Goal: Task Accomplishment & Management: Manage account settings

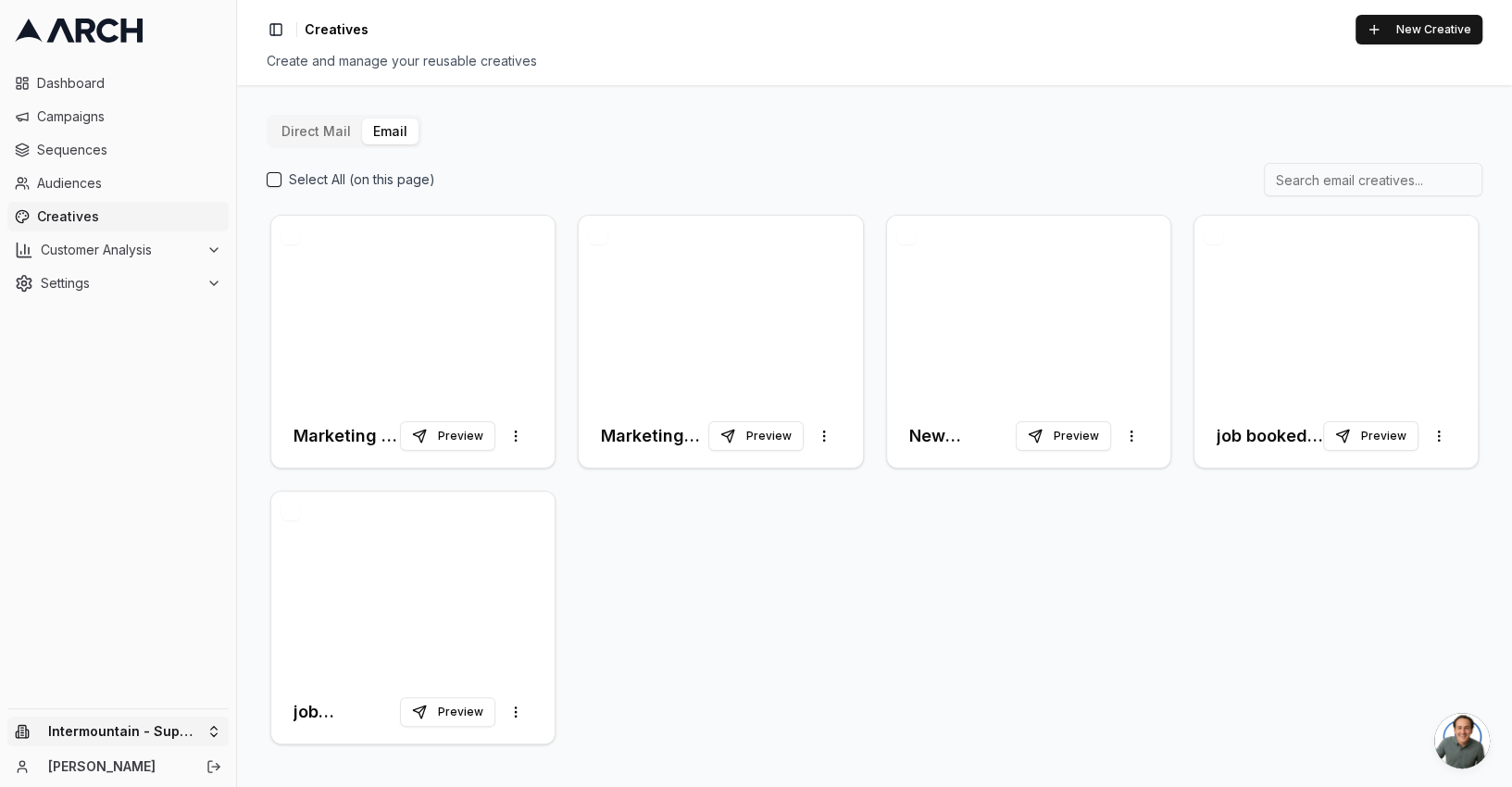
click at [204, 726] on html "Dashboard Campaigns Sequences Audiences Creatives Customer Analysis Settings In…" at bounding box center [756, 394] width 1512 height 787
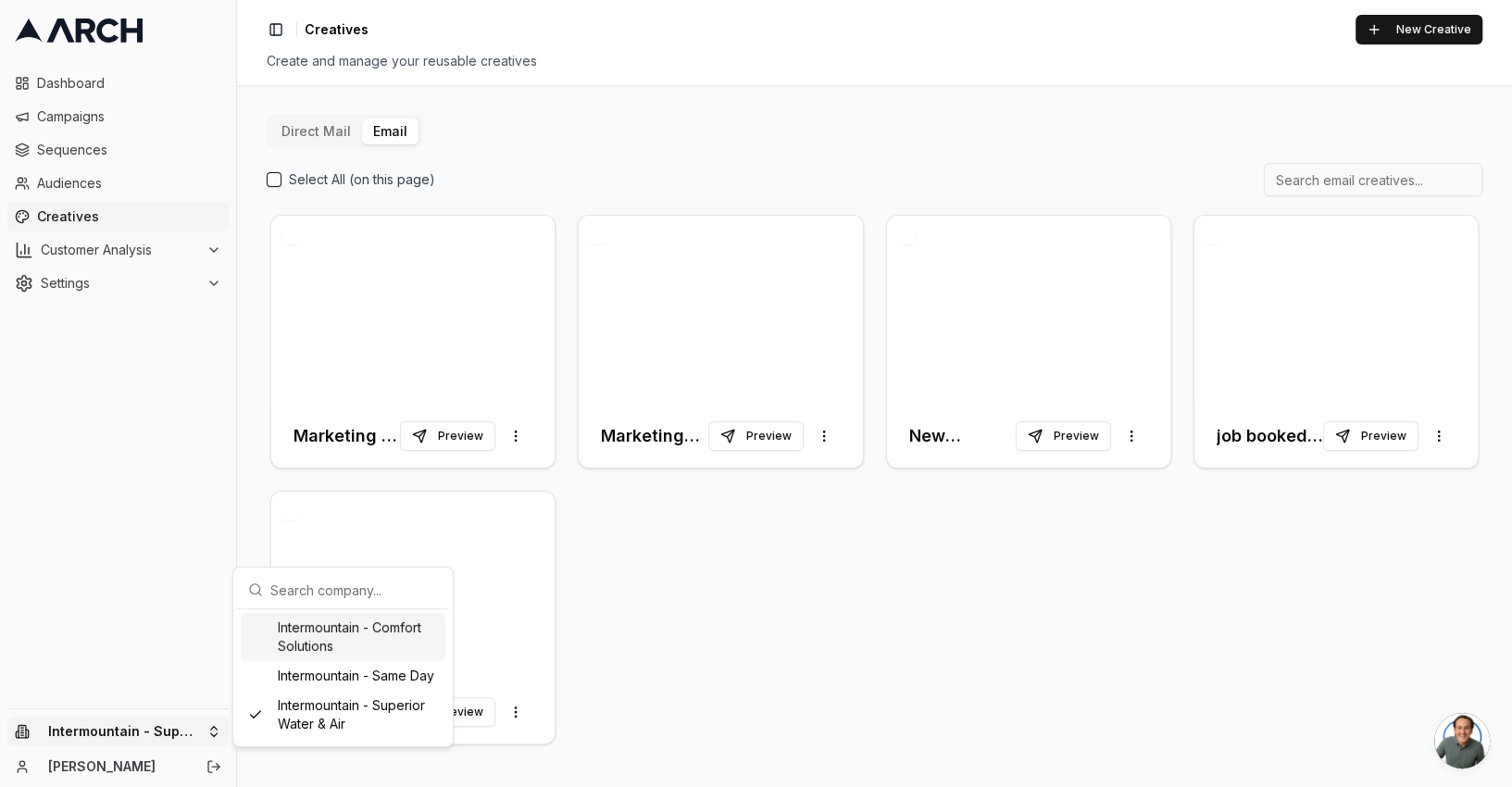
click at [312, 629] on div "Intermountain - Comfort Solutions" at bounding box center [342, 637] width 204 height 48
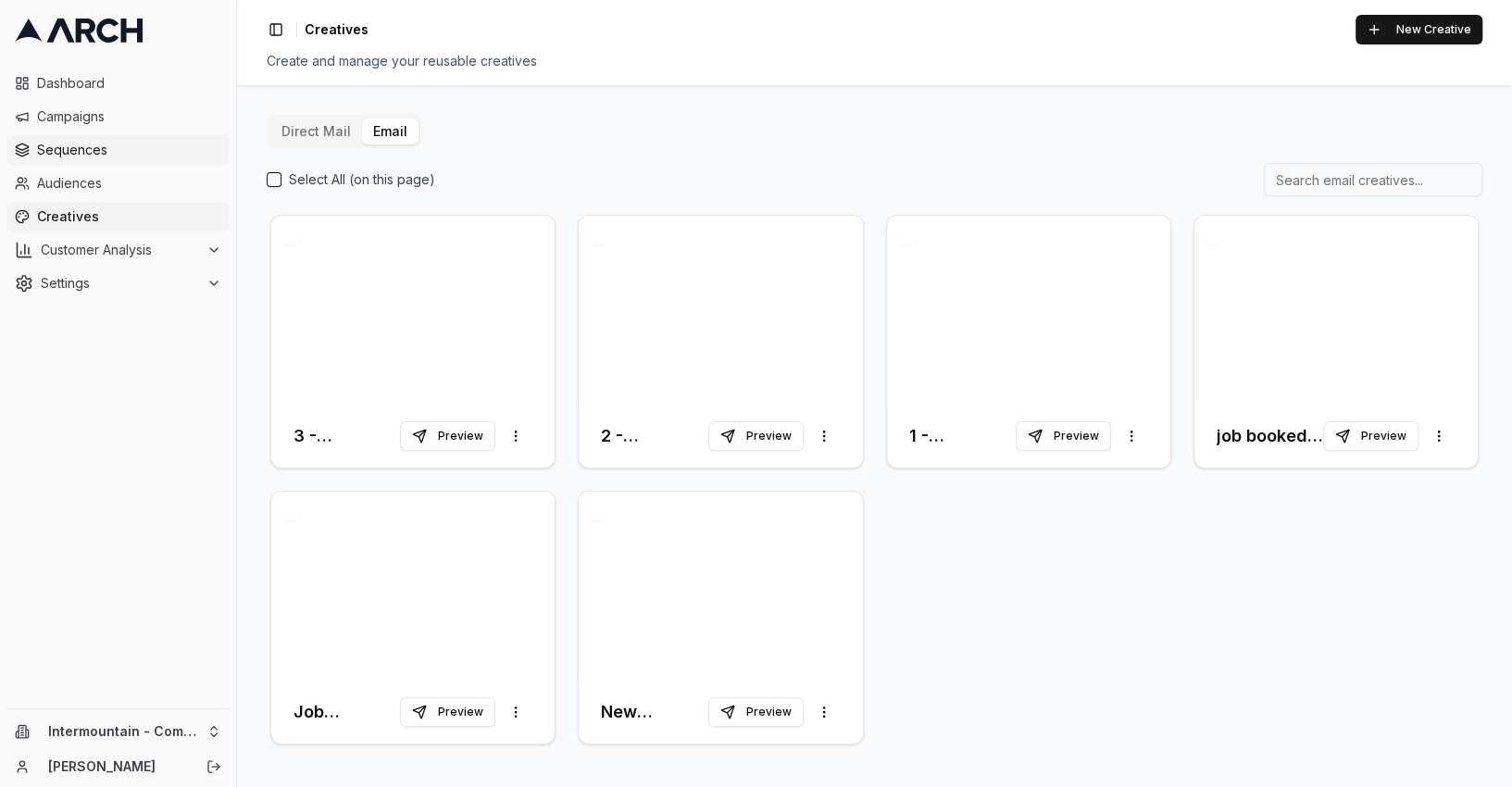
click at [80, 142] on span "Sequences" at bounding box center [129, 150] width 184 height 19
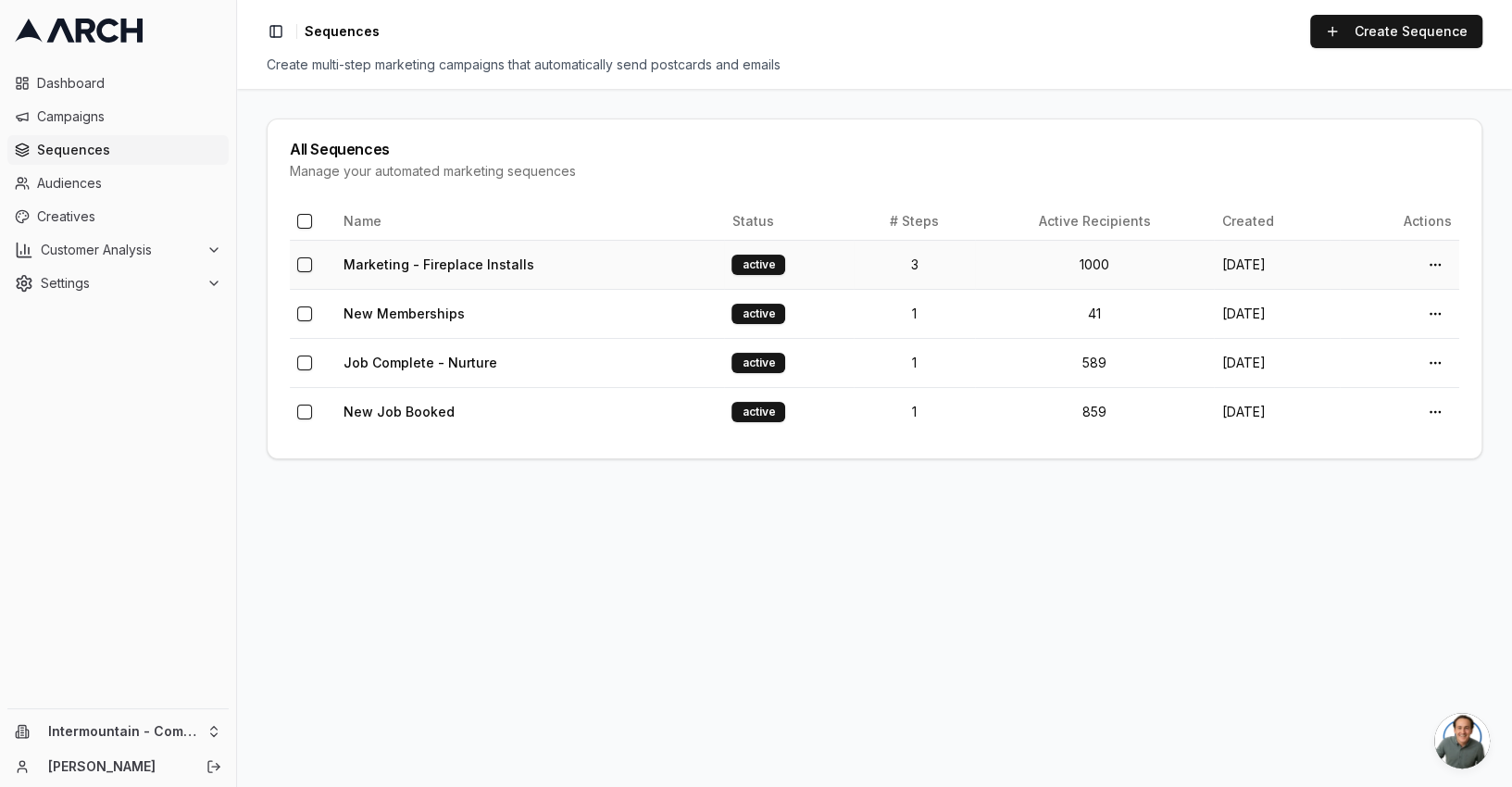
click at [975, 273] on td "1000" at bounding box center [1094, 264] width 240 height 49
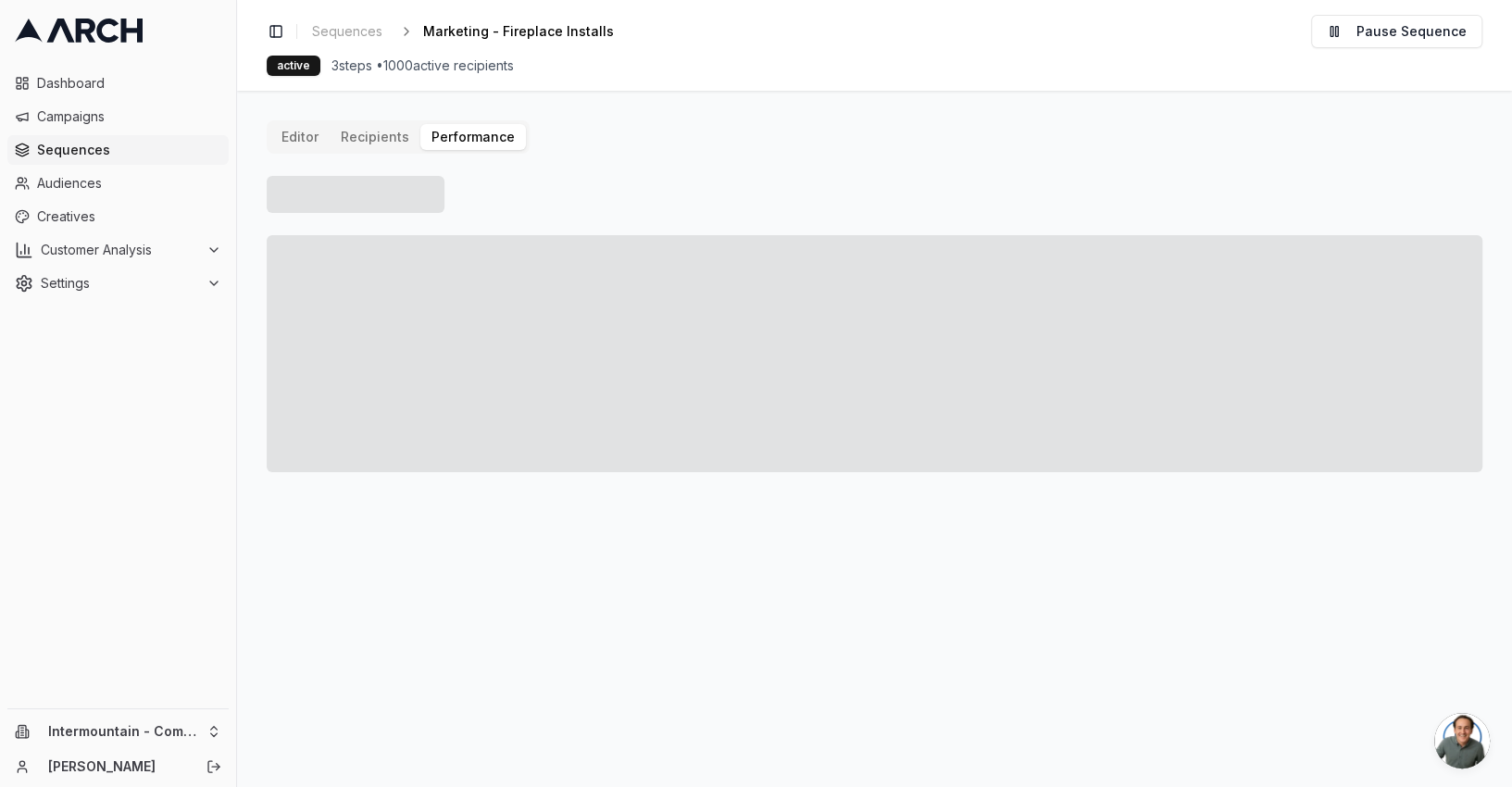
click at [459, 146] on button "Performance" at bounding box center [473, 137] width 105 height 26
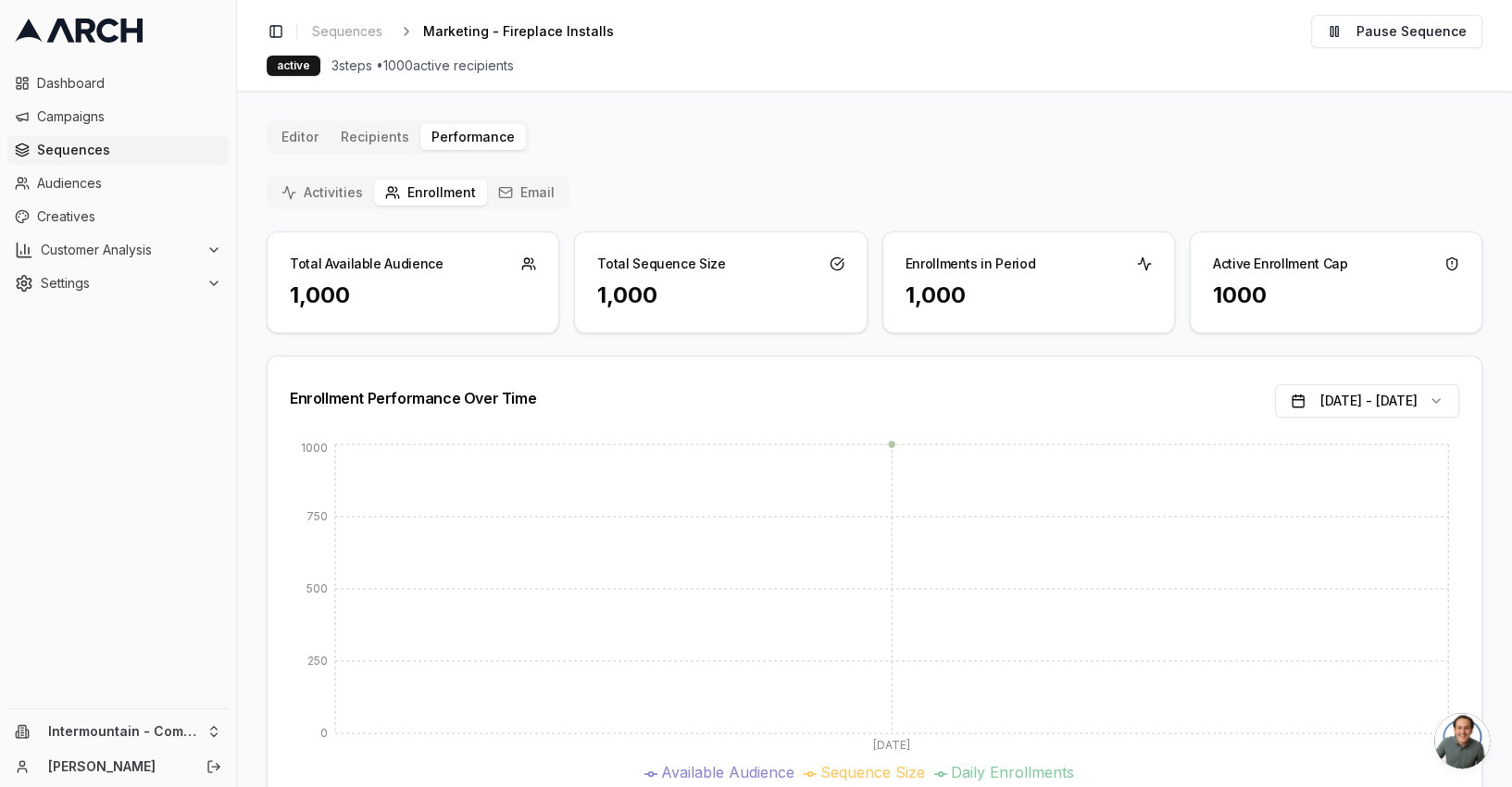
click at [529, 194] on button "Email" at bounding box center [526, 193] width 78 height 26
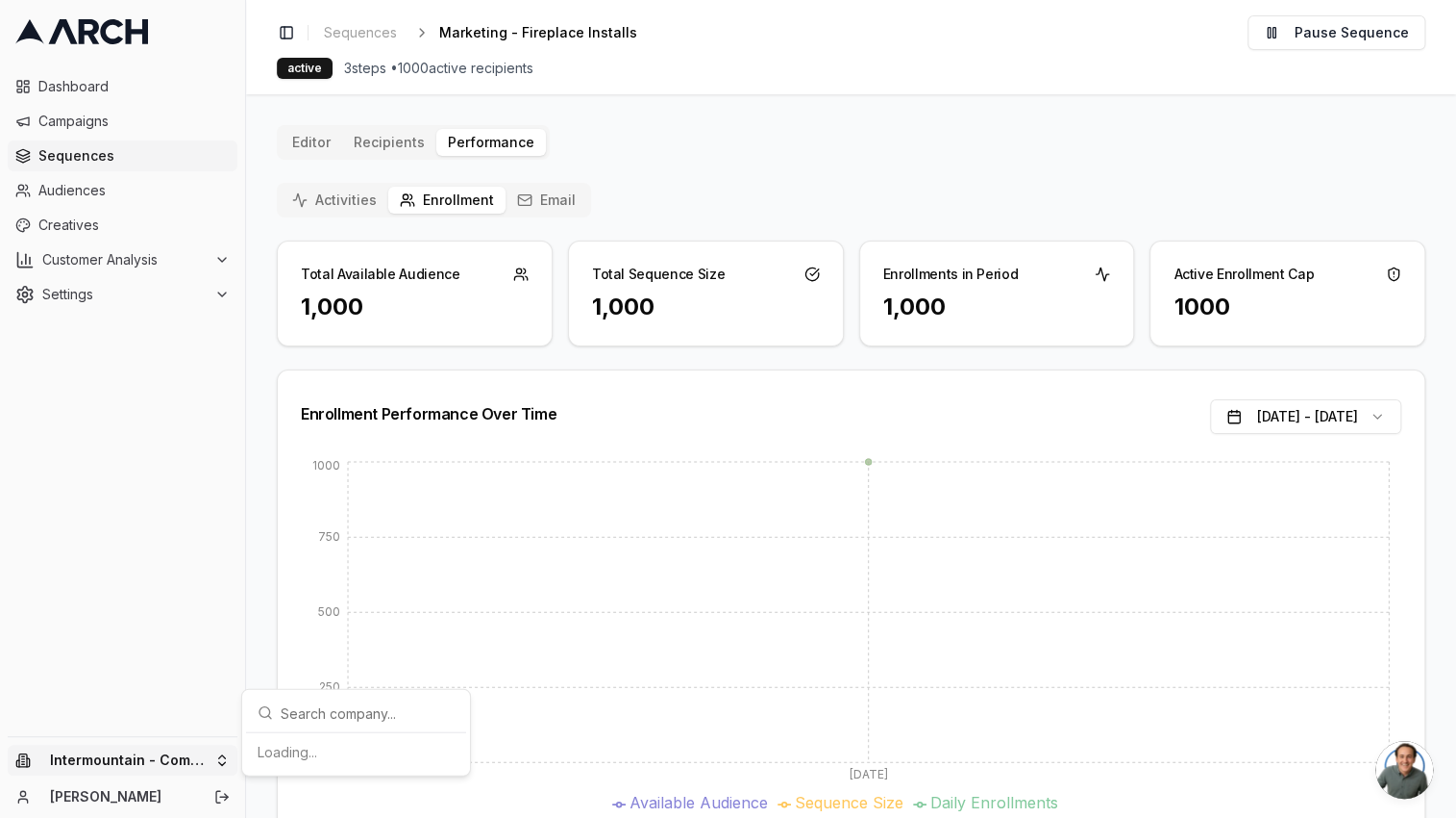
click at [165, 762] on html "Dashboard Campaigns Sequences Audiences Creatives Customer Analysis Settings In…" at bounding box center [728, 409] width 1456 height 818
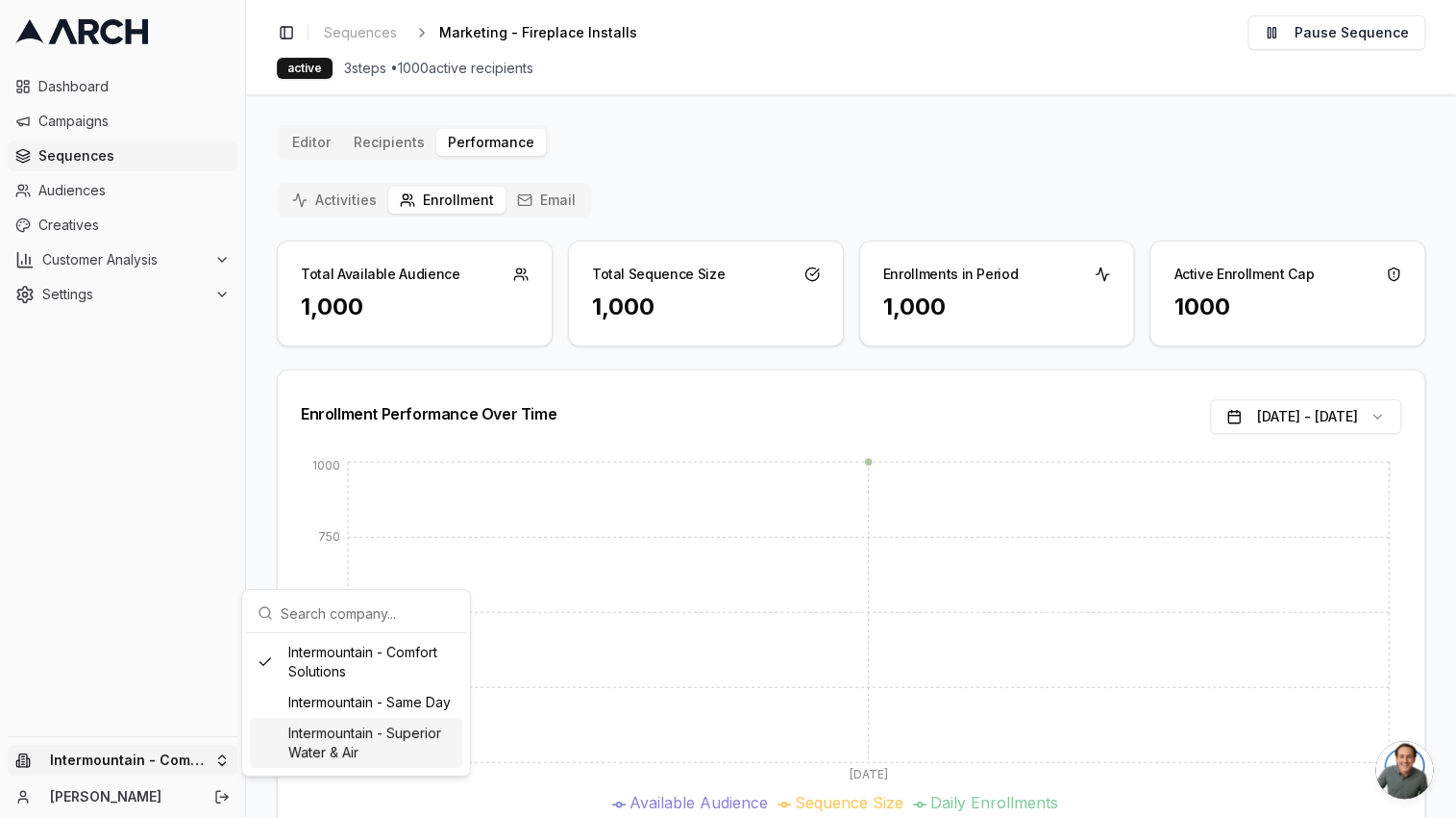
click at [388, 756] on div "Intermountain - Superior Water & Air" at bounding box center [356, 742] width 212 height 50
click at [69, 199] on html "Dashboard Campaigns Sequences Audiences Creatives Customer Analysis Settings Sw…" at bounding box center [728, 409] width 1456 height 818
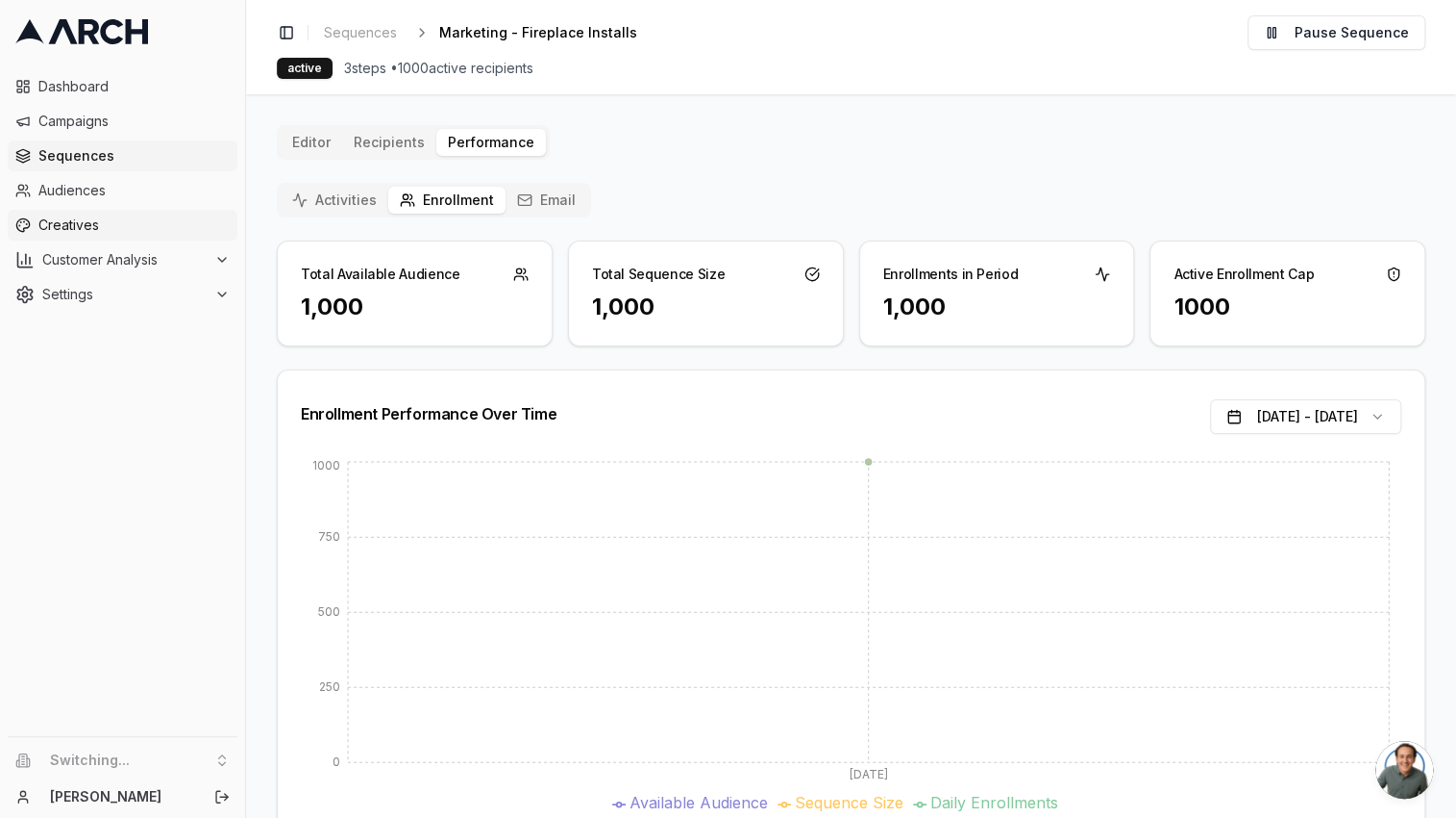
click at [66, 227] on span "Creatives" at bounding box center [134, 225] width 191 height 19
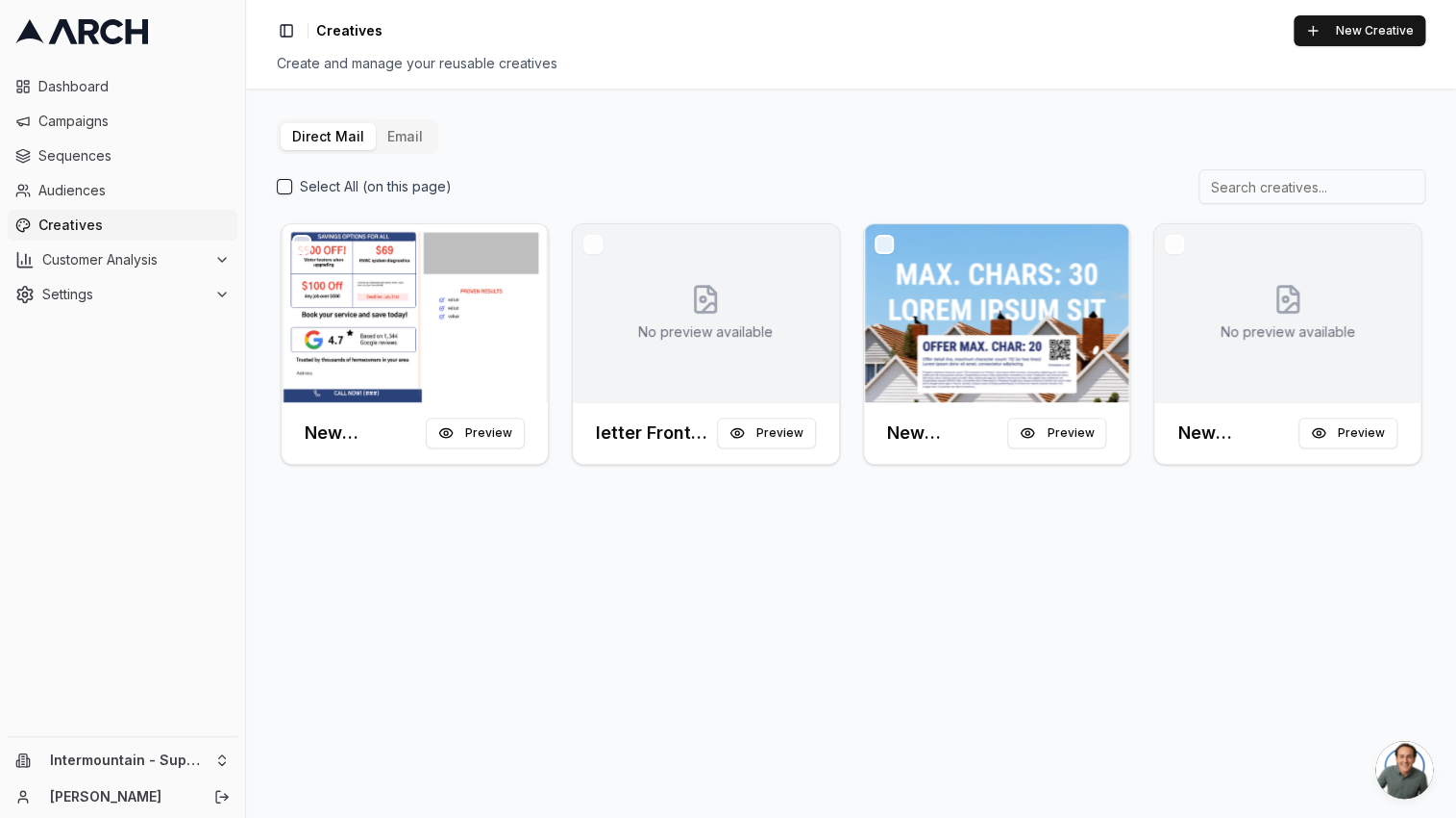
click at [401, 133] on button "Email" at bounding box center [405, 137] width 59 height 27
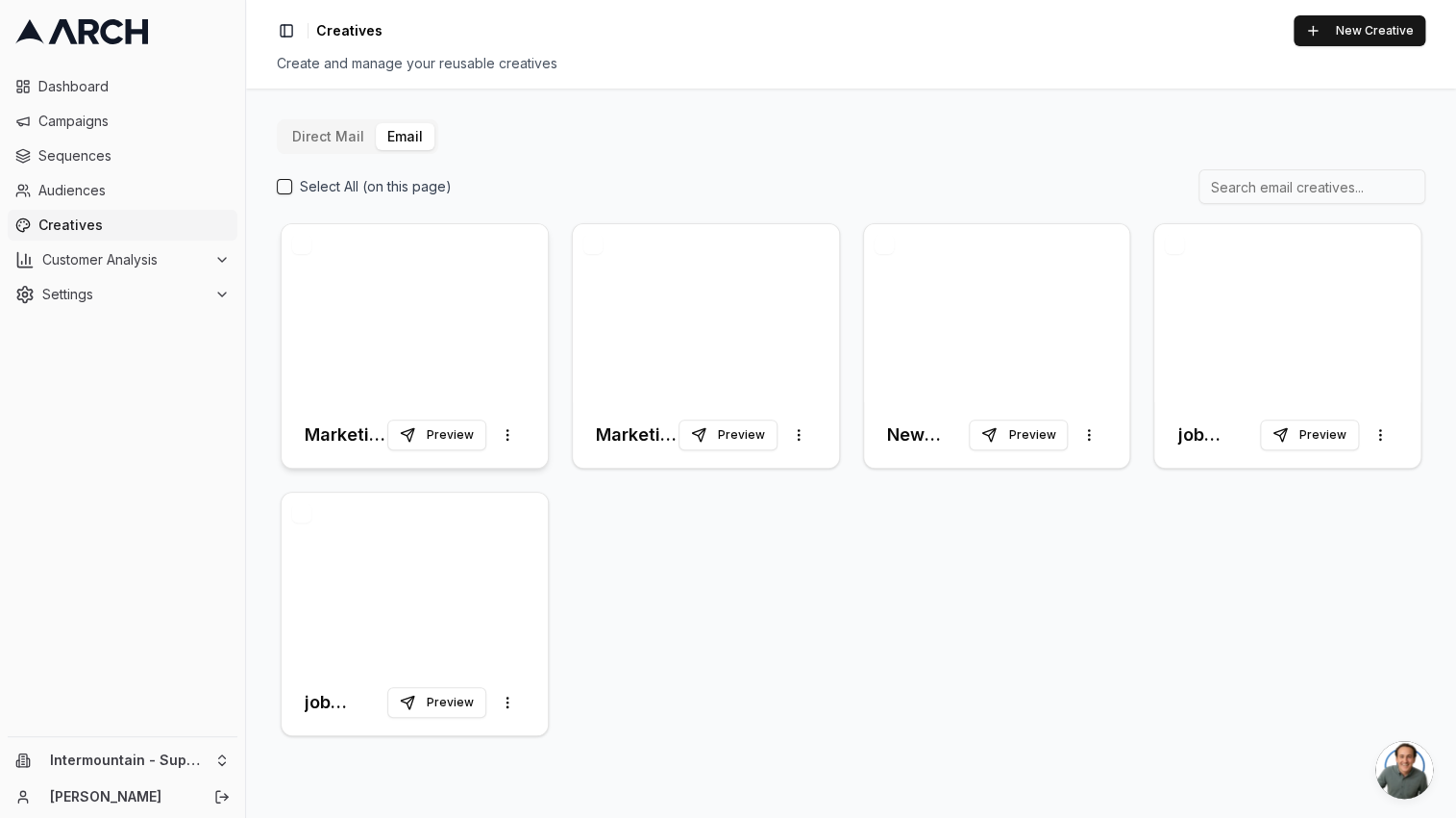
click at [447, 324] on div at bounding box center [415, 313] width 266 height 178
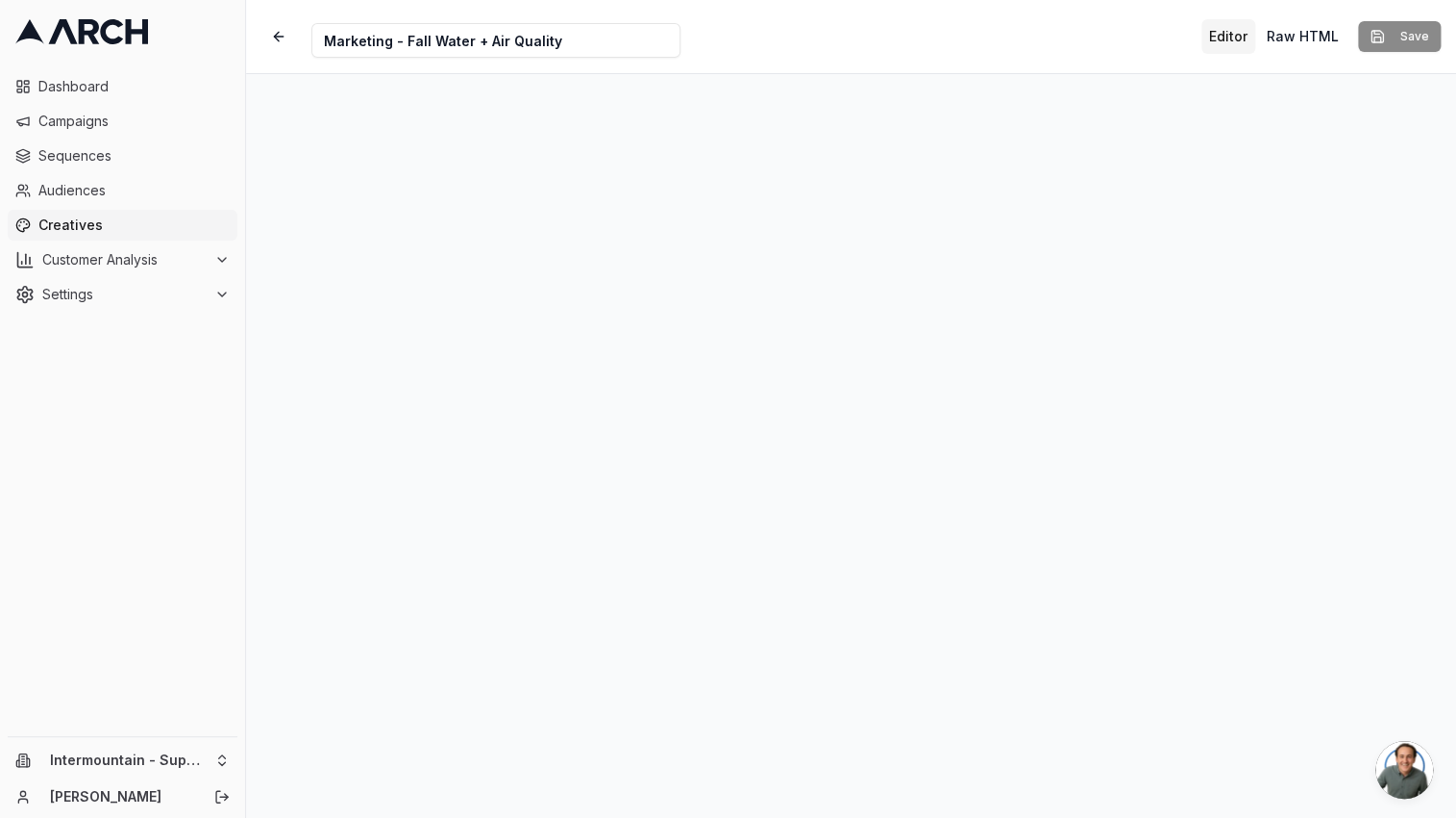
drag, startPoint x: 576, startPoint y: 47, endPoint x: 314, endPoint y: 33, distance: 262.4
click at [314, 33] on input "Marketing - Fall Water + Air Quality" at bounding box center [496, 41] width 369 height 35
click at [322, 37] on input "Air Quality" at bounding box center [496, 41] width 369 height 35
type input "1 - Air Quality"
click at [1386, 35] on button "Save" at bounding box center [1399, 37] width 82 height 31
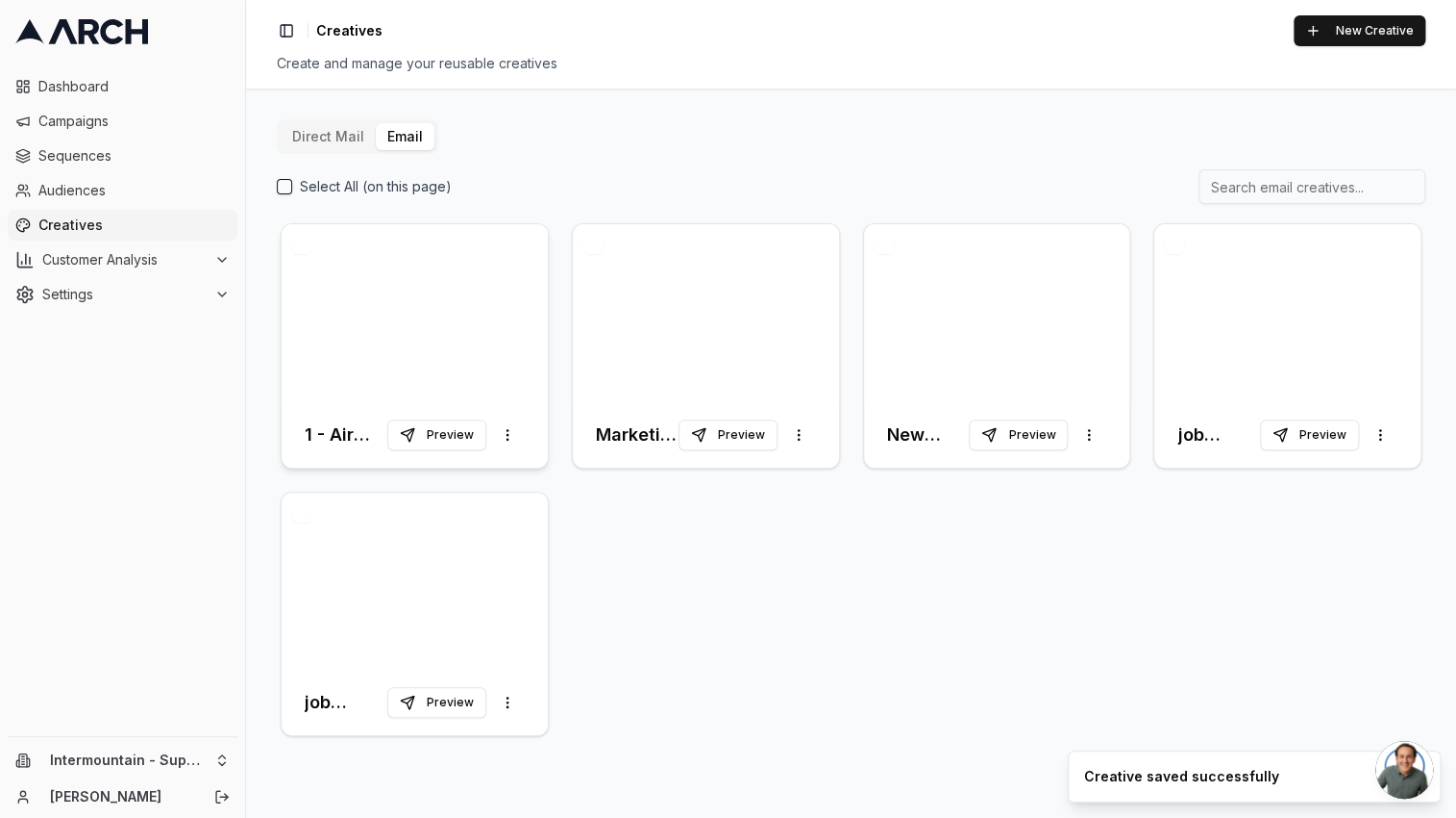
click at [480, 348] on div at bounding box center [415, 313] width 266 height 178
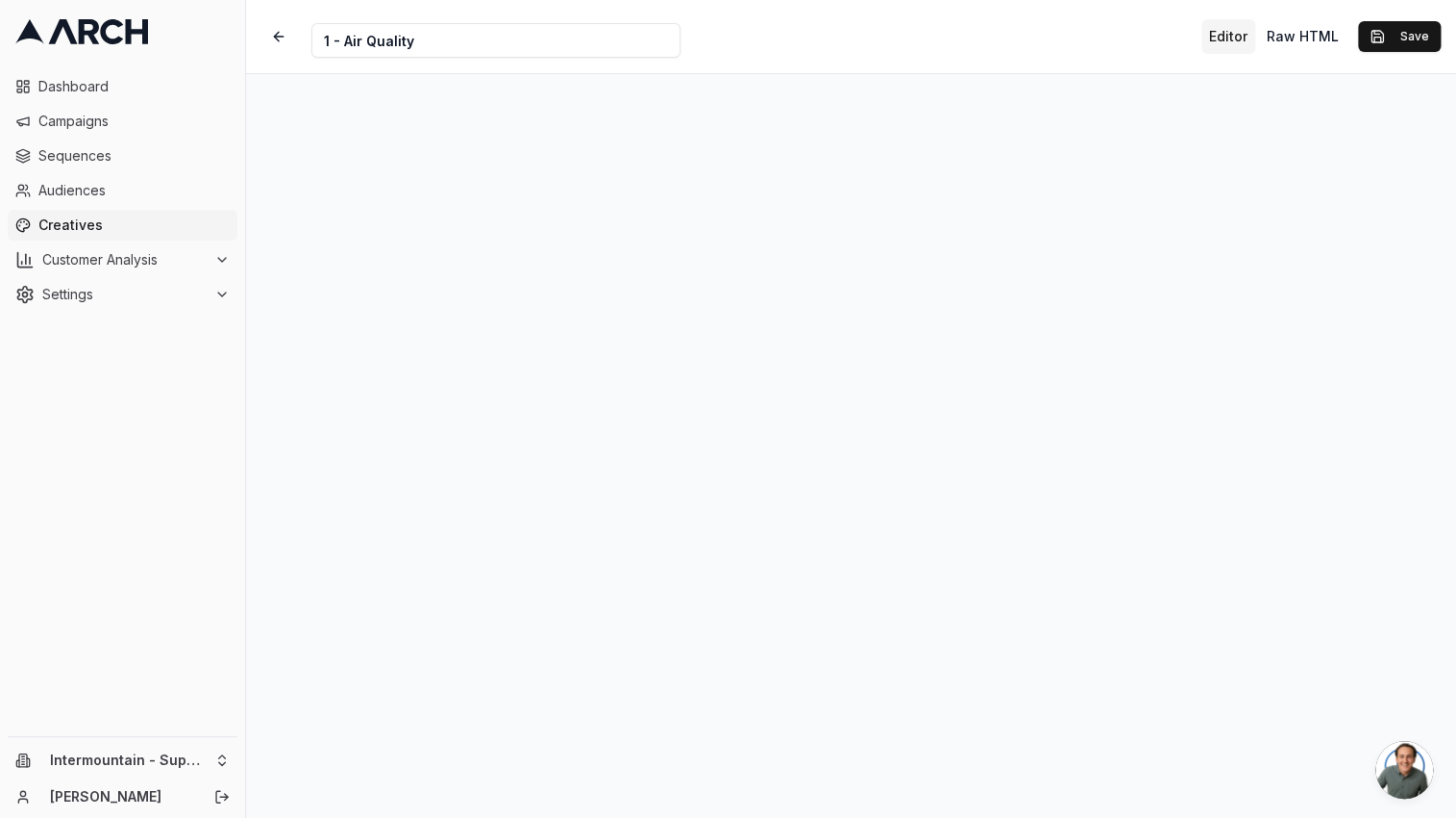
scroll to position [26, 0]
click at [1382, 28] on button "Save" at bounding box center [1399, 37] width 82 height 31
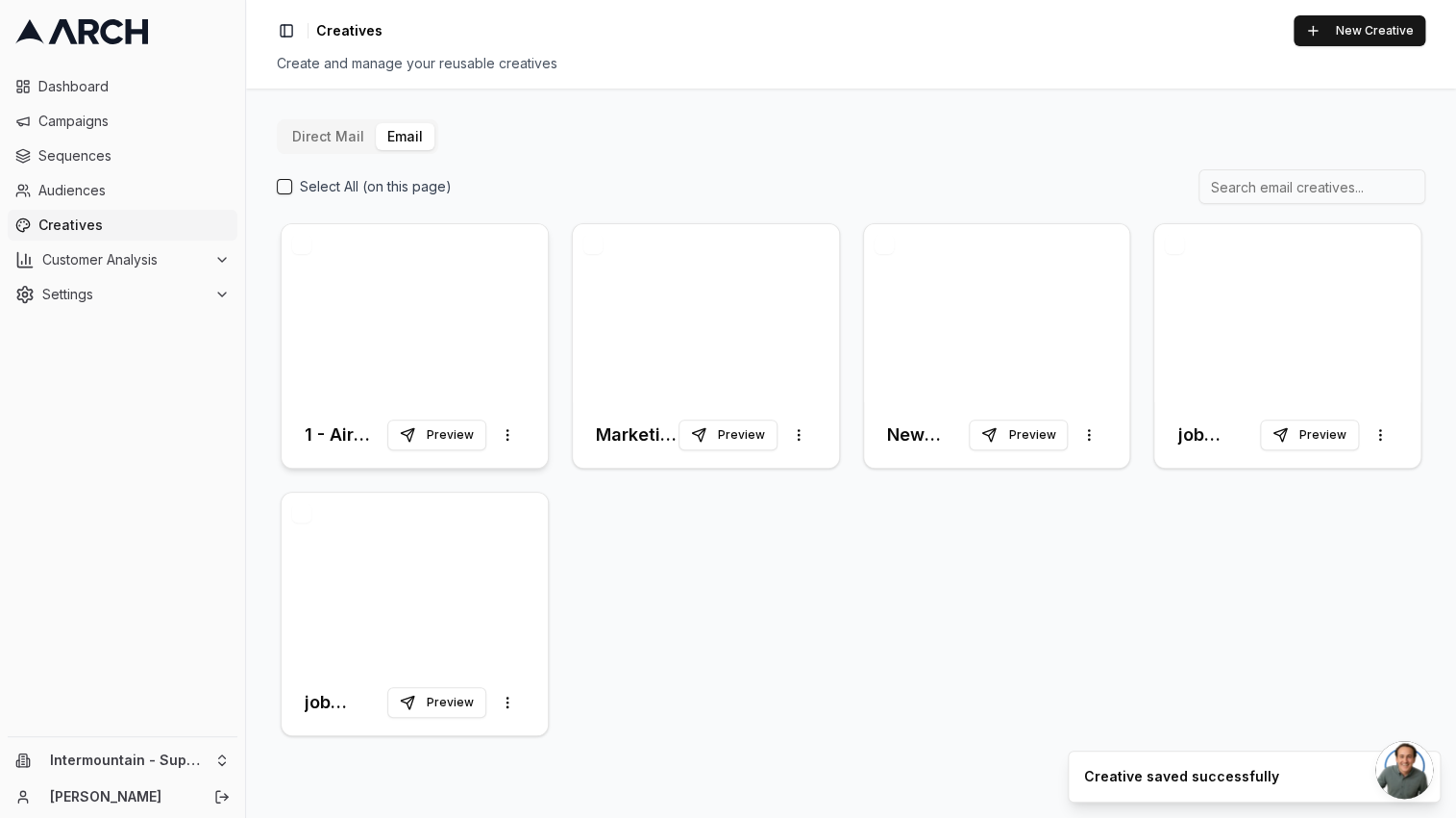
click at [502, 332] on div at bounding box center [415, 313] width 266 height 178
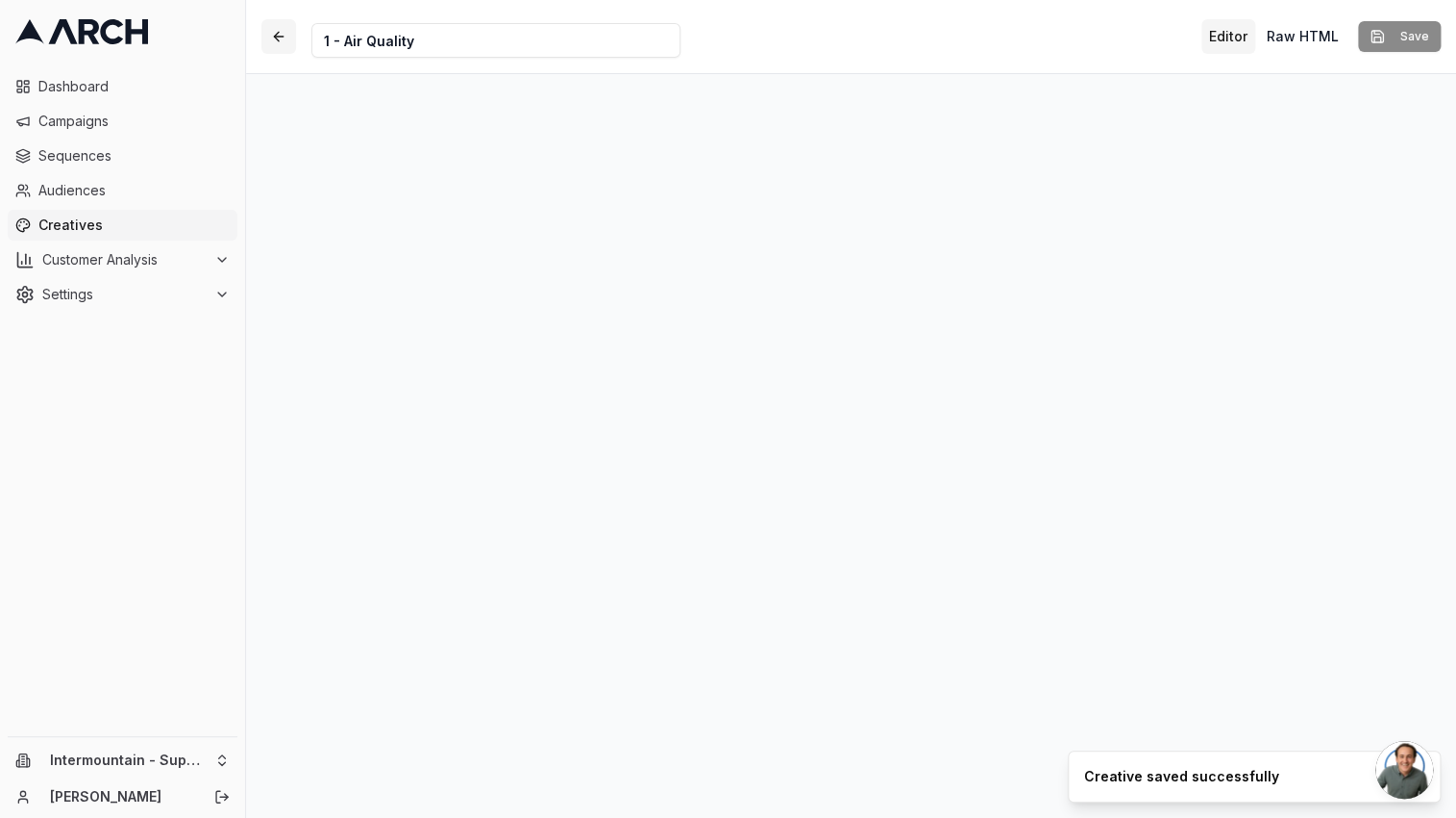
click at [286, 42] on button "button" at bounding box center [279, 37] width 35 height 35
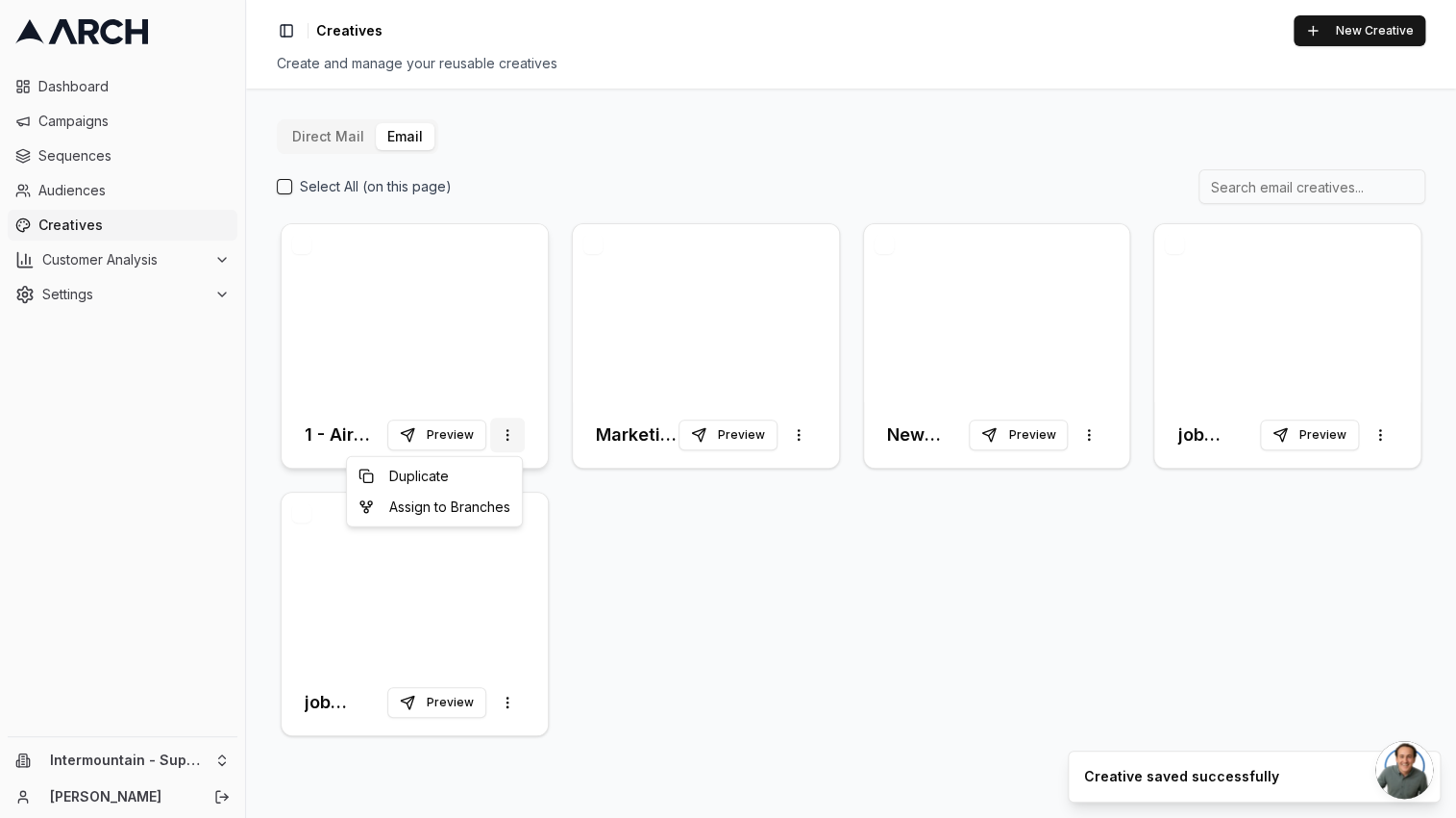
click at [519, 441] on html "Dashboard Campaigns Sequences Audiences Creatives Customer Analysis Settings In…" at bounding box center [728, 409] width 1456 height 818
click at [410, 330] on html "Dashboard Campaigns Sequences Audiences Creatives Customer Analysis Settings In…" at bounding box center [728, 409] width 1456 height 818
click at [299, 243] on button "button" at bounding box center [302, 244] width 19 height 19
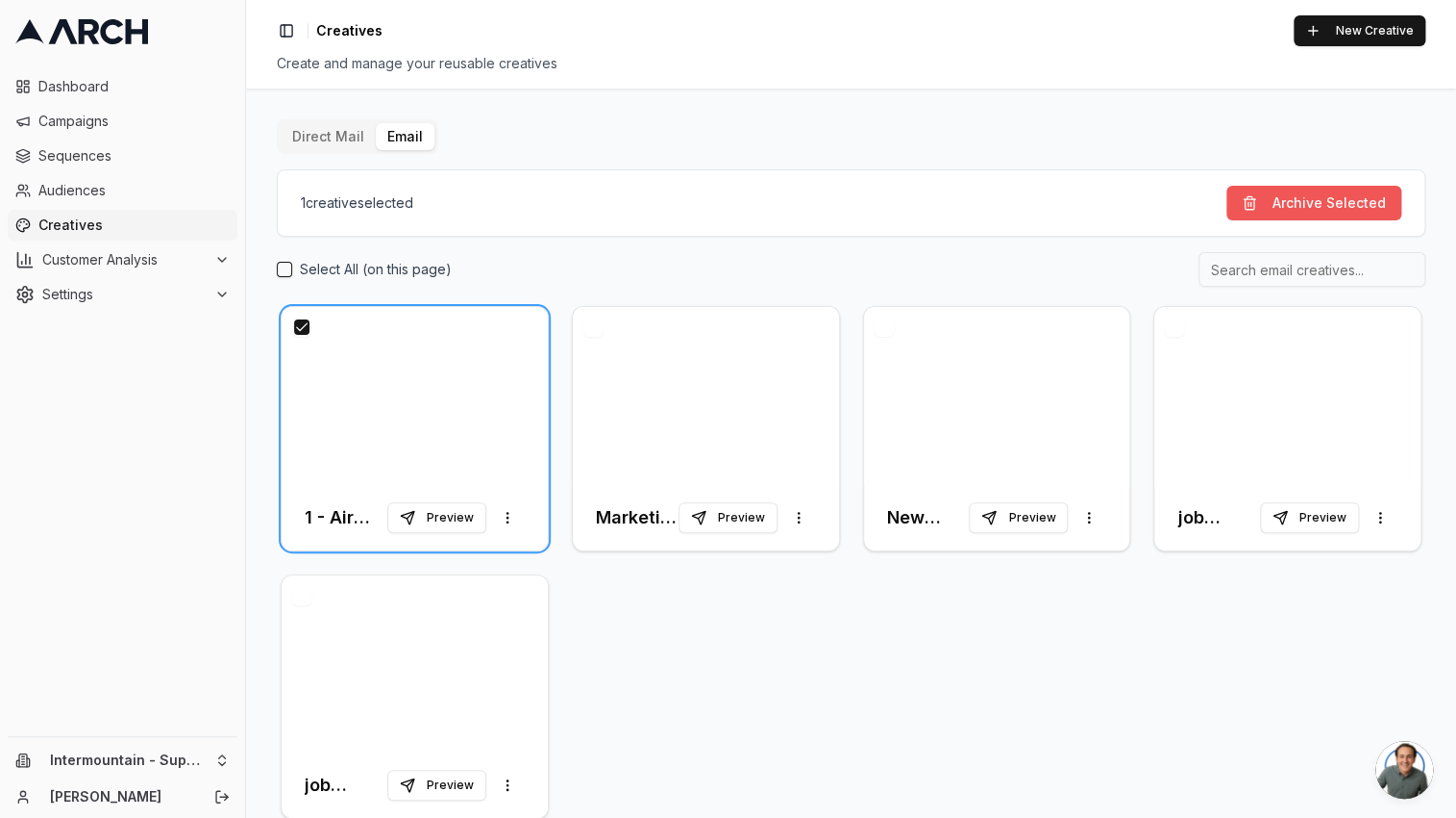
click at [1258, 203] on button "Archive Selected" at bounding box center [1314, 204] width 175 height 35
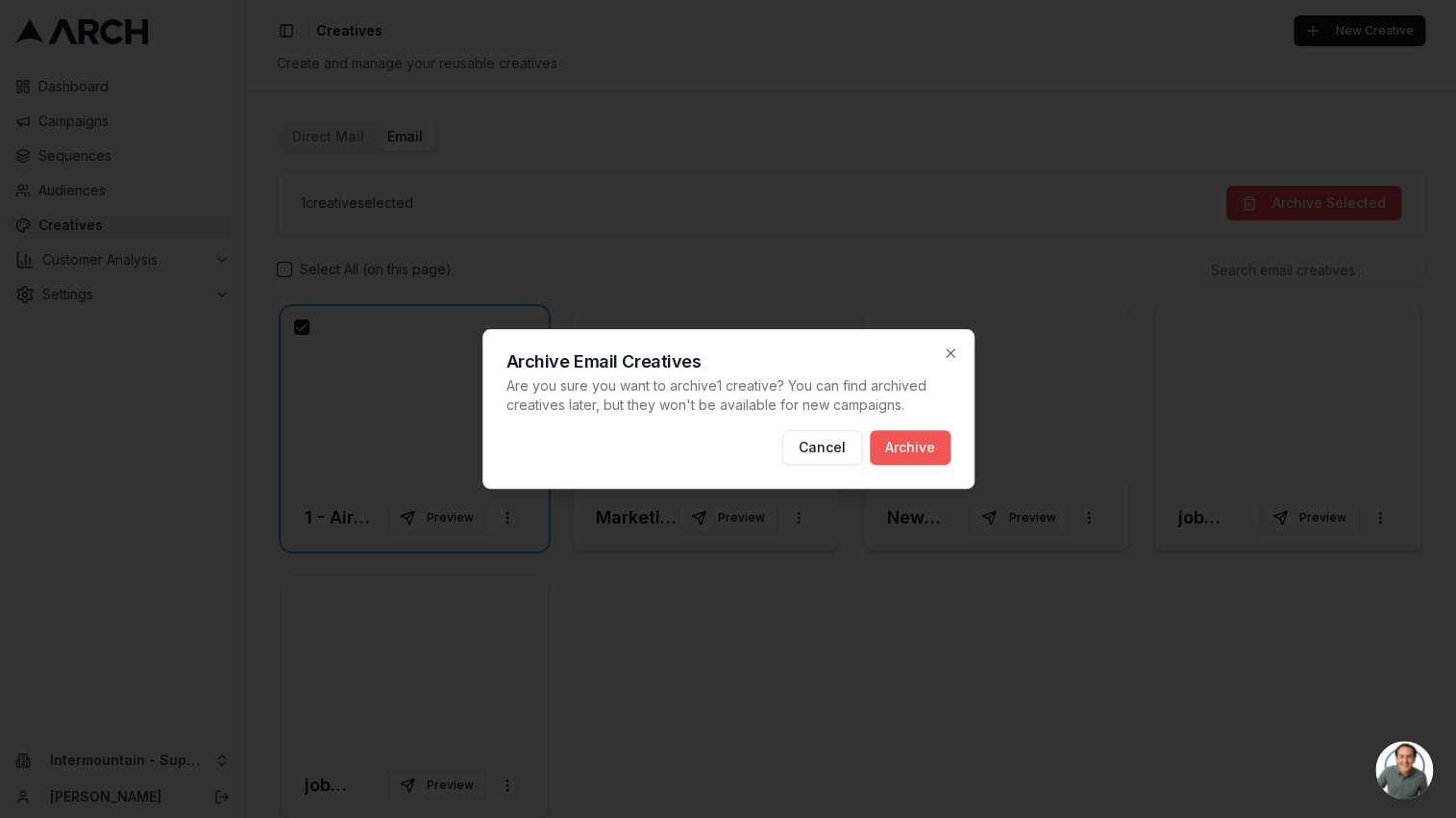
click at [936, 447] on button "Archive" at bounding box center [910, 448] width 80 height 35
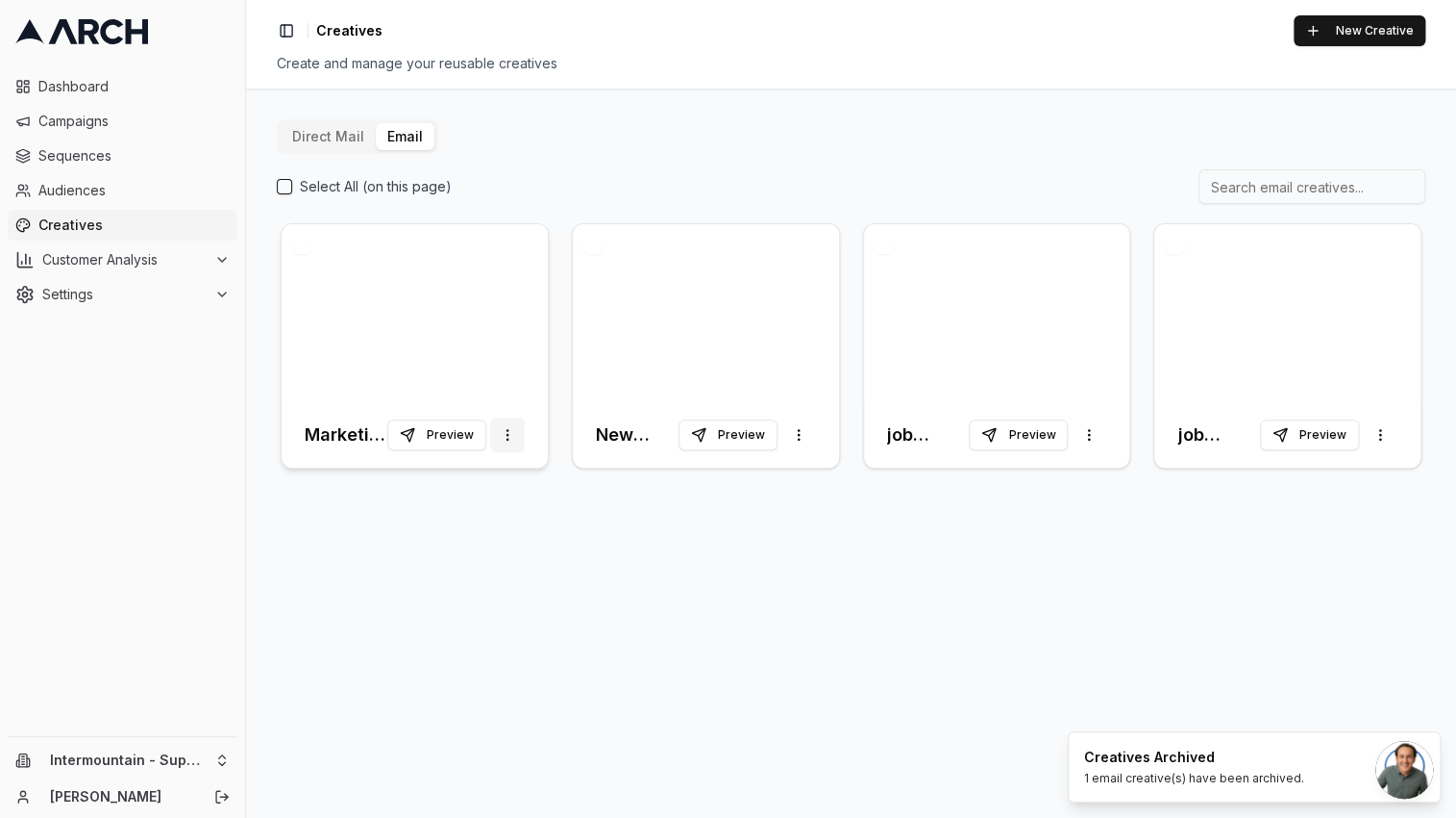
click at [507, 434] on html "Dashboard Campaigns Sequences Audiences Creatives Customer Analysis Settings In…" at bounding box center [728, 409] width 1456 height 818
click at [460, 477] on div "Duplicate" at bounding box center [434, 476] width 168 height 31
click at [408, 320] on div at bounding box center [415, 313] width 266 height 178
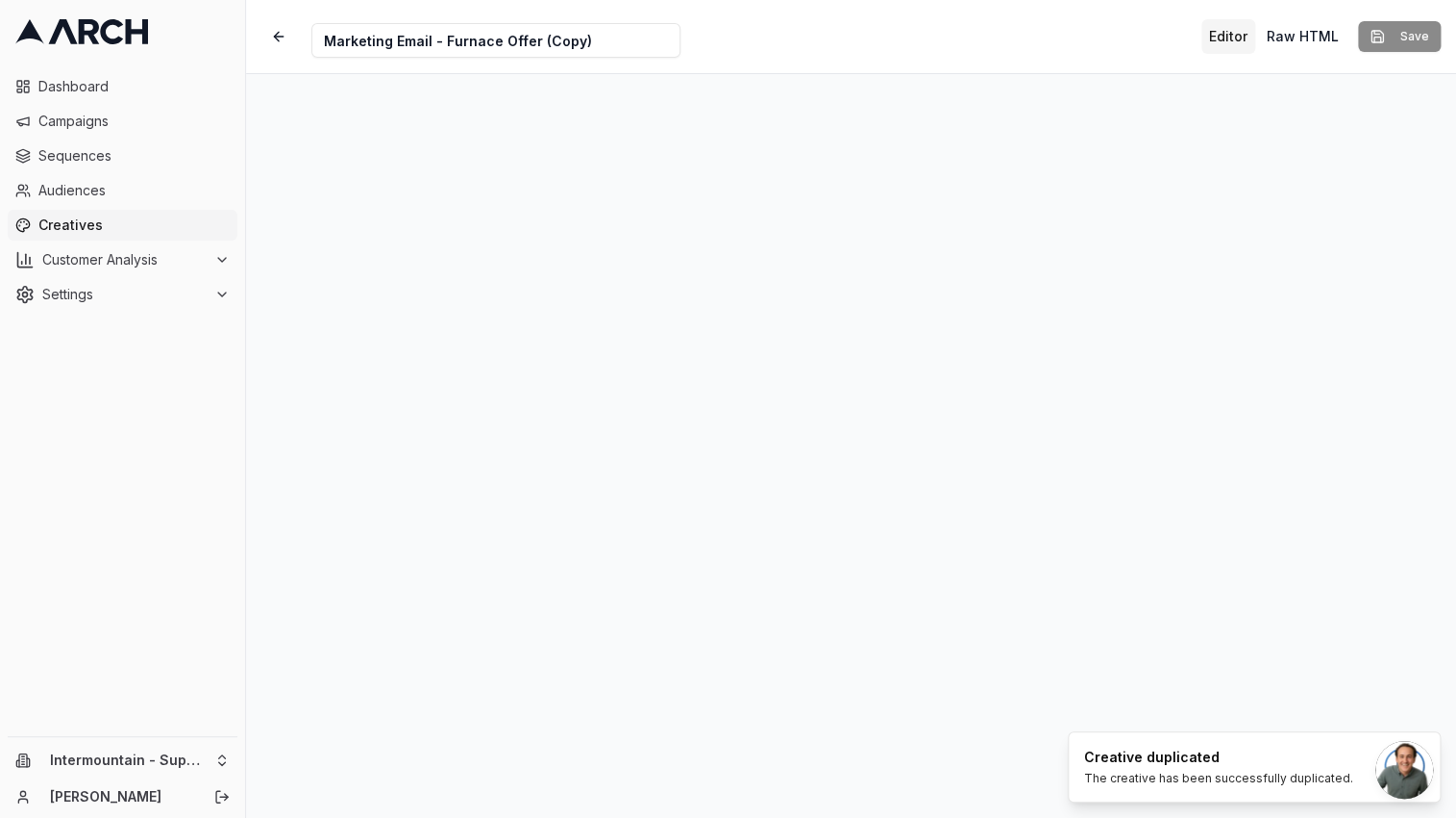
drag, startPoint x: 613, startPoint y: 40, endPoint x: 307, endPoint y: 22, distance: 306.5
click at [307, 22] on div "Creative Name Marketing Email - Furnace Offer (Copy)" at bounding box center [471, 37] width 419 height 43
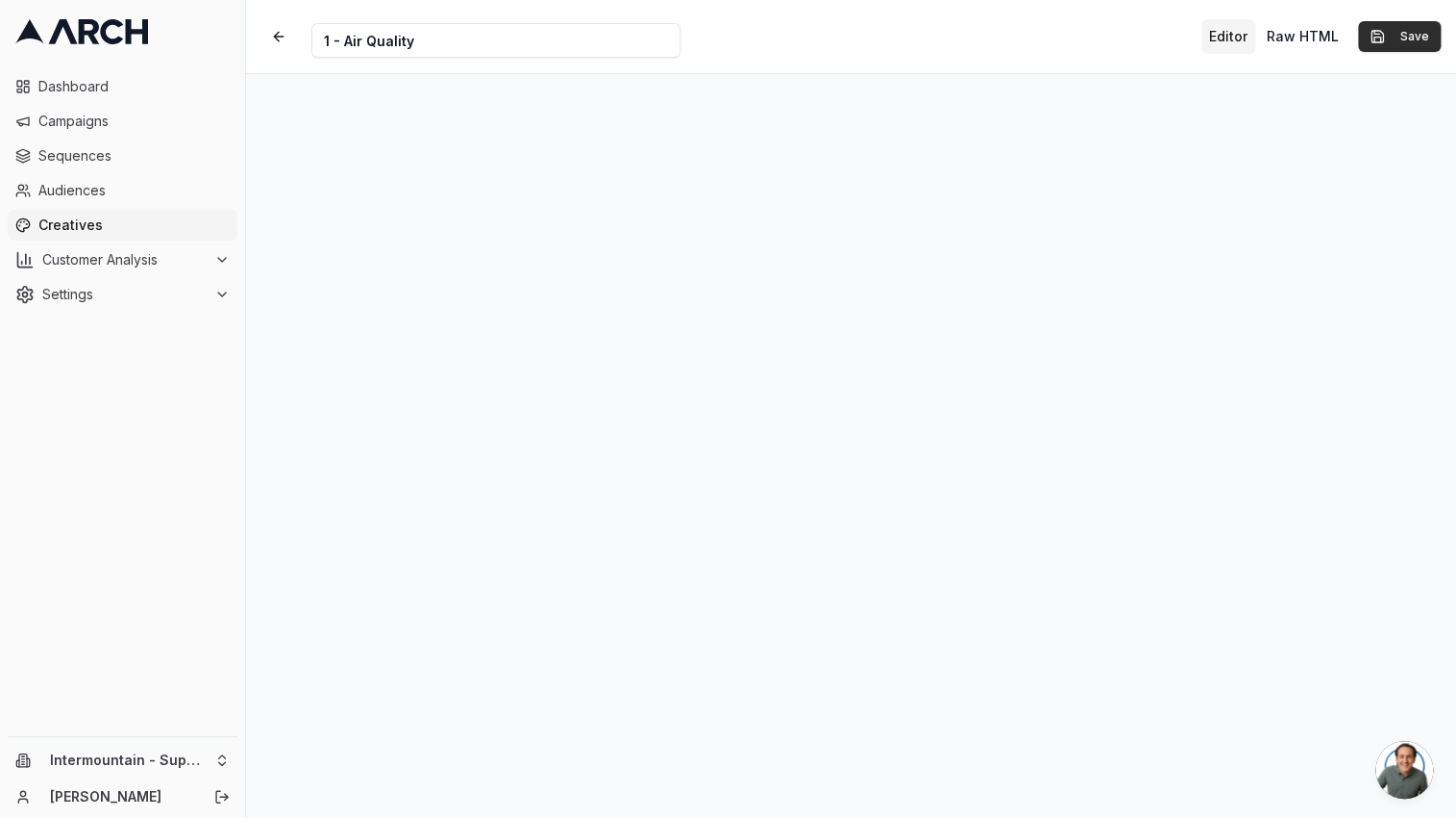
type input "1 - Air Quality"
click at [1382, 48] on button "Save" at bounding box center [1399, 37] width 82 height 31
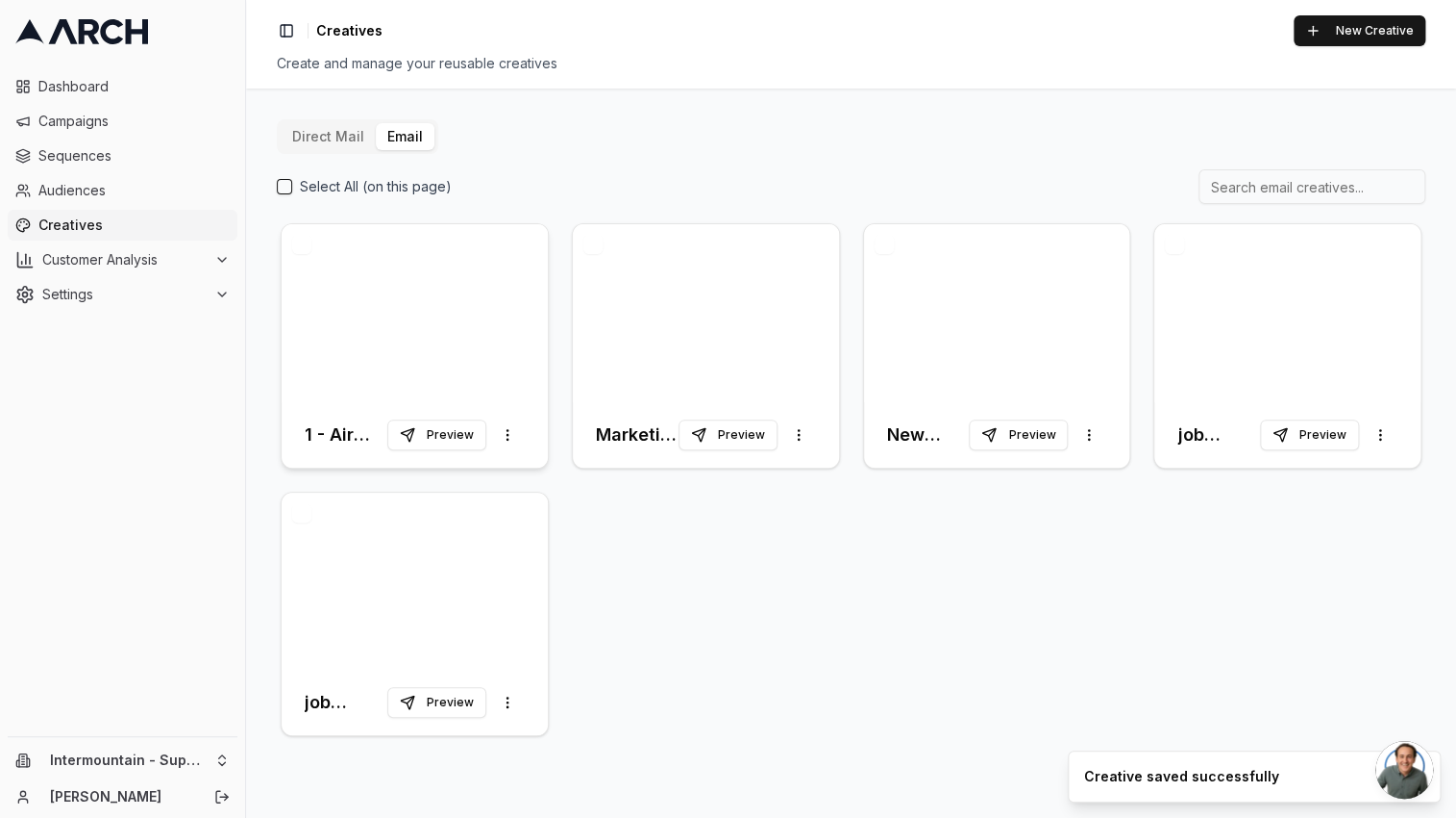
click at [507, 362] on div at bounding box center [415, 313] width 266 height 178
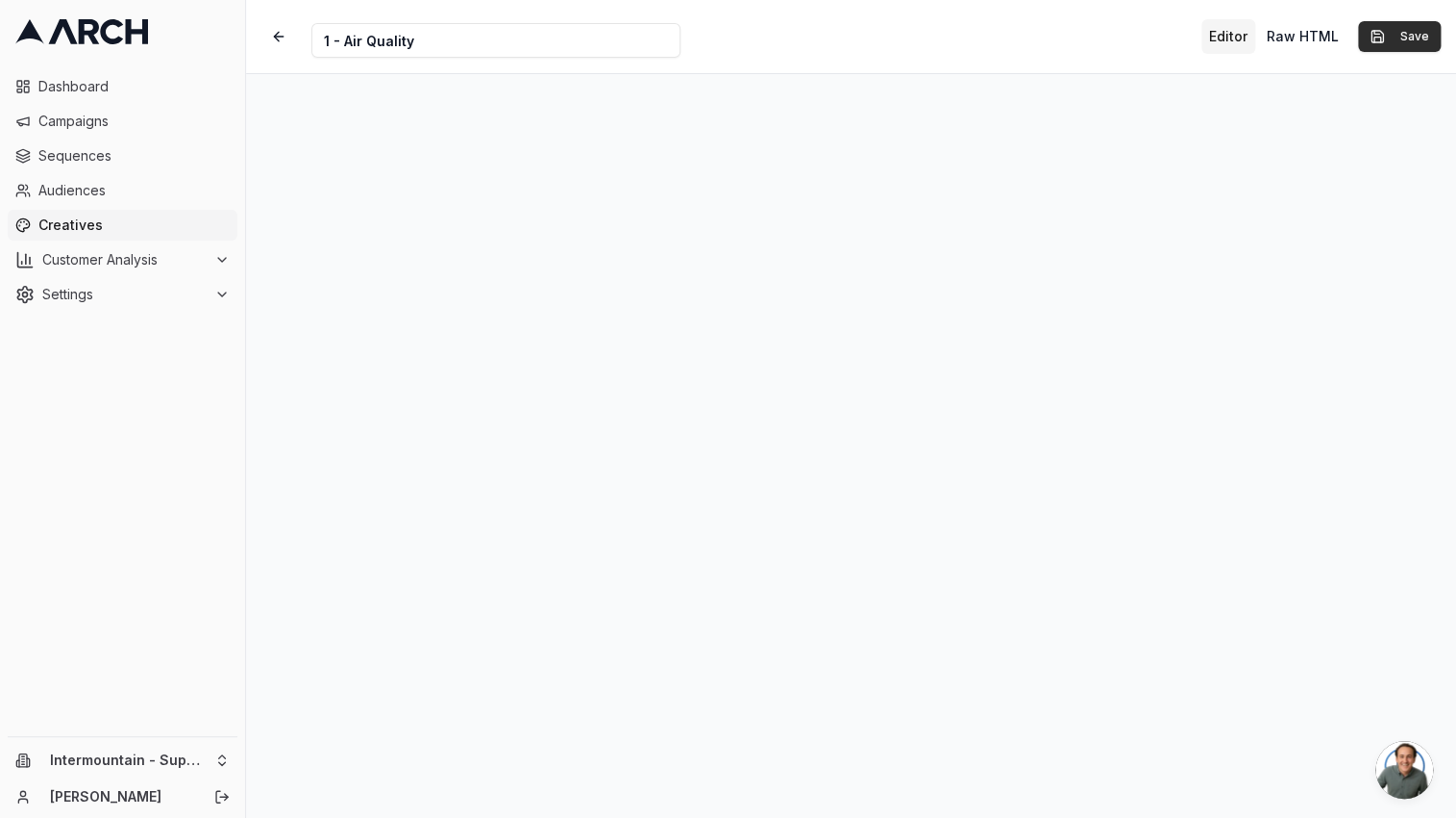
click at [1379, 42] on button "Save" at bounding box center [1399, 37] width 82 height 31
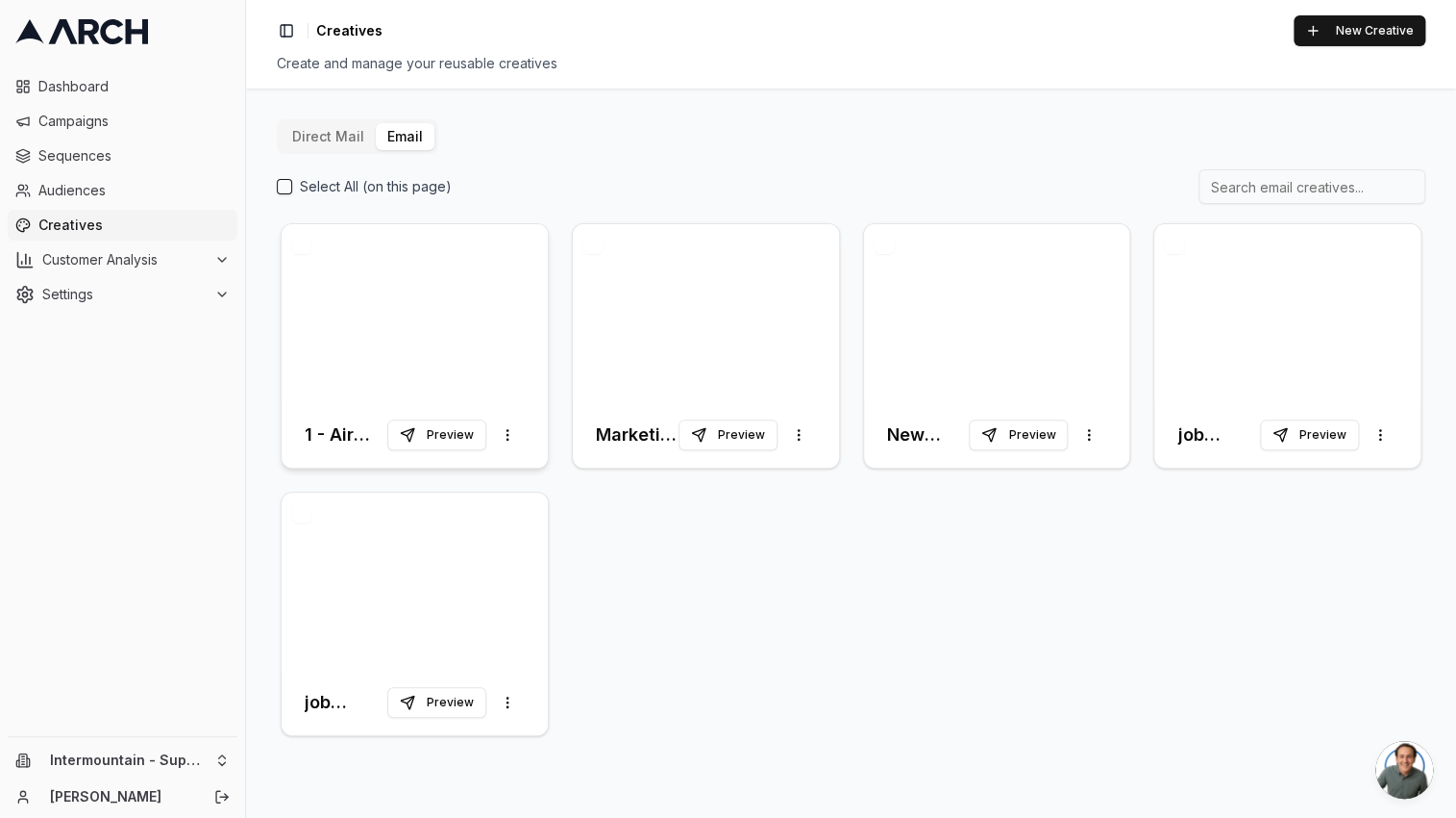
click at [387, 316] on div at bounding box center [415, 313] width 266 height 178
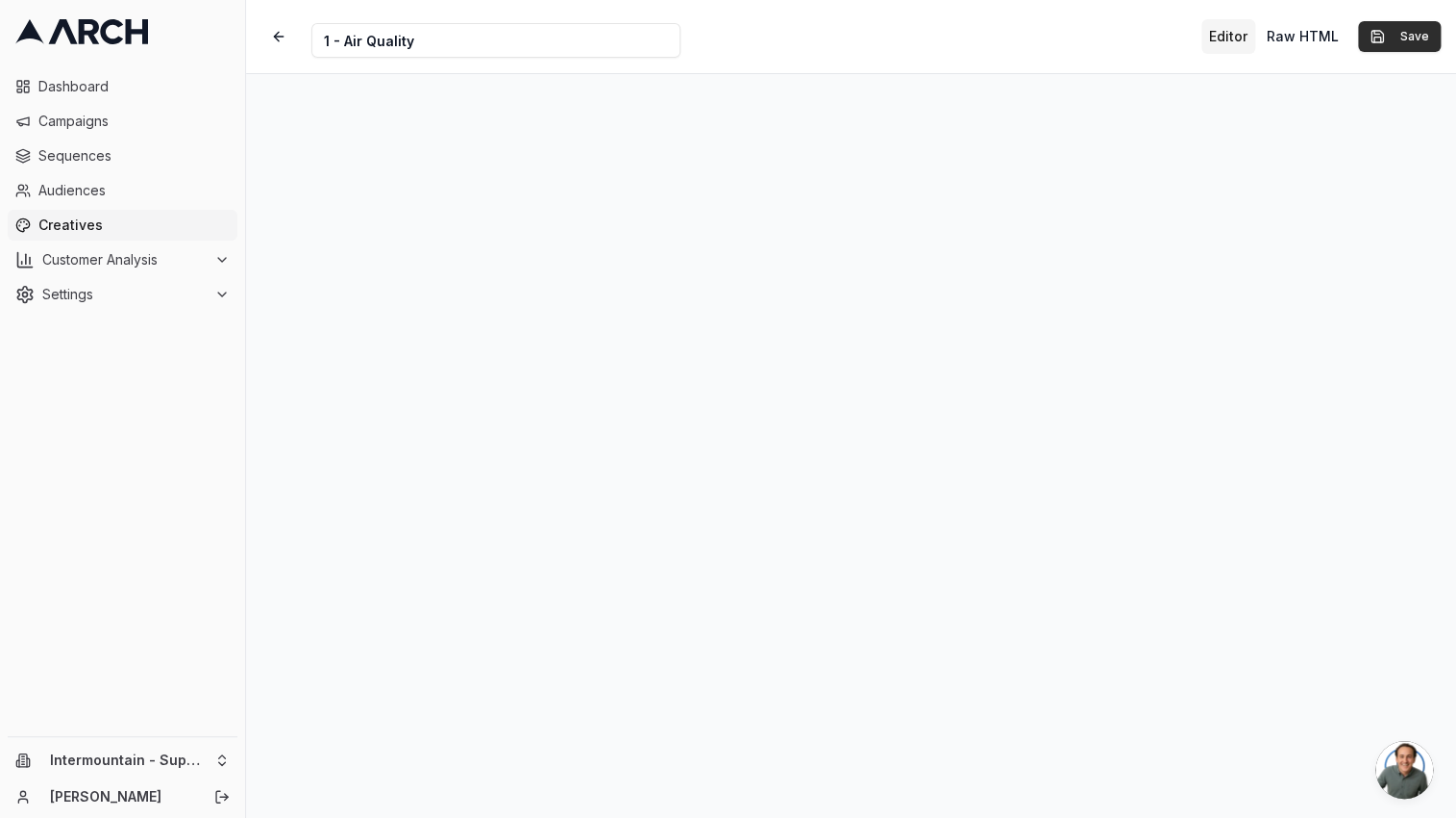
click at [1377, 48] on button "Save" at bounding box center [1399, 37] width 82 height 31
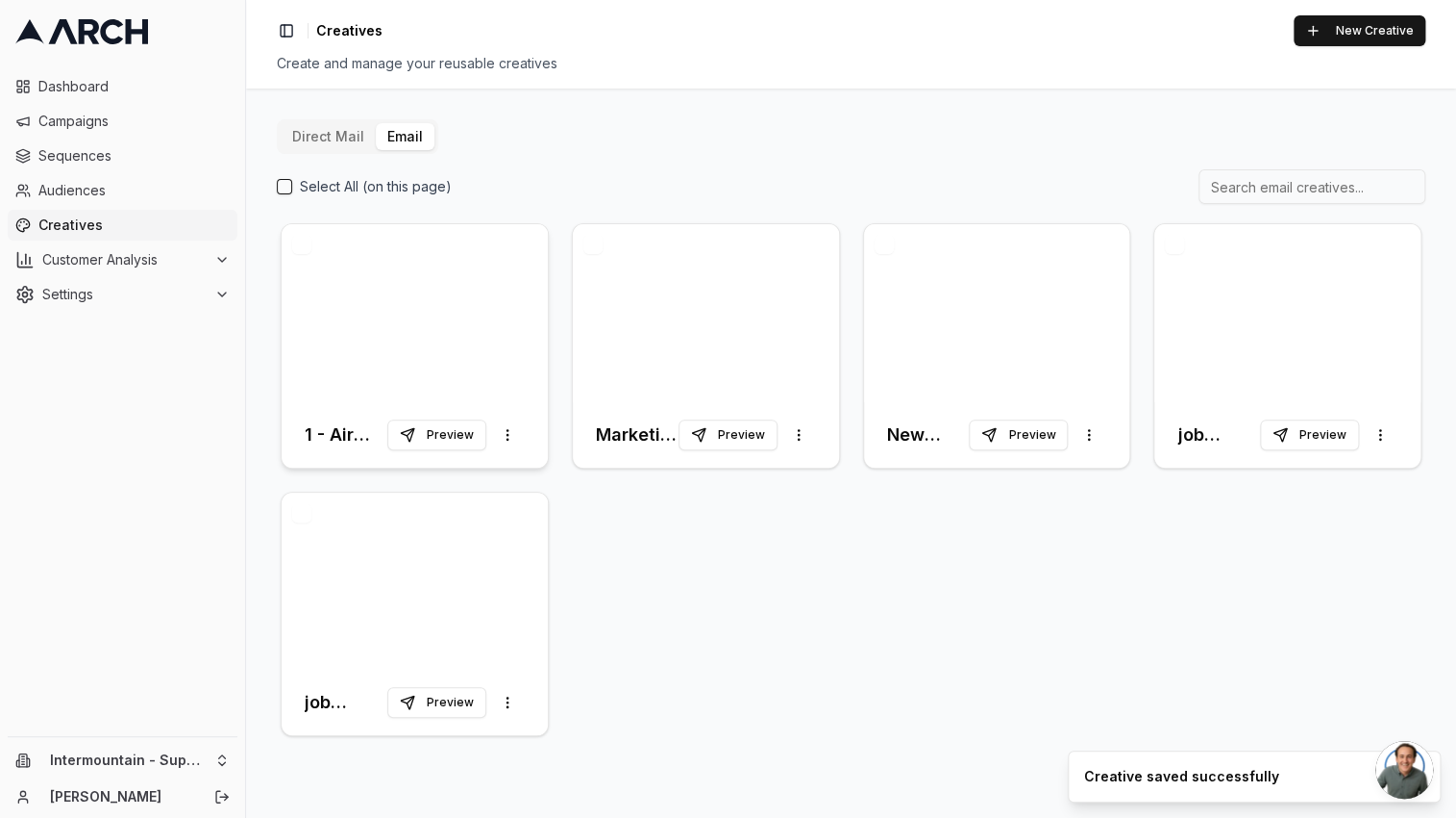
click at [359, 286] on div at bounding box center [415, 313] width 266 height 178
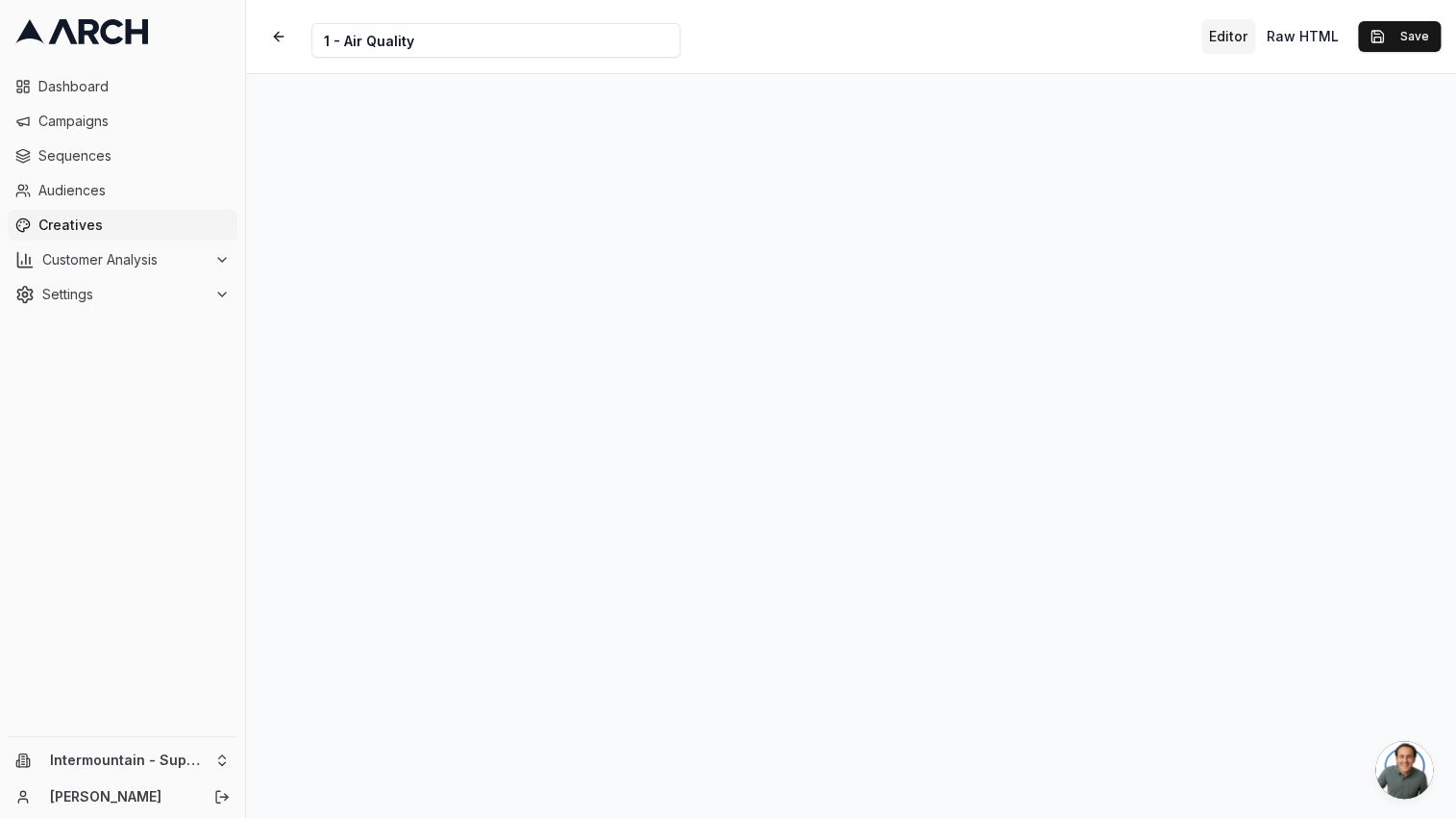
scroll to position [26, 0]
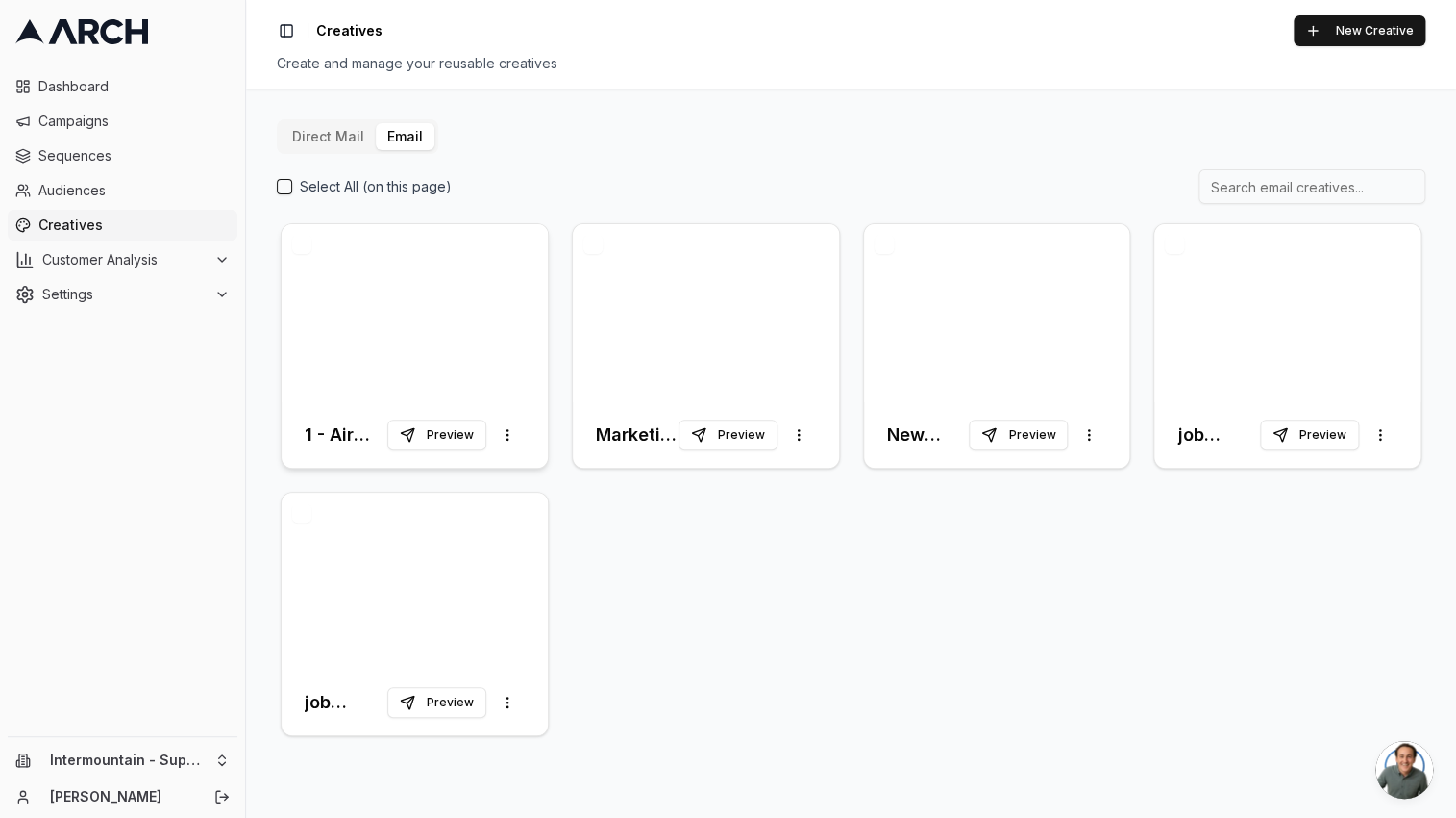
click at [319, 323] on div at bounding box center [415, 313] width 266 height 178
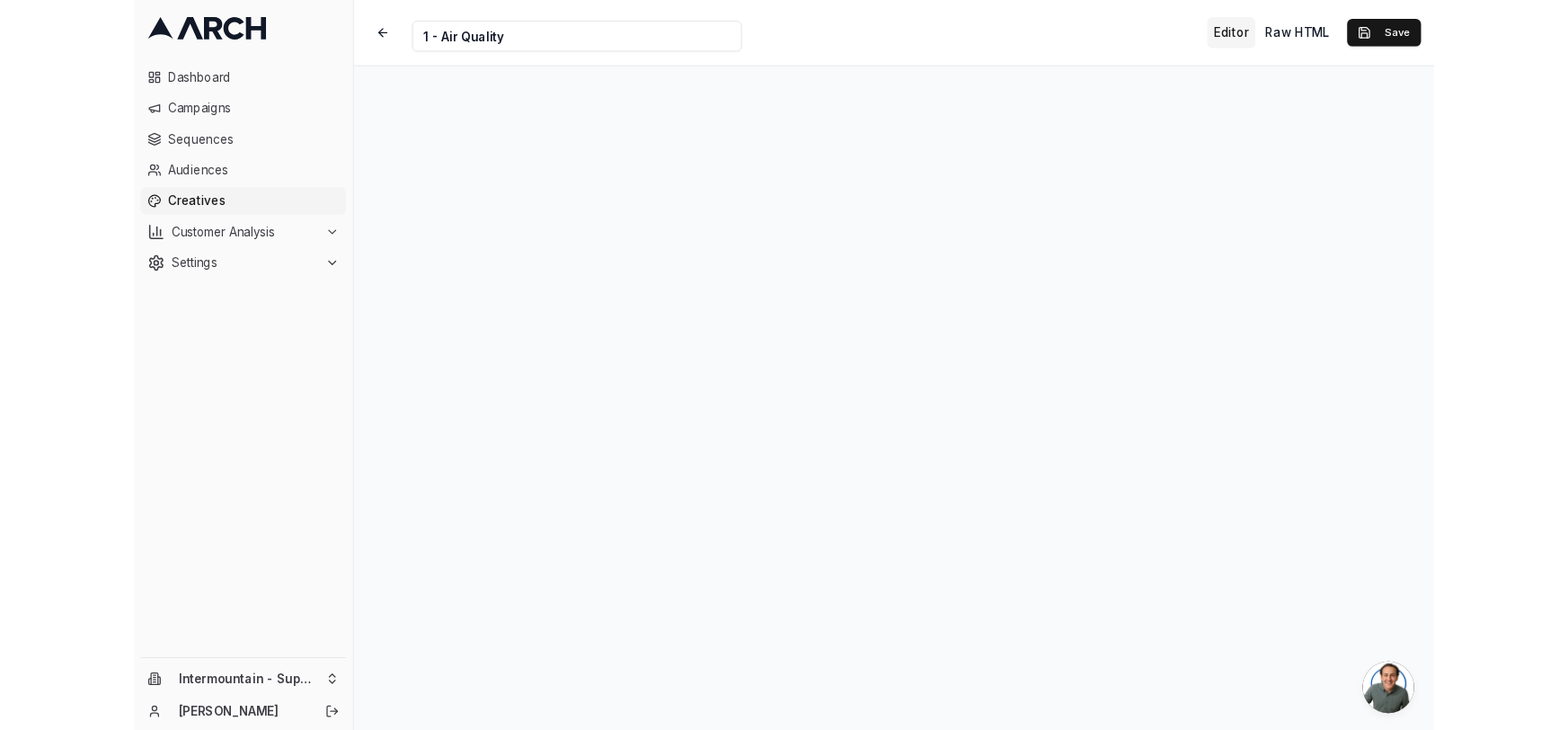
scroll to position [24, 0]
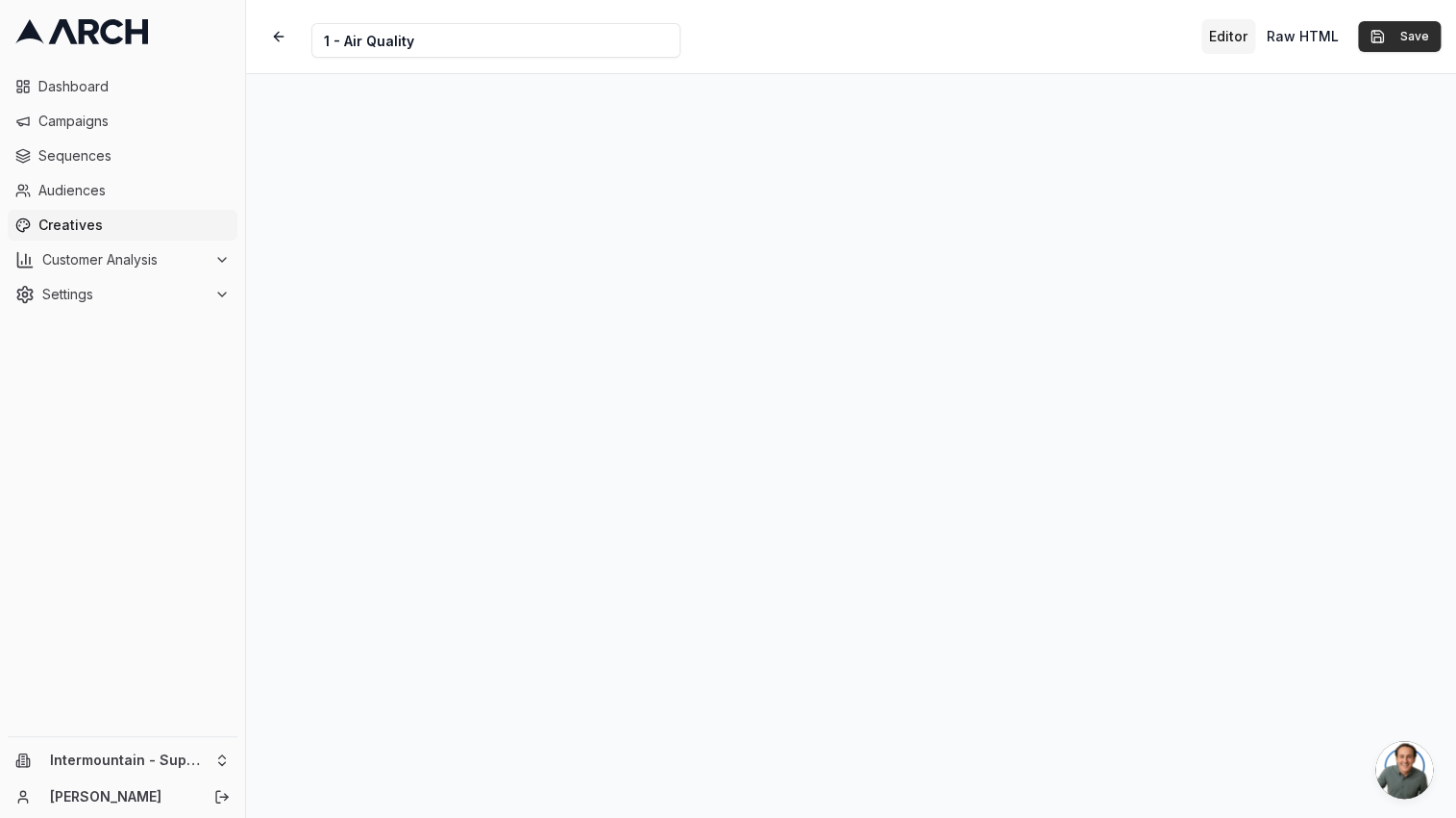
click at [1386, 38] on button "Save" at bounding box center [1399, 37] width 82 height 31
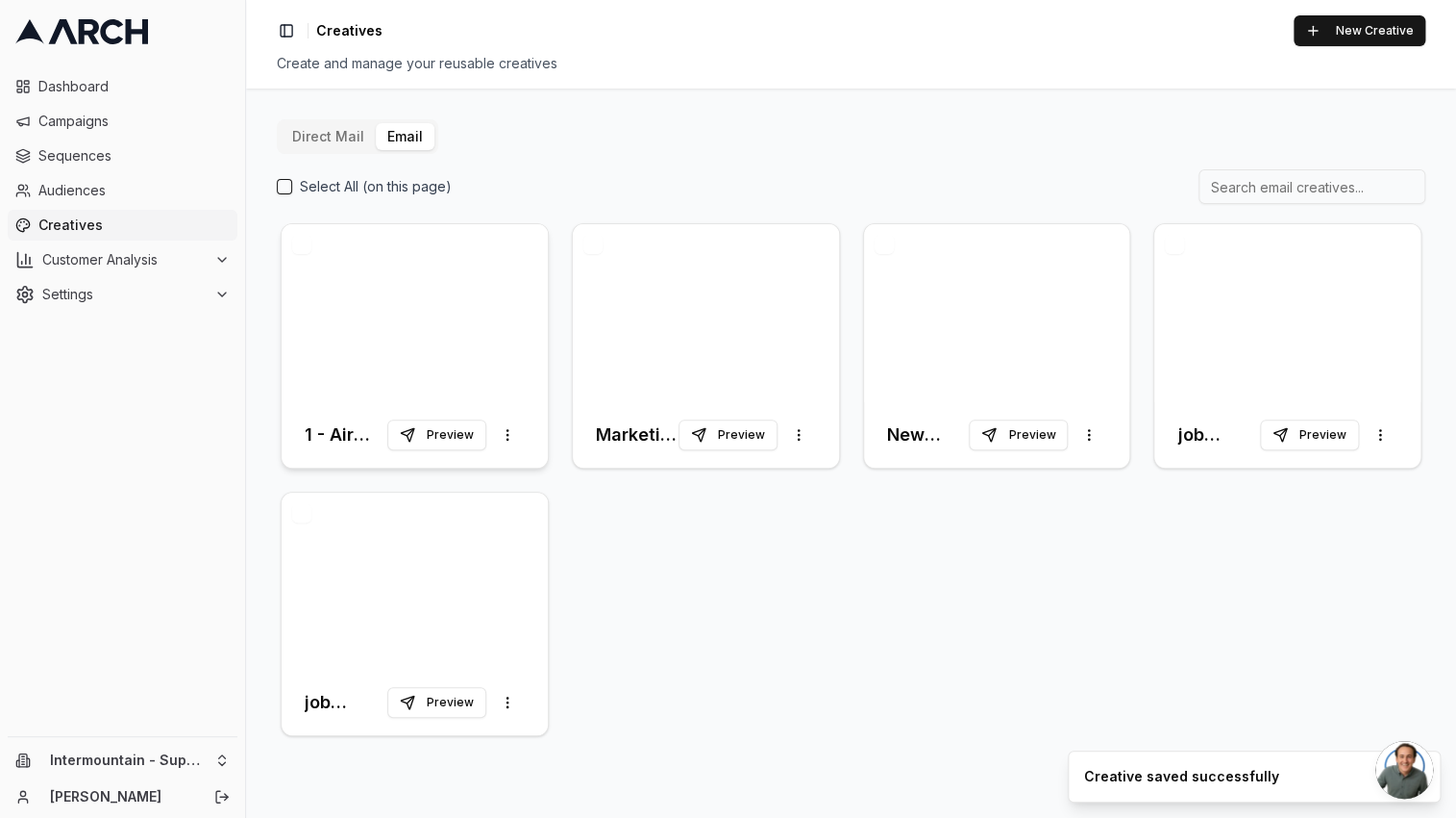
click at [366, 271] on div at bounding box center [415, 313] width 266 height 178
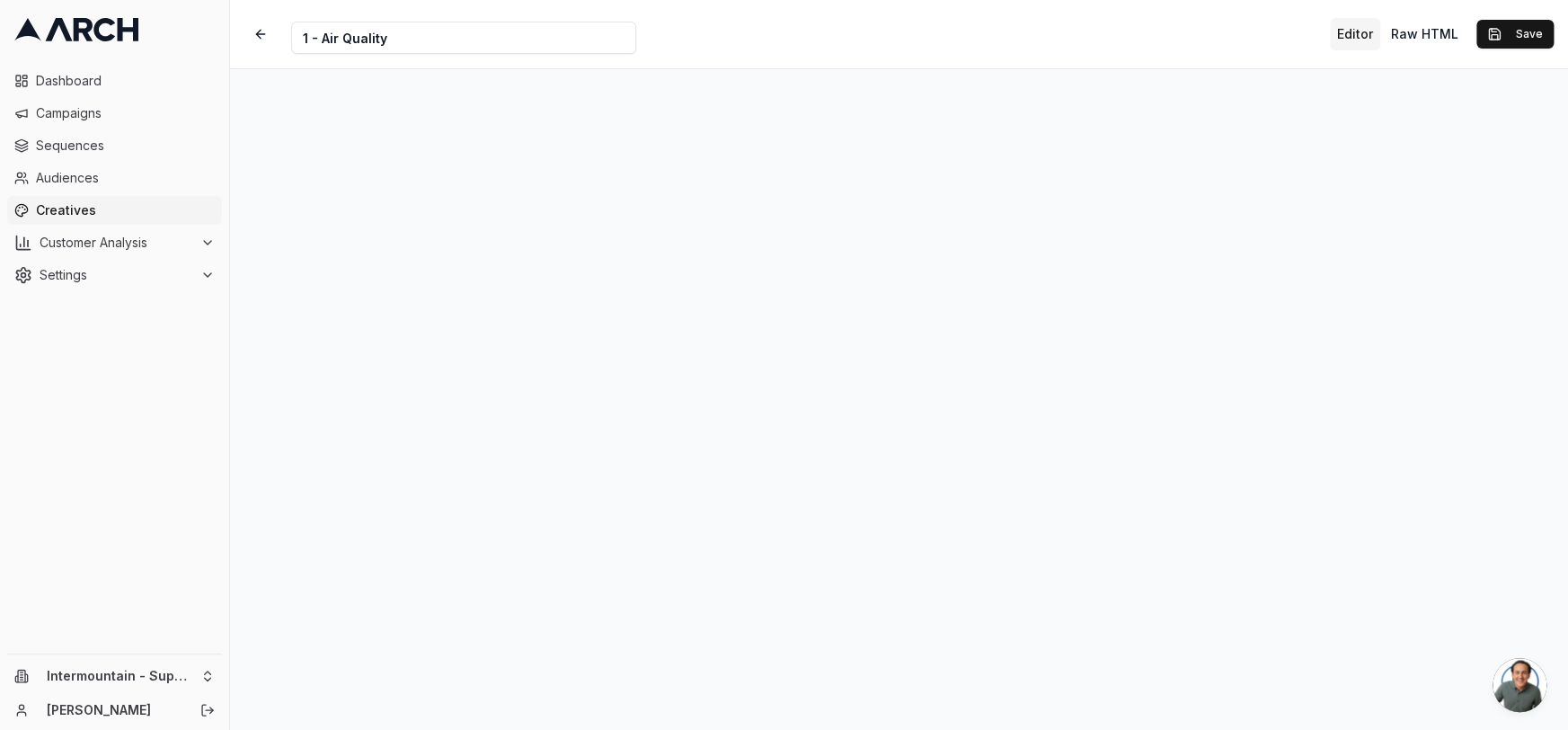
scroll to position [59, 0]
click at [1360, 34] on button "Save" at bounding box center [1514, 34] width 77 height 29
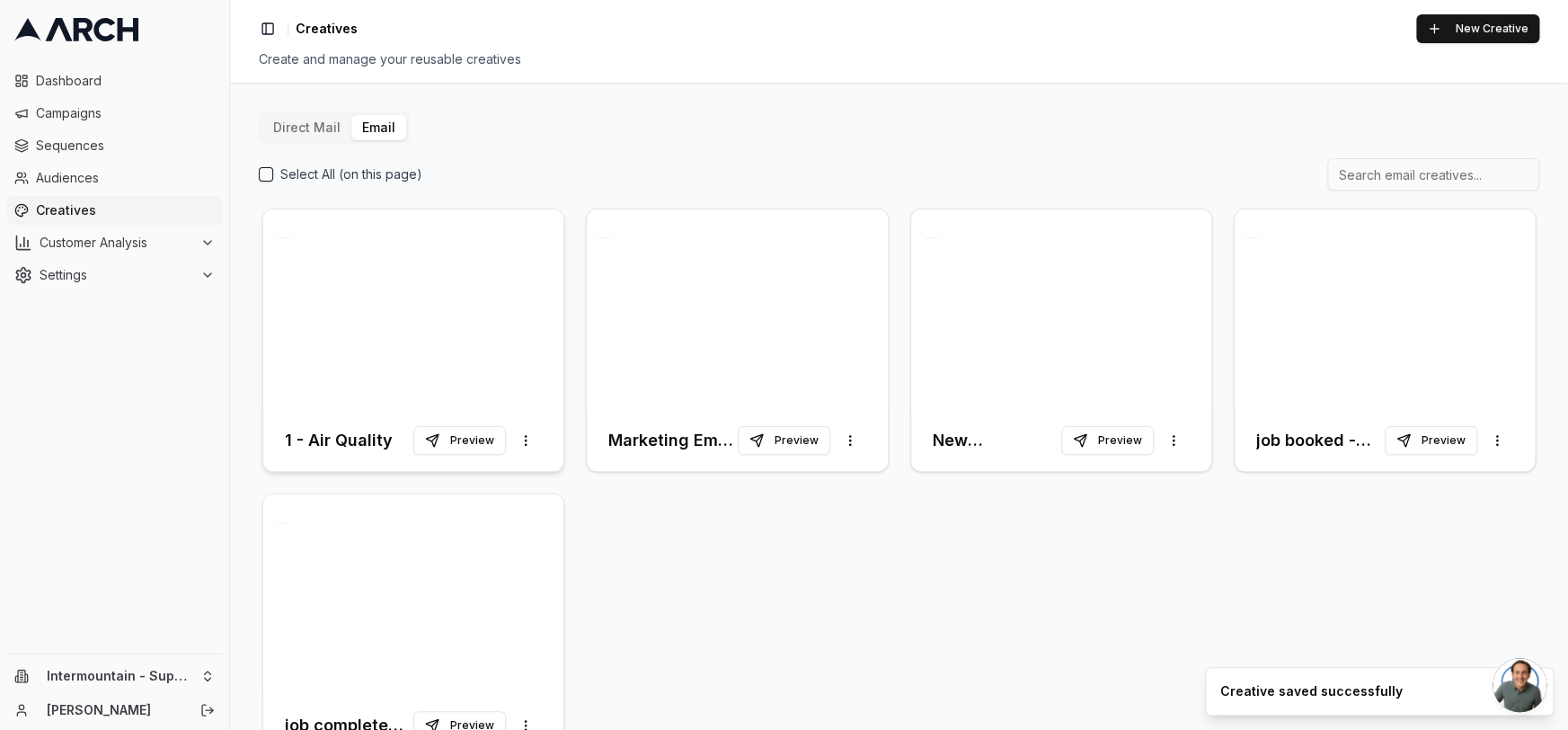
click at [344, 316] on div at bounding box center [413, 309] width 300 height 200
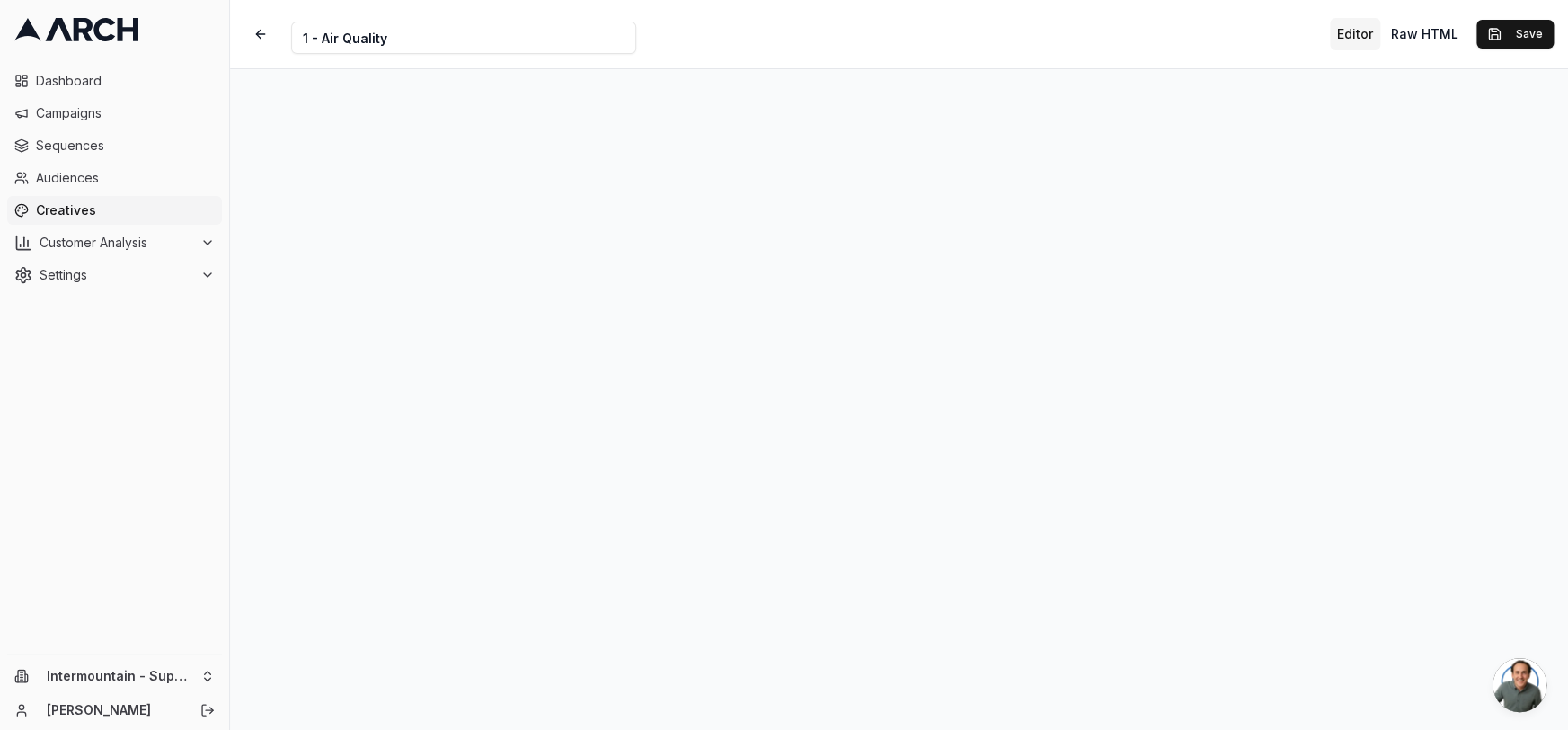
scroll to position [14, 0]
click at [1360, 32] on button "Save" at bounding box center [1514, 34] width 77 height 29
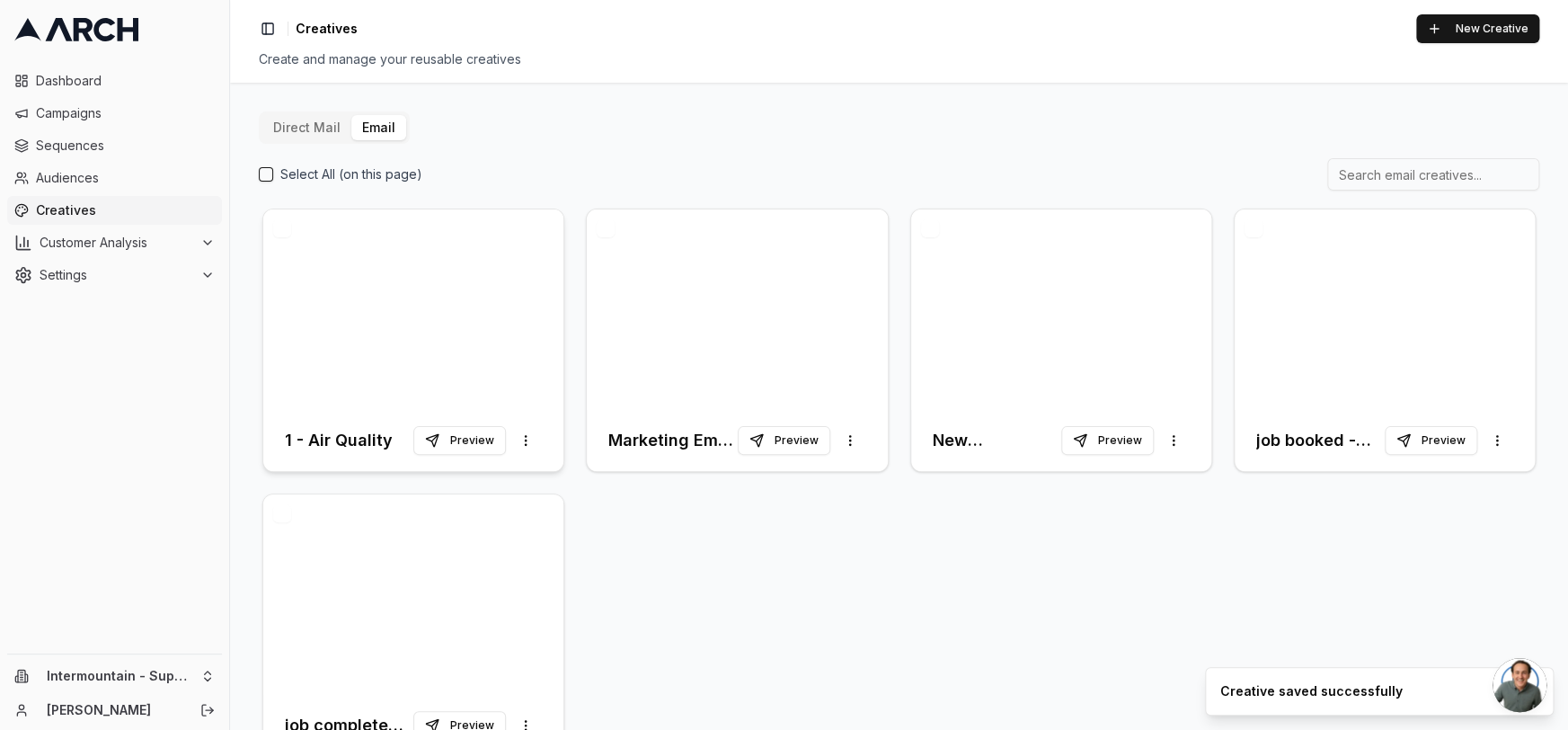
click at [379, 352] on div at bounding box center [413, 309] width 300 height 200
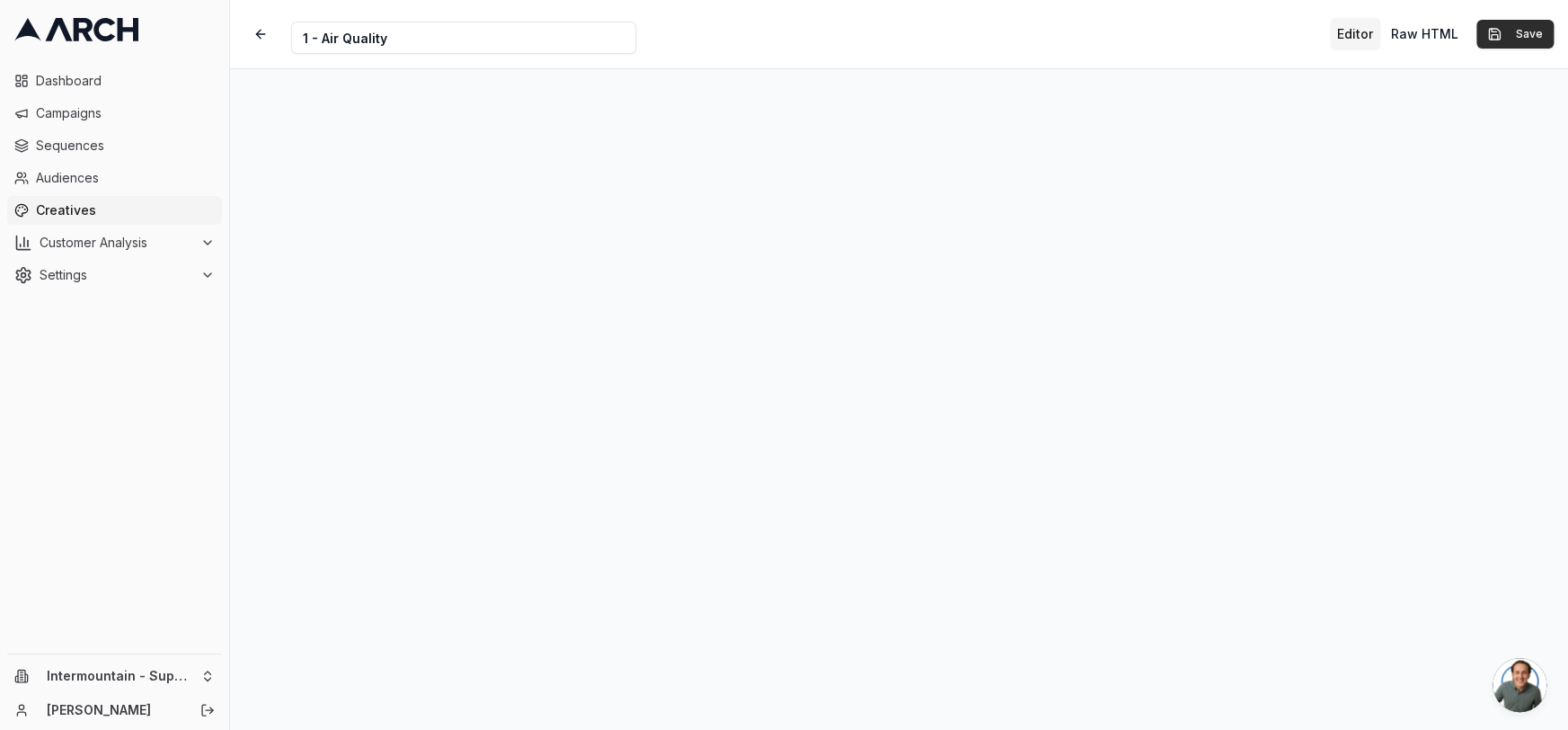
click at [1360, 36] on button "Save" at bounding box center [1514, 34] width 77 height 29
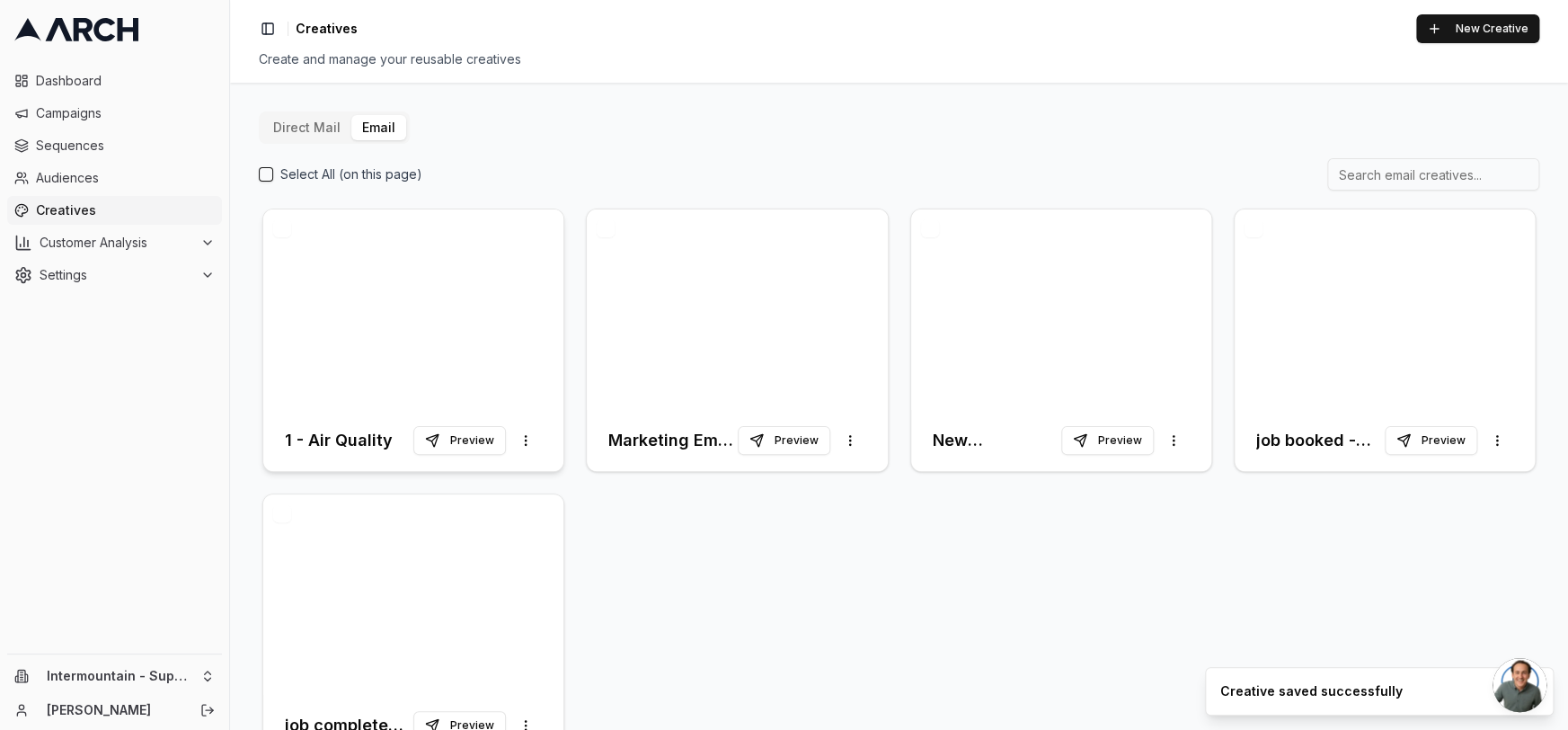
click at [412, 323] on div at bounding box center [413, 309] width 300 height 200
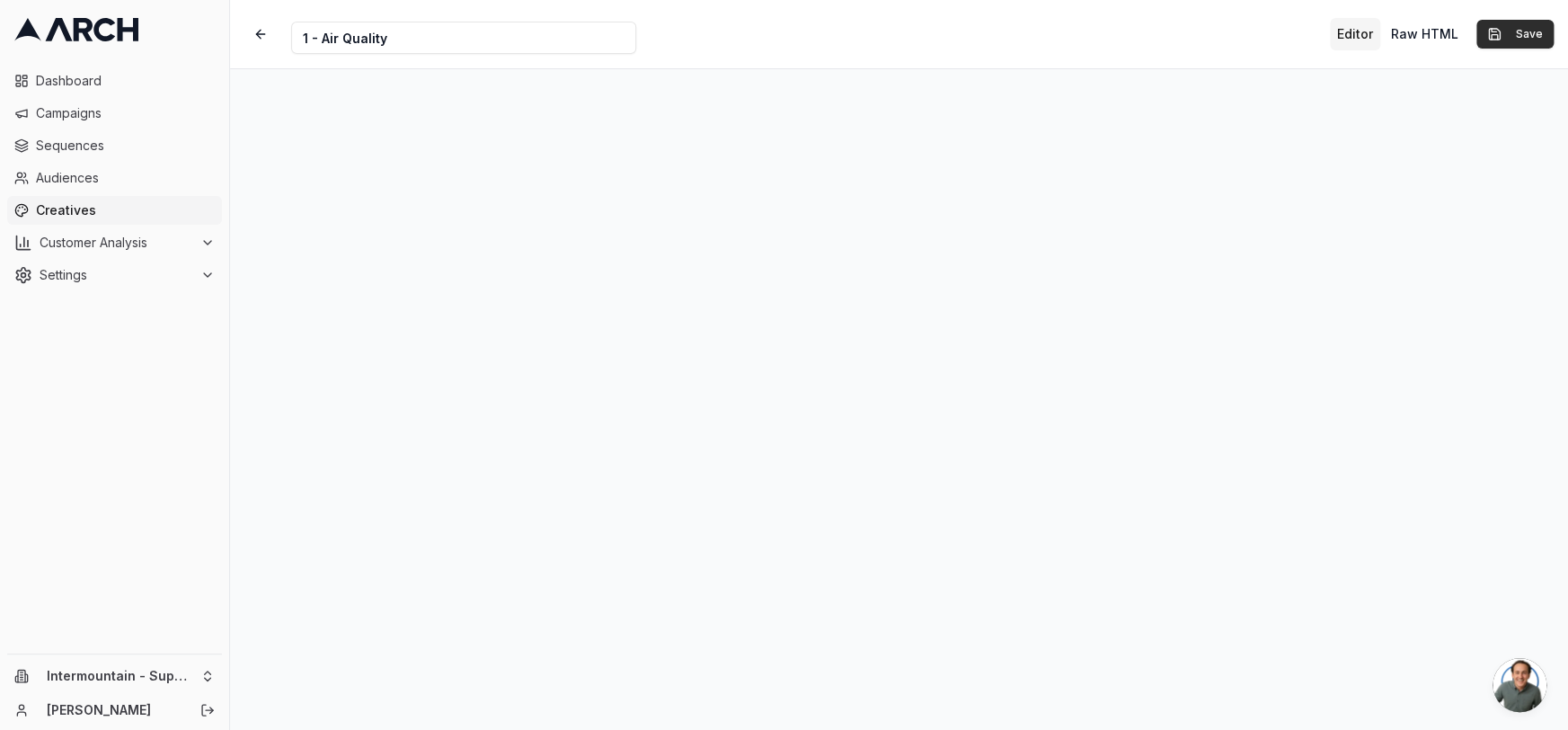
click at [1360, 39] on button "Save" at bounding box center [1514, 34] width 77 height 29
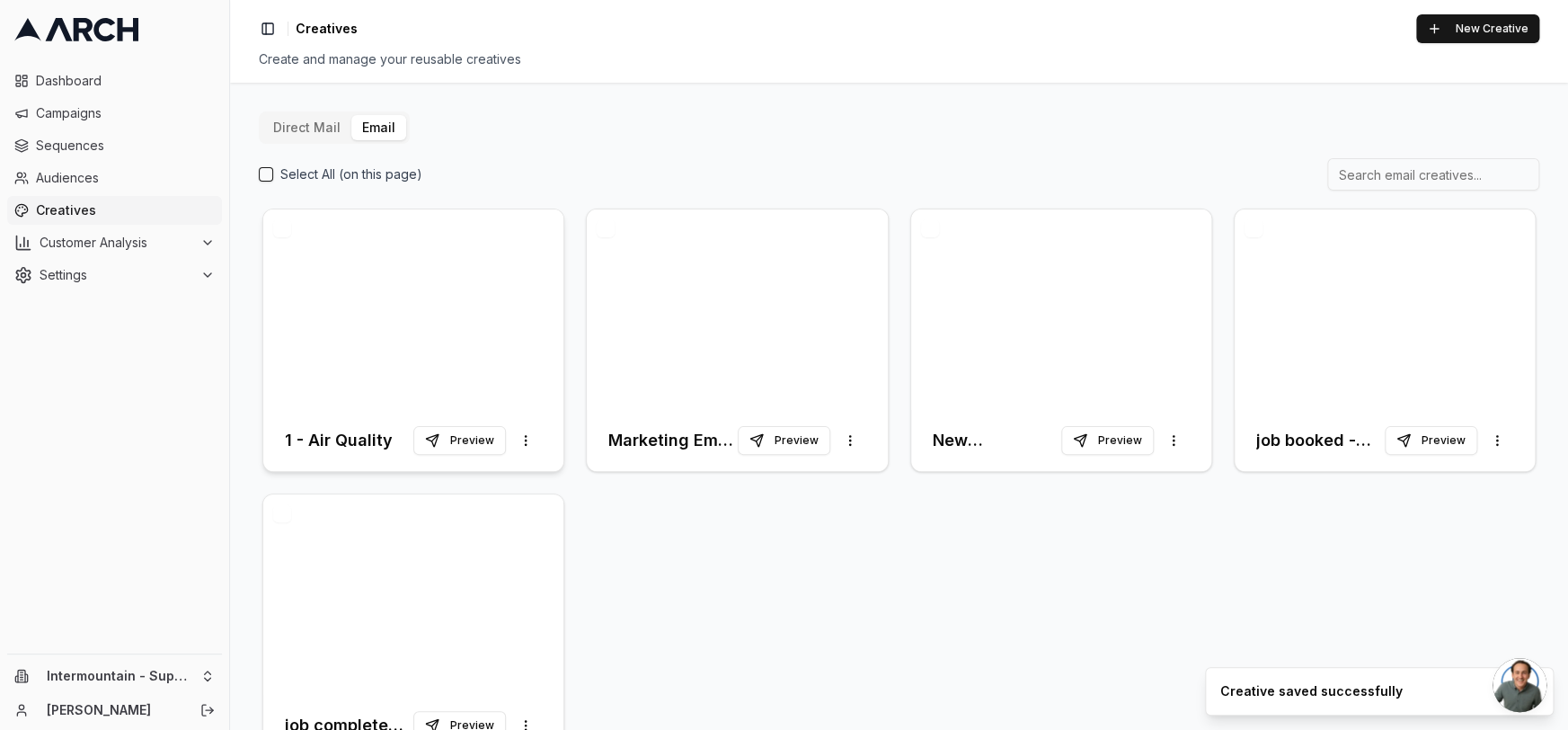
click at [412, 298] on div at bounding box center [413, 309] width 300 height 200
click at [512, 357] on div at bounding box center [413, 309] width 300 height 200
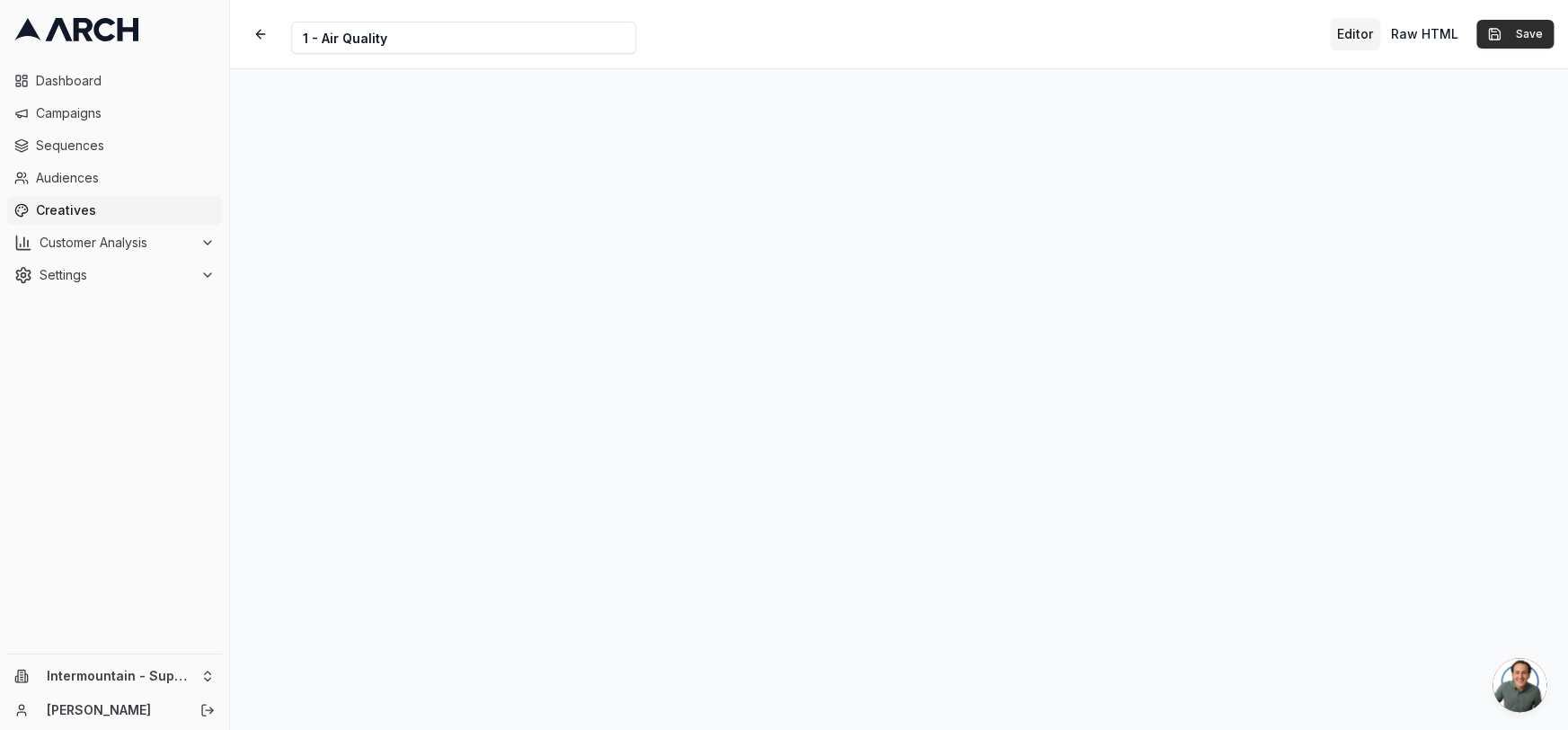
click at [1360, 41] on button "Save" at bounding box center [1514, 34] width 77 height 29
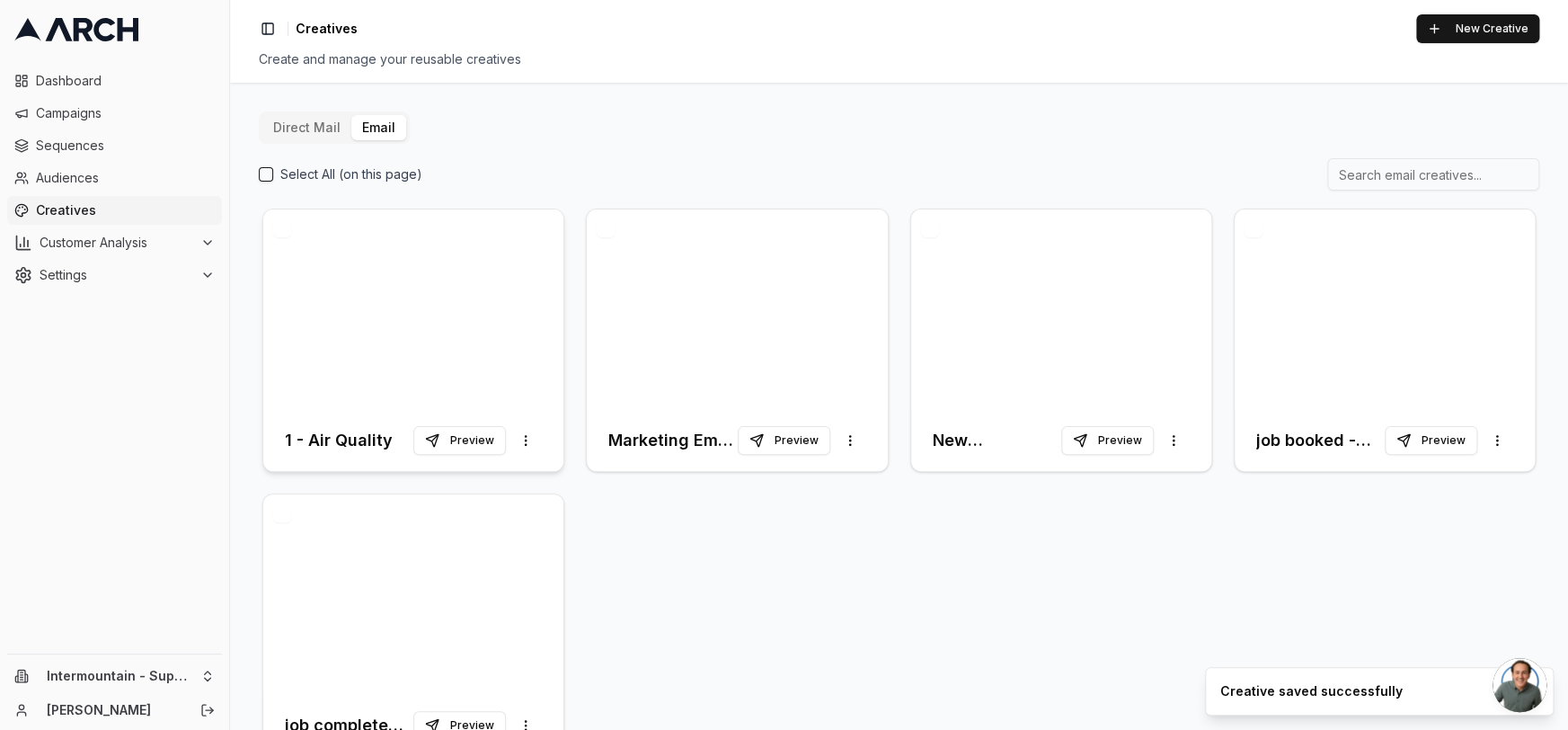
click at [344, 312] on div at bounding box center [413, 309] width 300 height 200
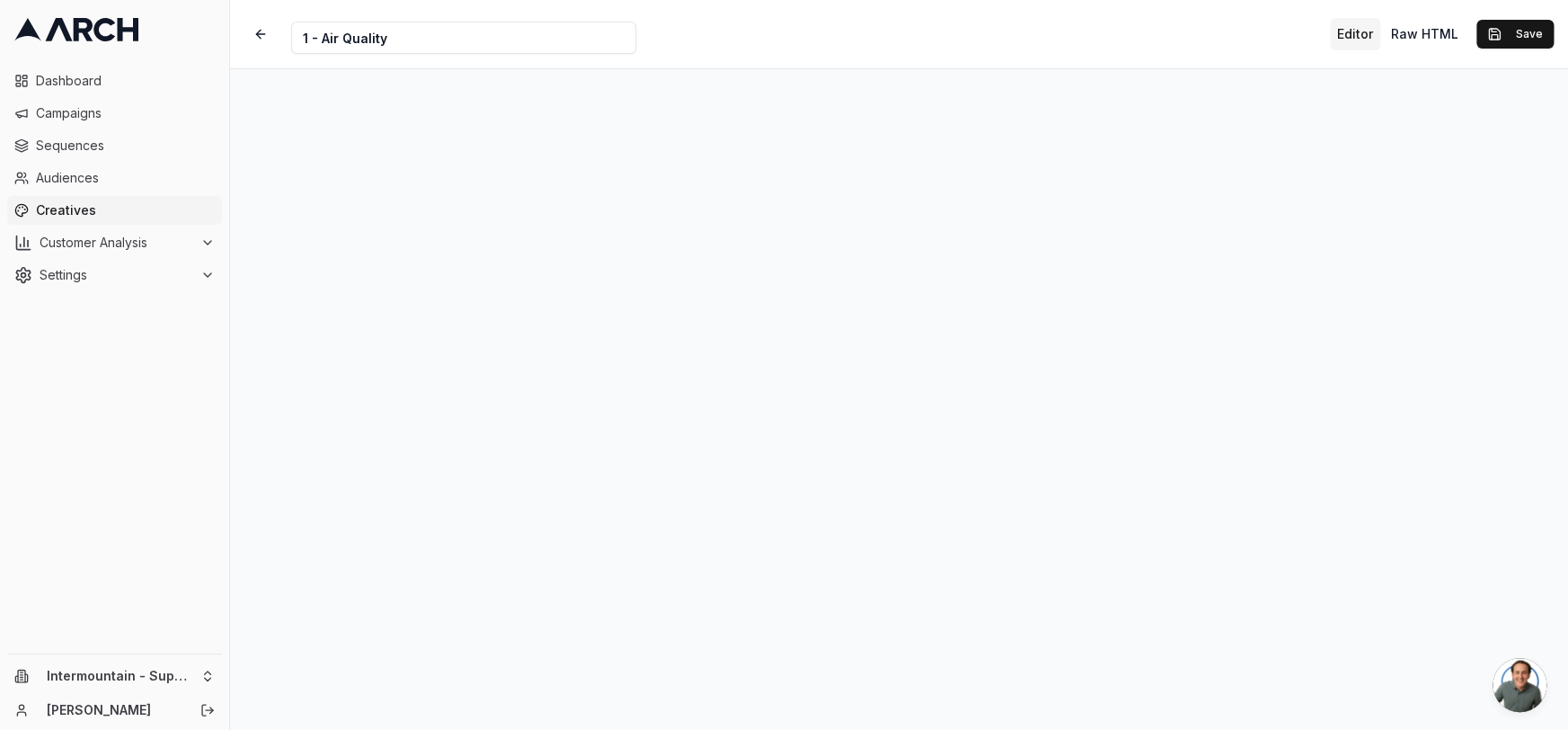
scroll to position [14, 0]
click at [1360, 37] on button "Save" at bounding box center [1514, 34] width 77 height 29
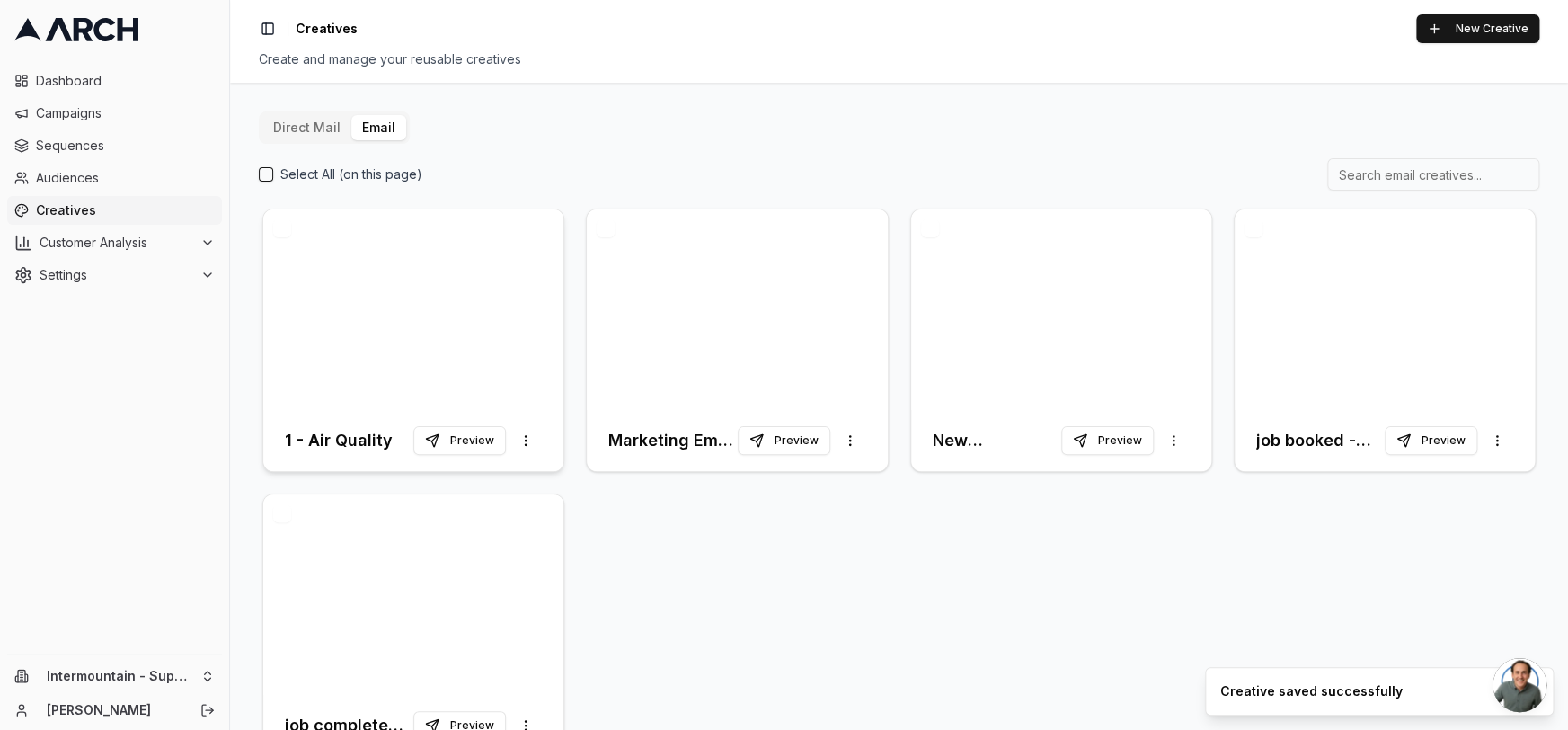
click at [427, 277] on div at bounding box center [413, 309] width 300 height 200
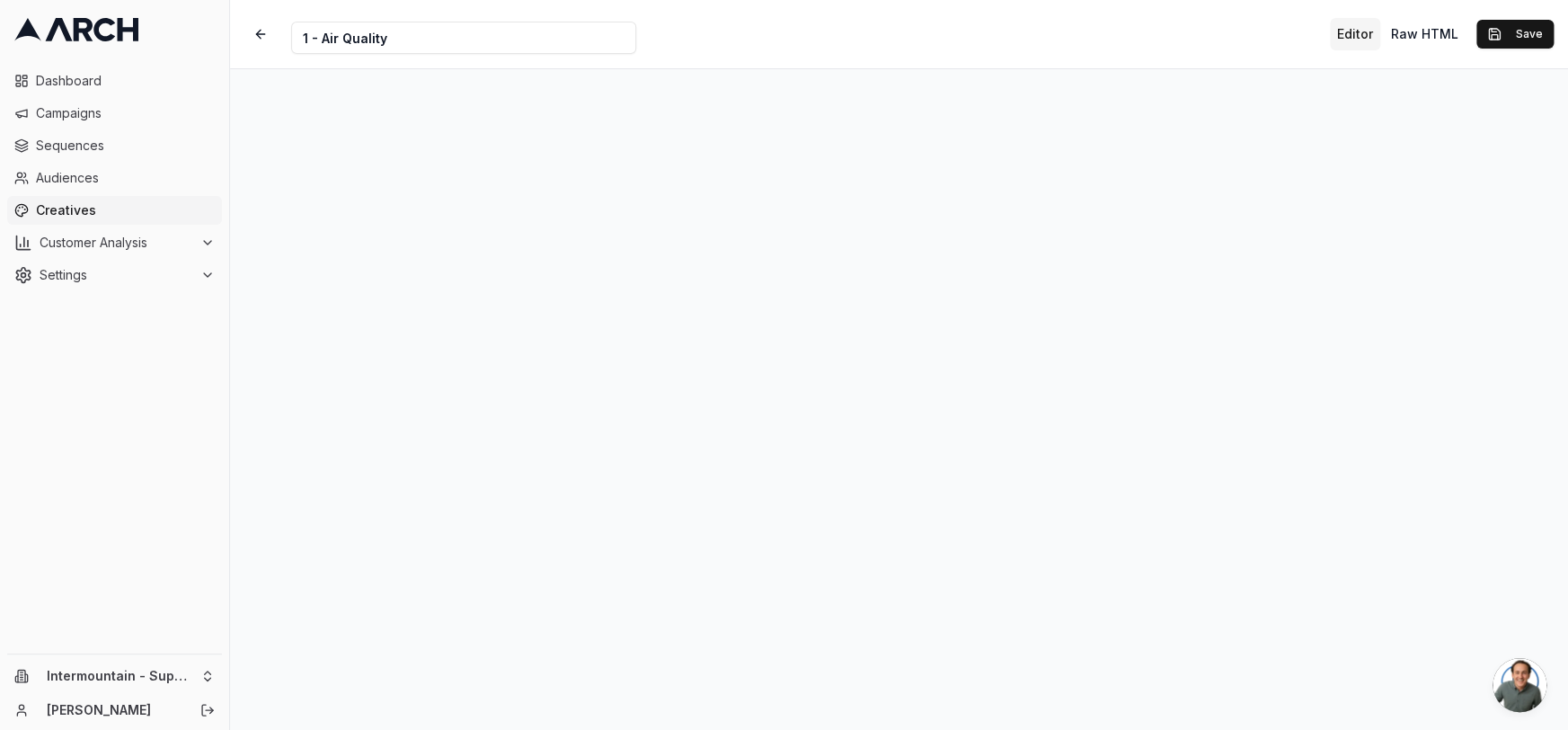
scroll to position [14, 0]
click at [1360, 38] on button "Save" at bounding box center [1514, 34] width 77 height 29
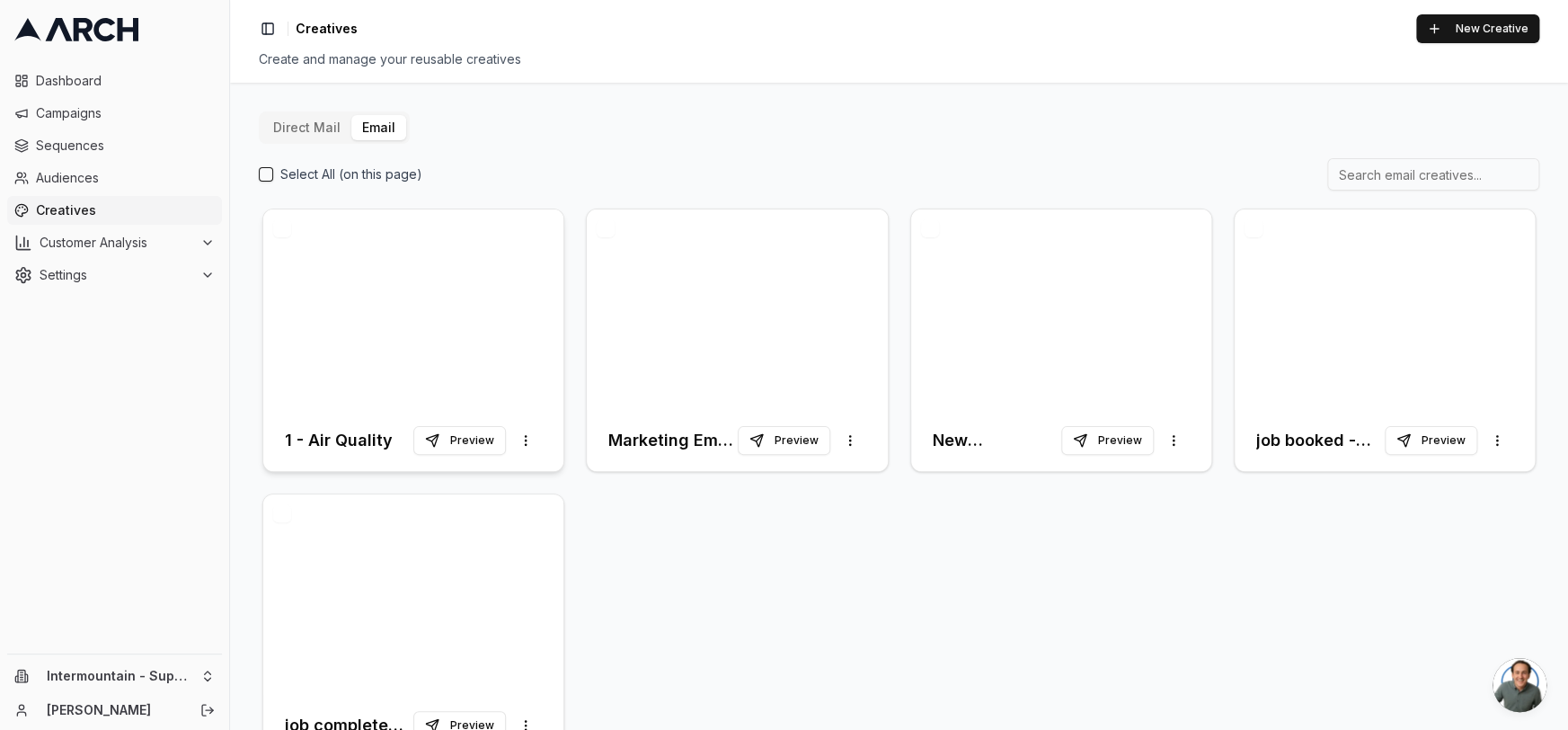
click at [494, 278] on div at bounding box center [413, 309] width 300 height 200
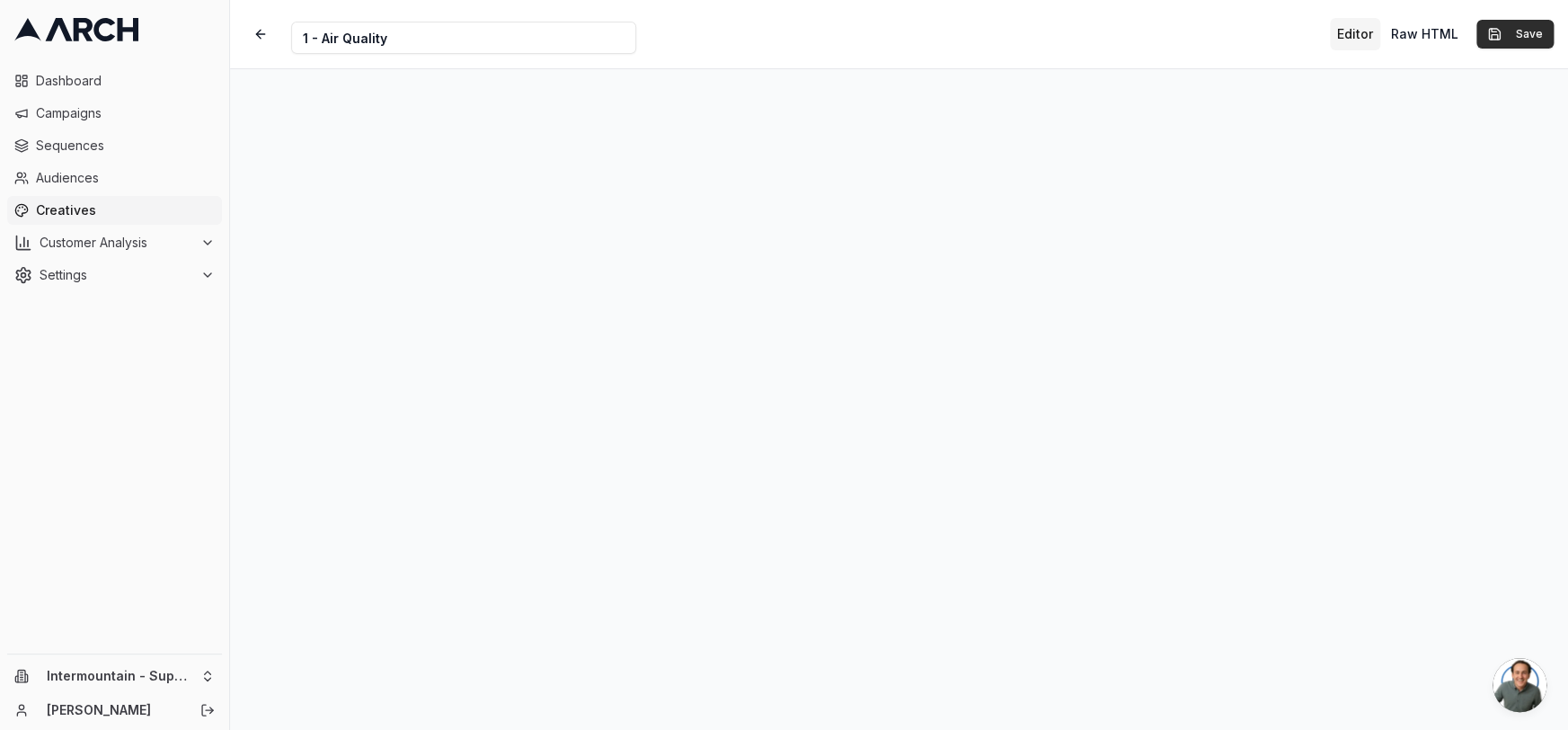
click at [1360, 28] on button "Save" at bounding box center [1514, 34] width 77 height 29
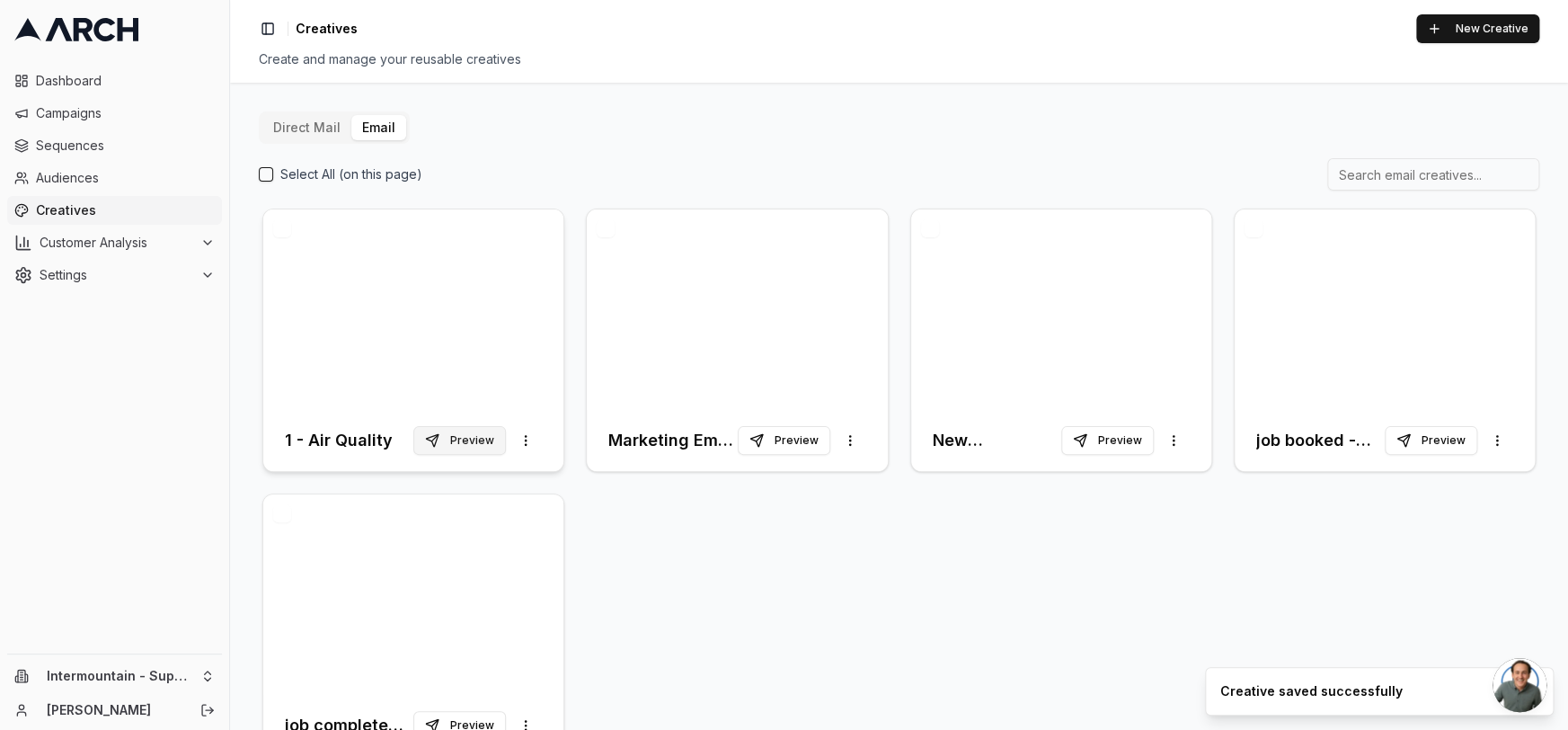
click at [451, 437] on button "Preview" at bounding box center [459, 440] width 92 height 29
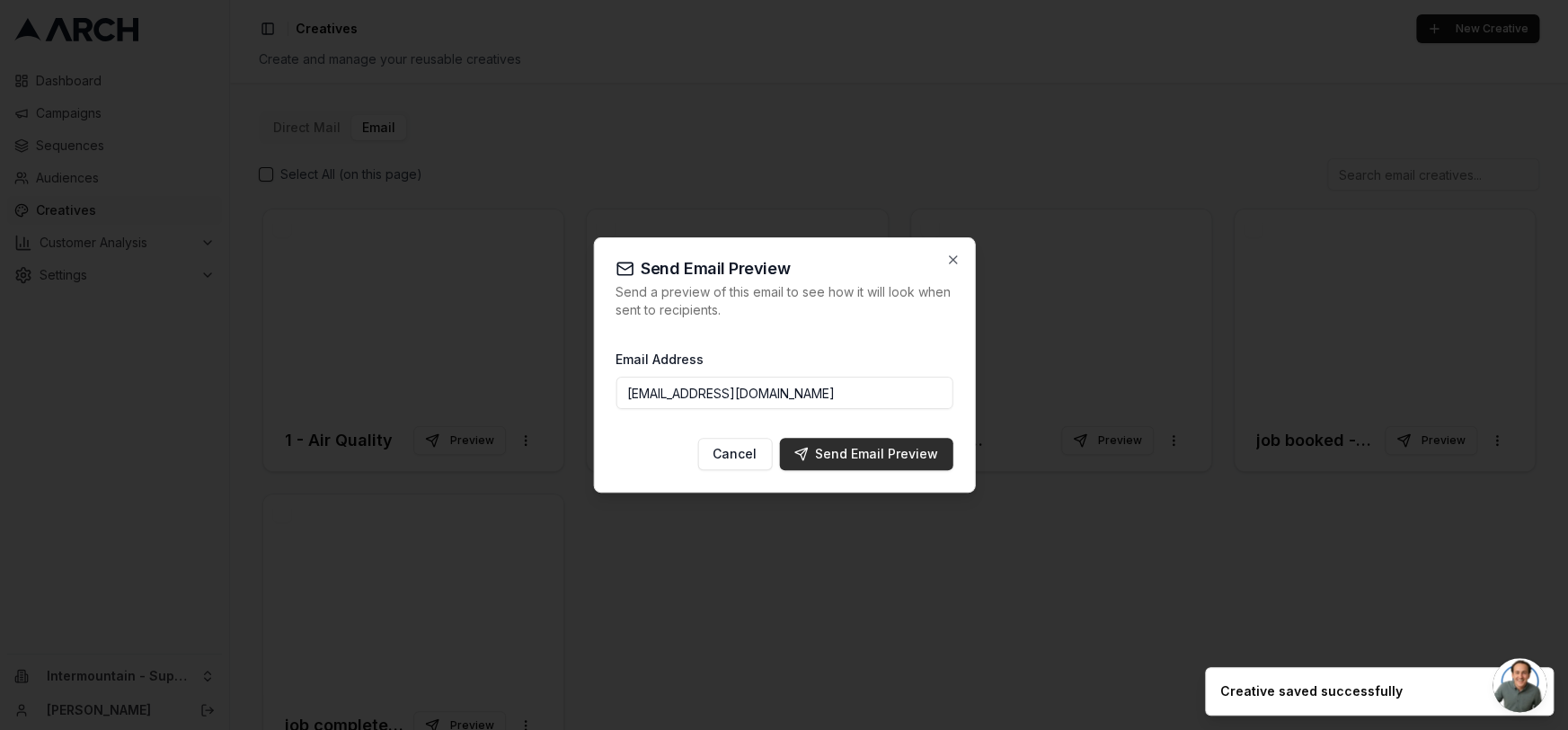
click at [843, 455] on div "Send Email Preview" at bounding box center [865, 454] width 145 height 18
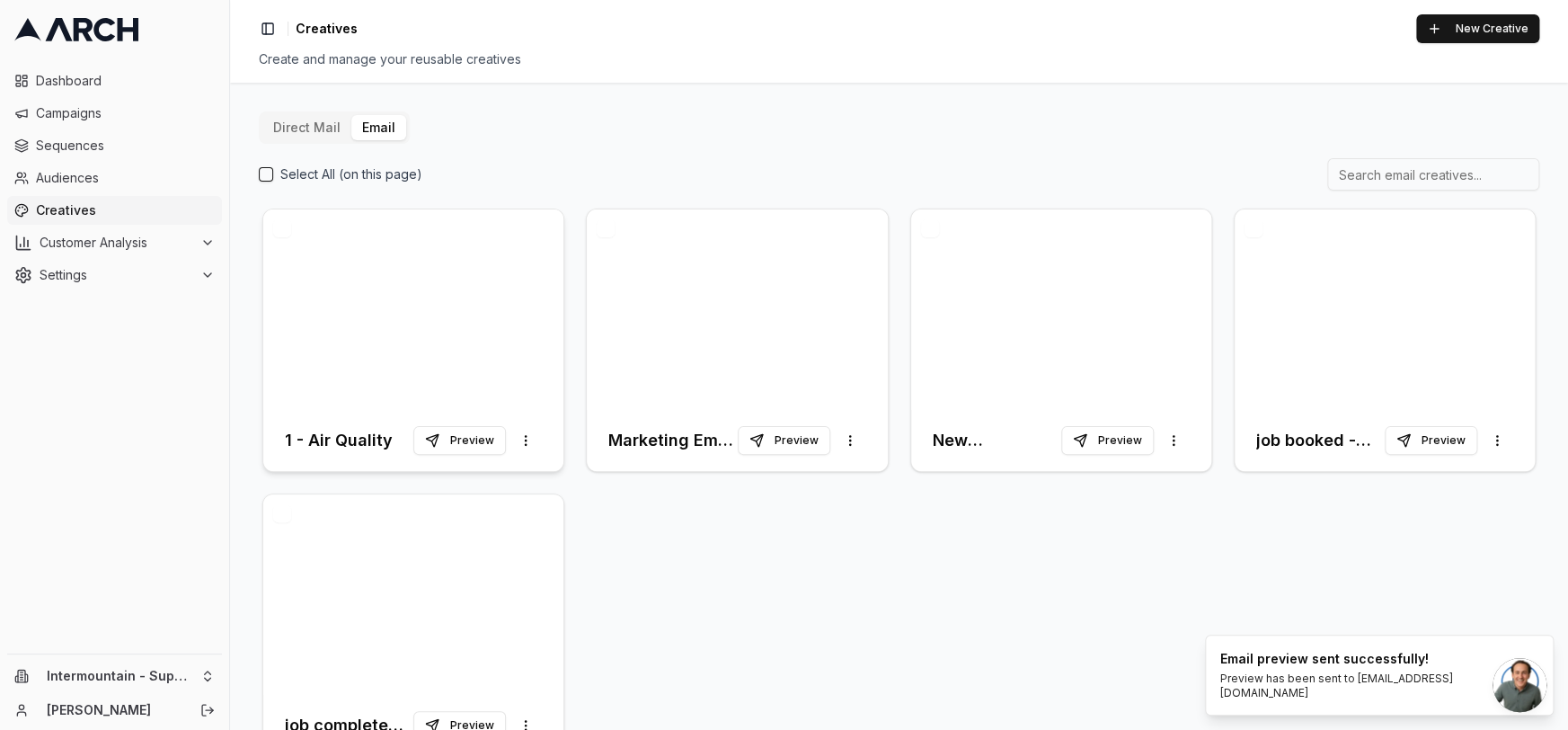
click at [502, 287] on div at bounding box center [413, 309] width 300 height 200
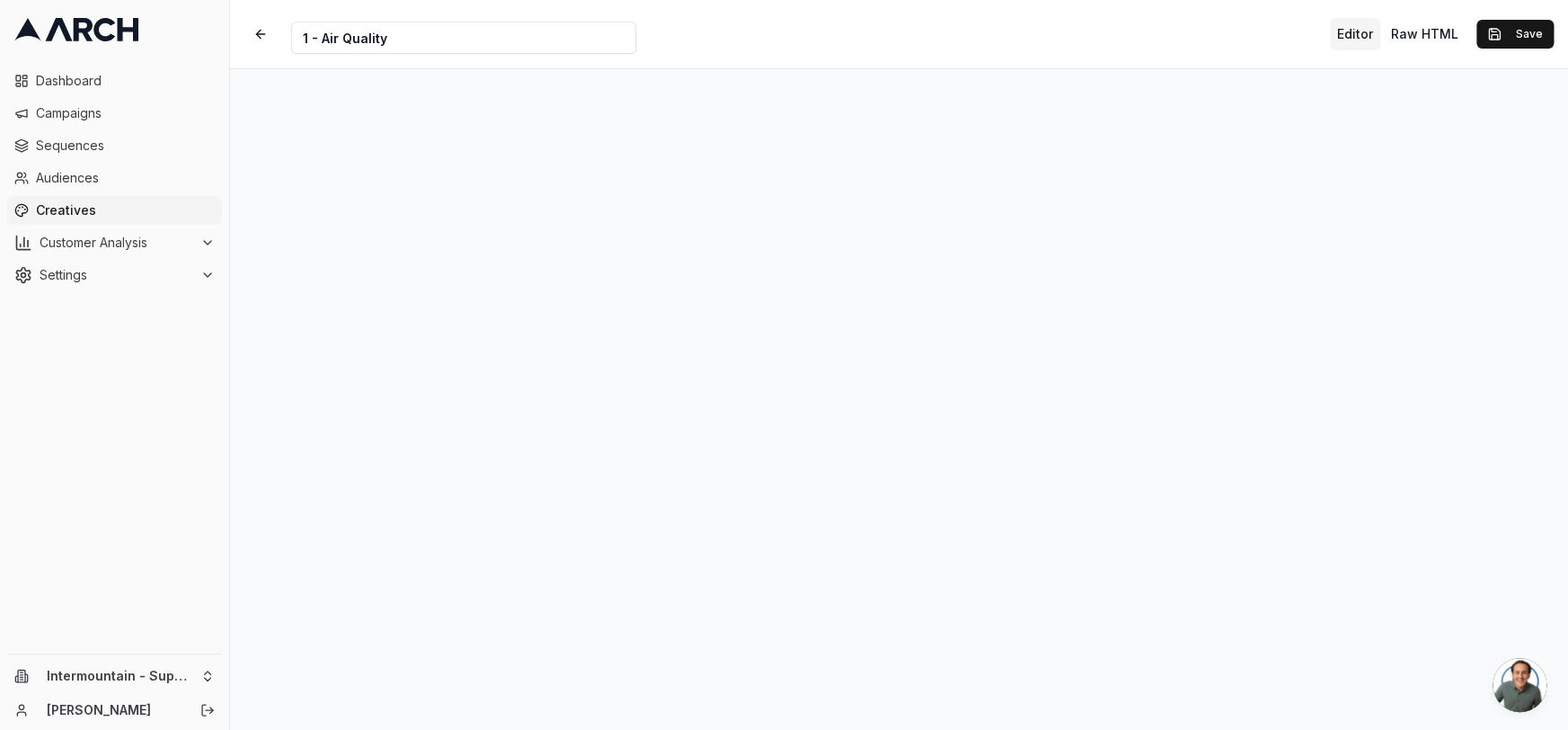
scroll to position [59, 0]
click at [1360, 30] on button "Save" at bounding box center [1514, 34] width 77 height 29
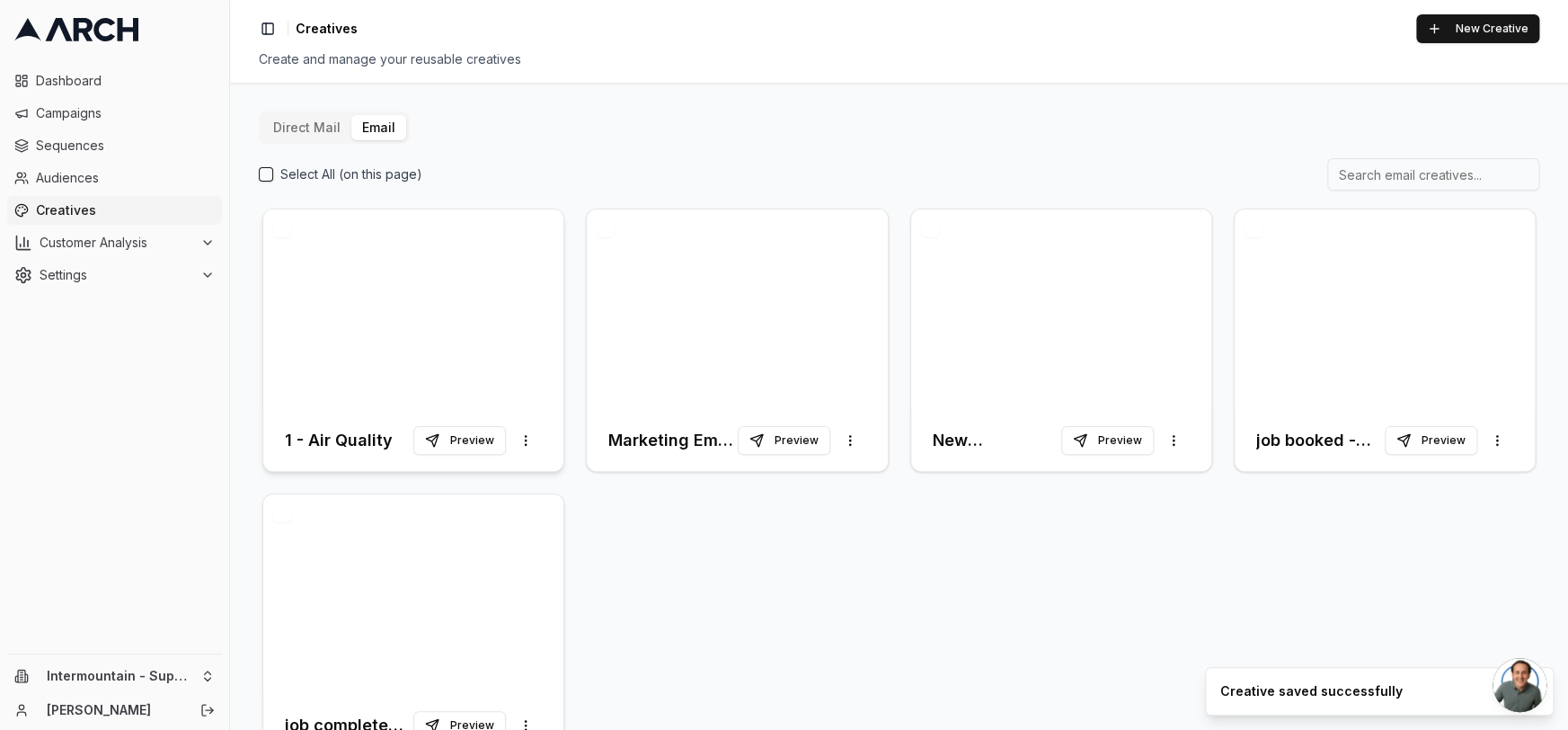
click at [441, 289] on div at bounding box center [413, 309] width 300 height 200
click at [512, 347] on div at bounding box center [413, 309] width 300 height 200
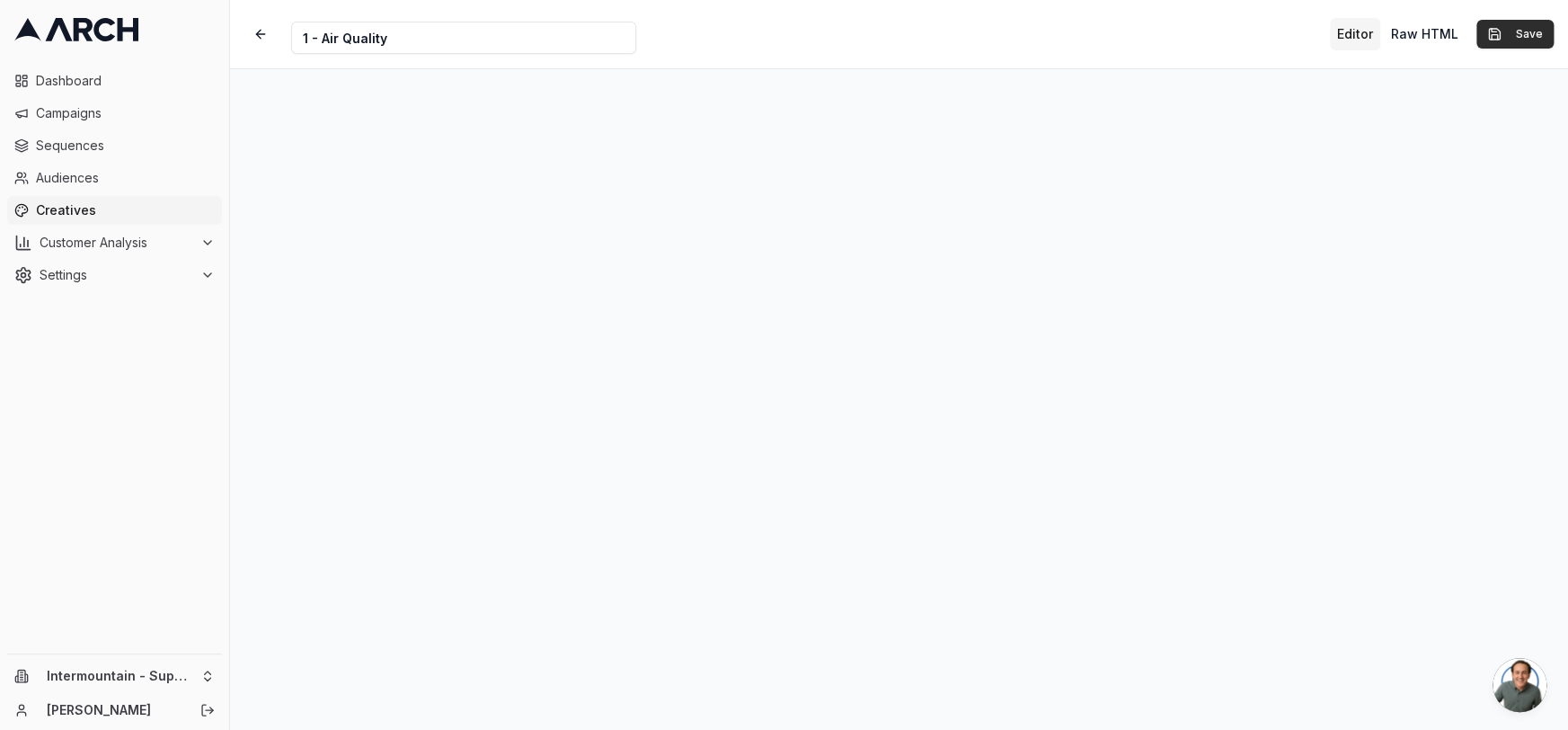
click at [1360, 37] on button "Save" at bounding box center [1514, 34] width 77 height 29
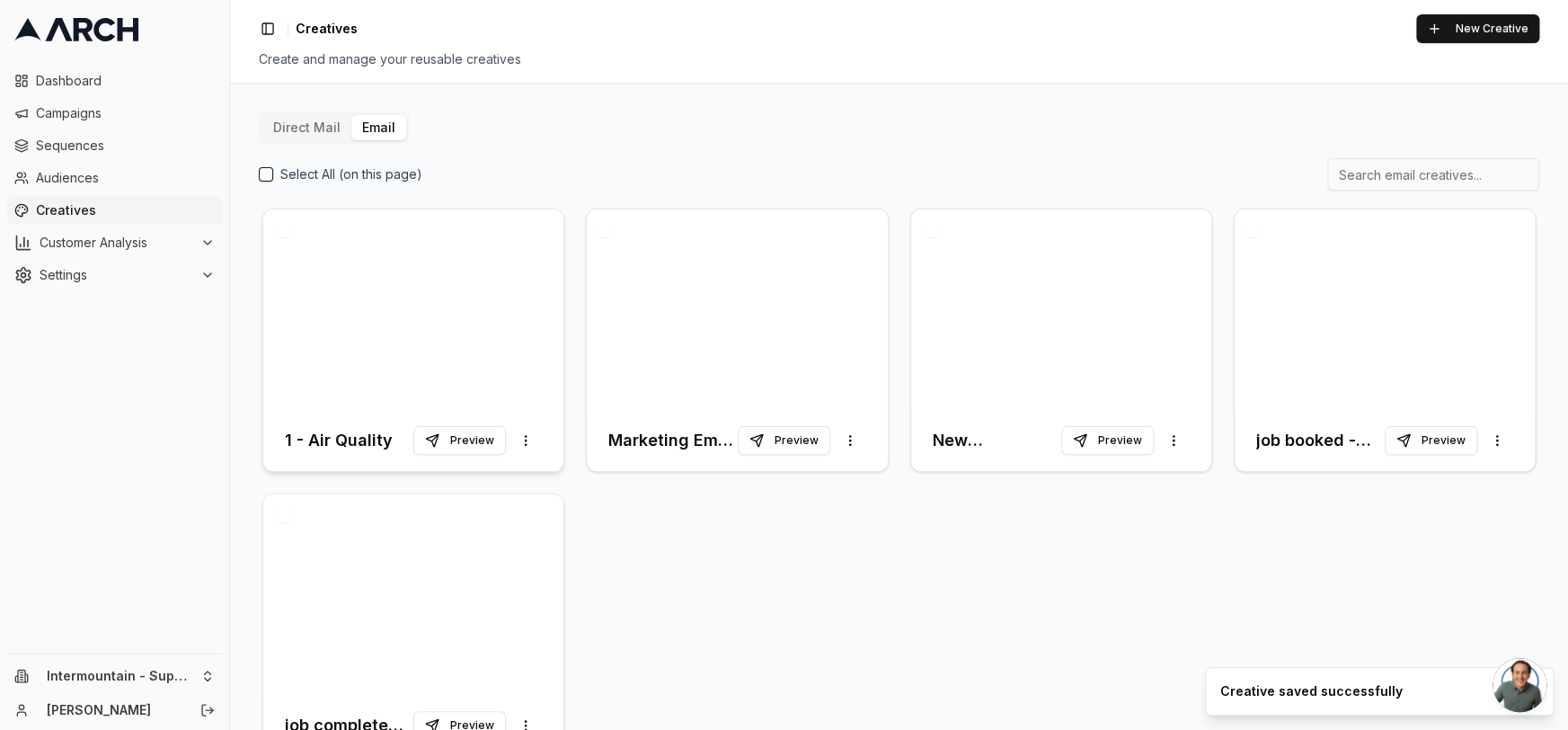
click at [304, 351] on div at bounding box center [413, 309] width 300 height 200
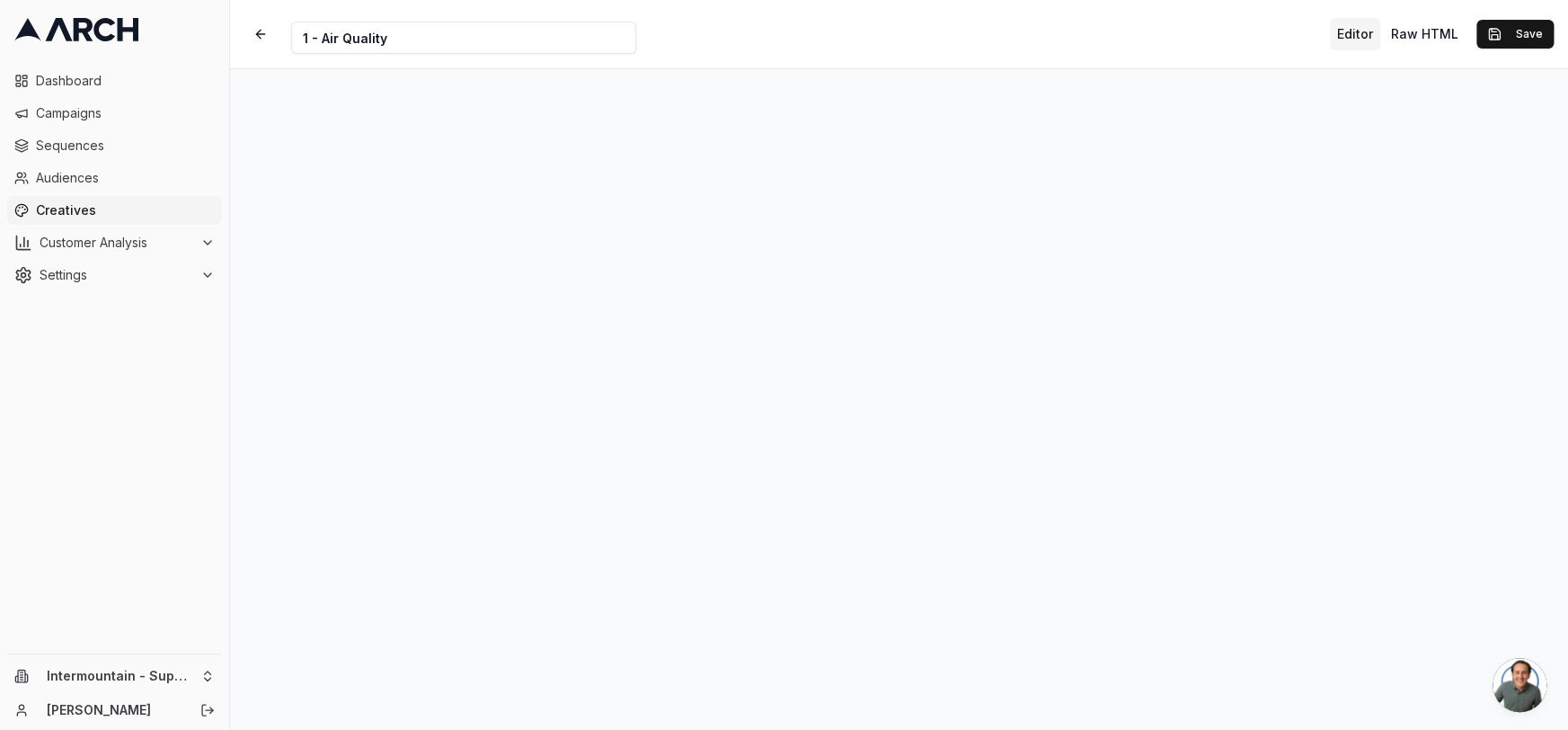
scroll to position [59, 0]
click at [1360, 39] on button "Save" at bounding box center [1514, 34] width 77 height 29
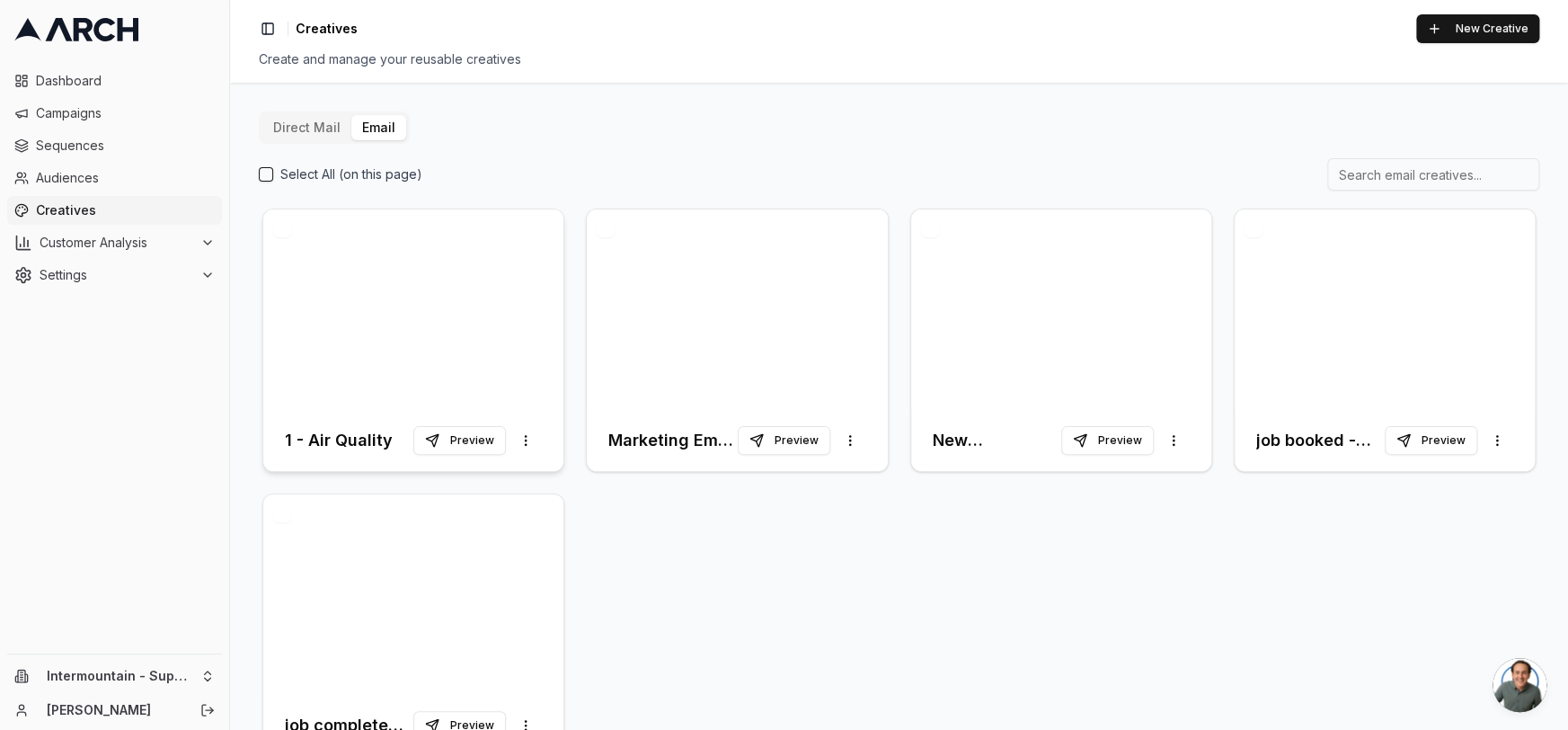
click at [429, 286] on div at bounding box center [413, 309] width 300 height 200
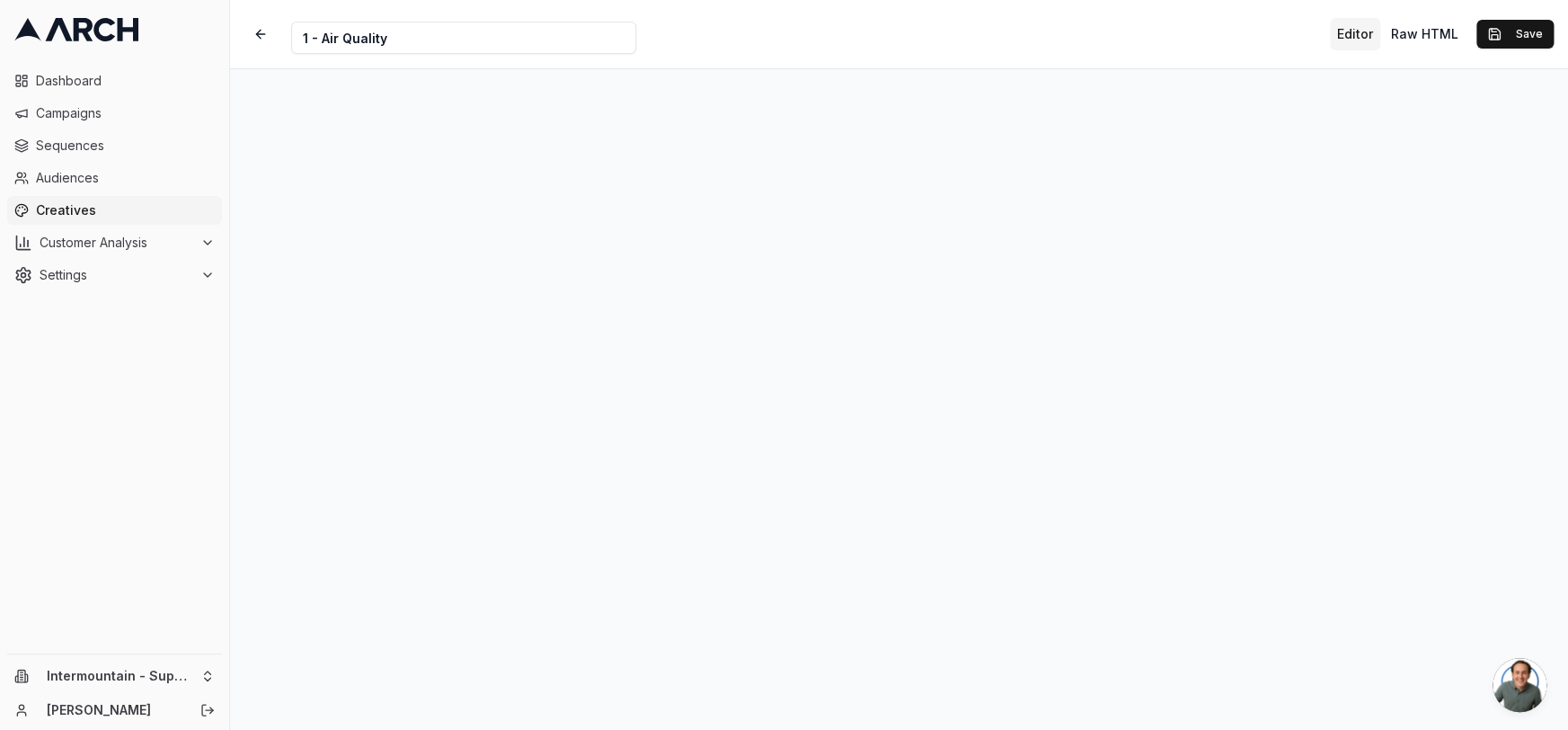
scroll to position [14, 0]
click at [1360, 27] on button "Save" at bounding box center [1514, 34] width 77 height 29
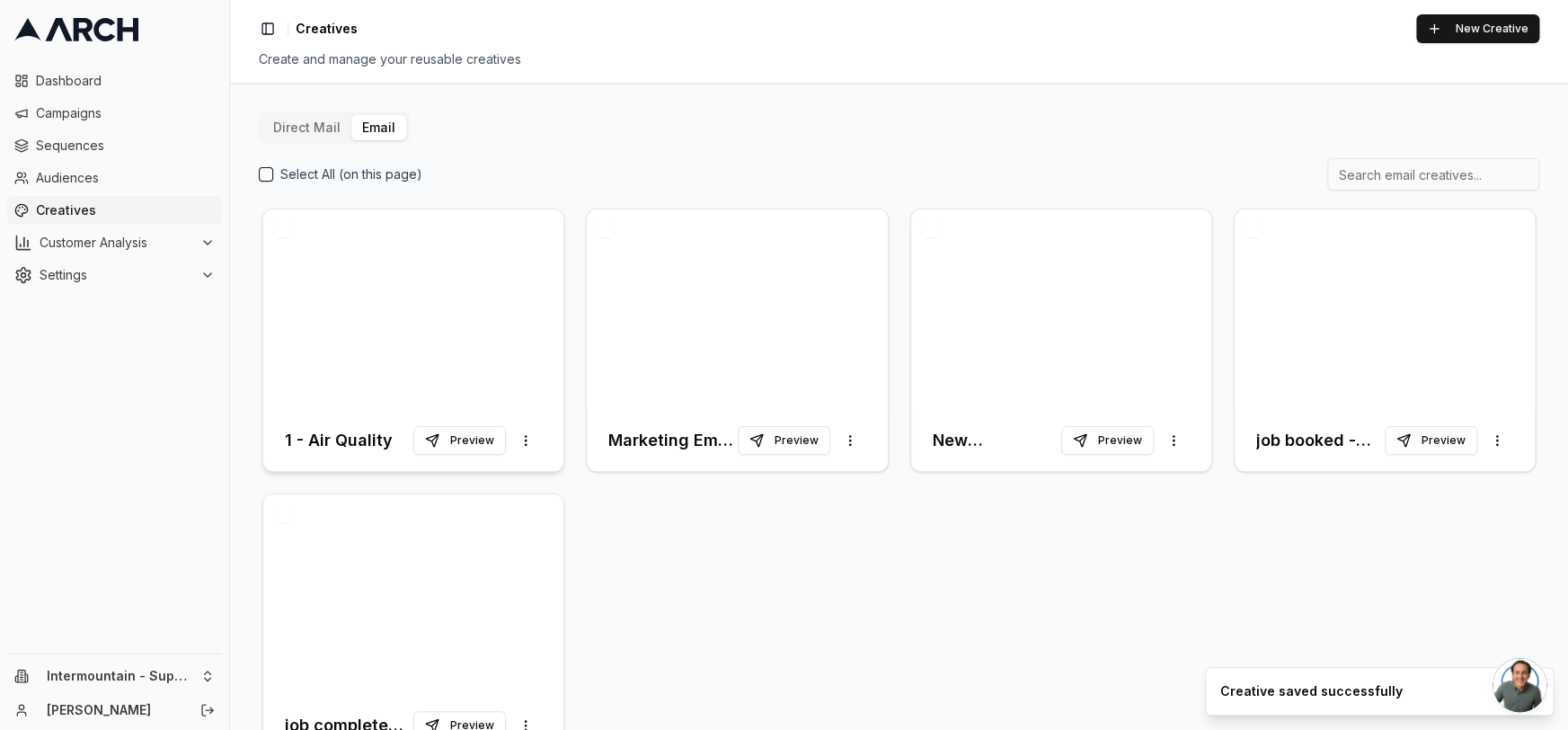
click at [522, 340] on div at bounding box center [413, 309] width 300 height 200
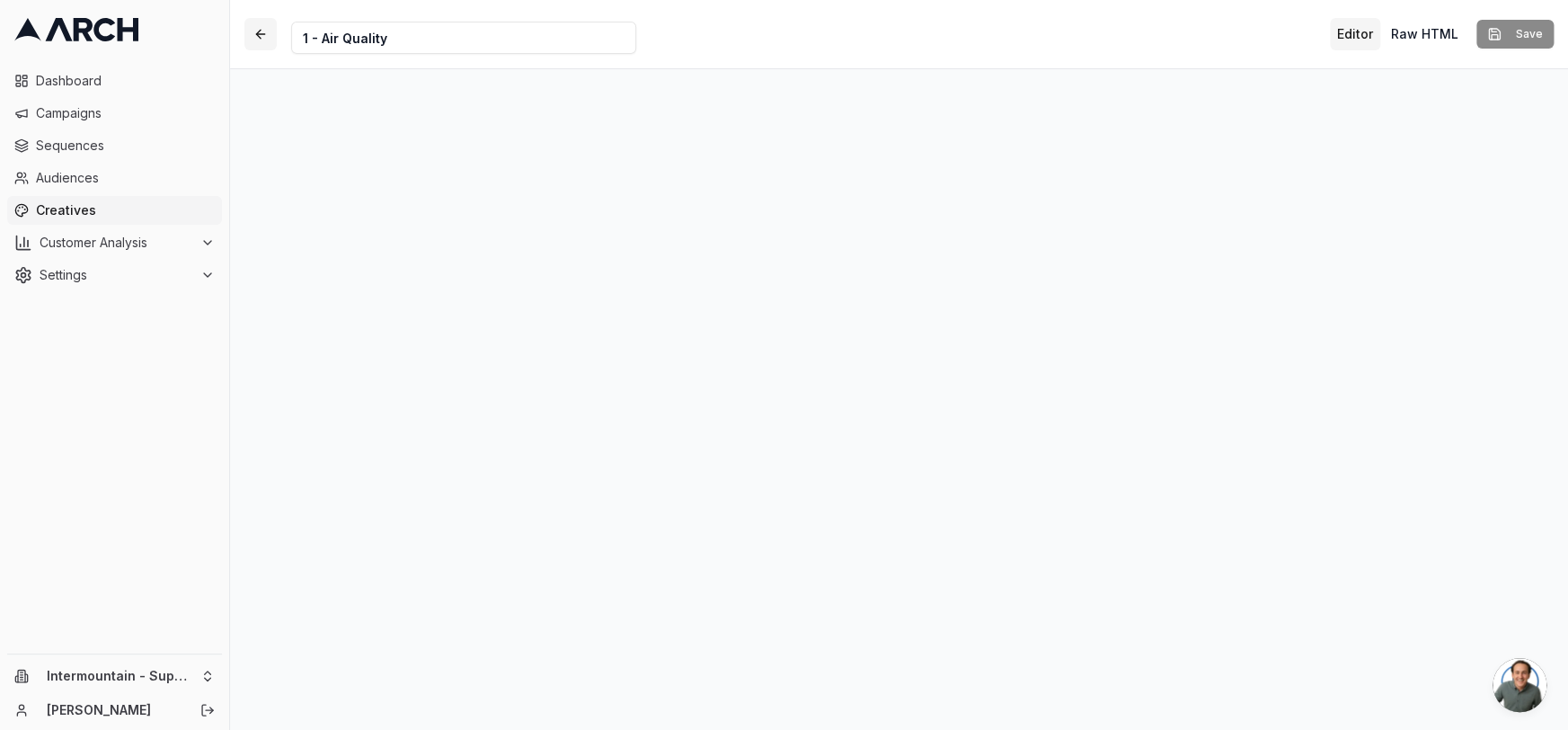
click at [263, 29] on button "button" at bounding box center [261, 34] width 33 height 33
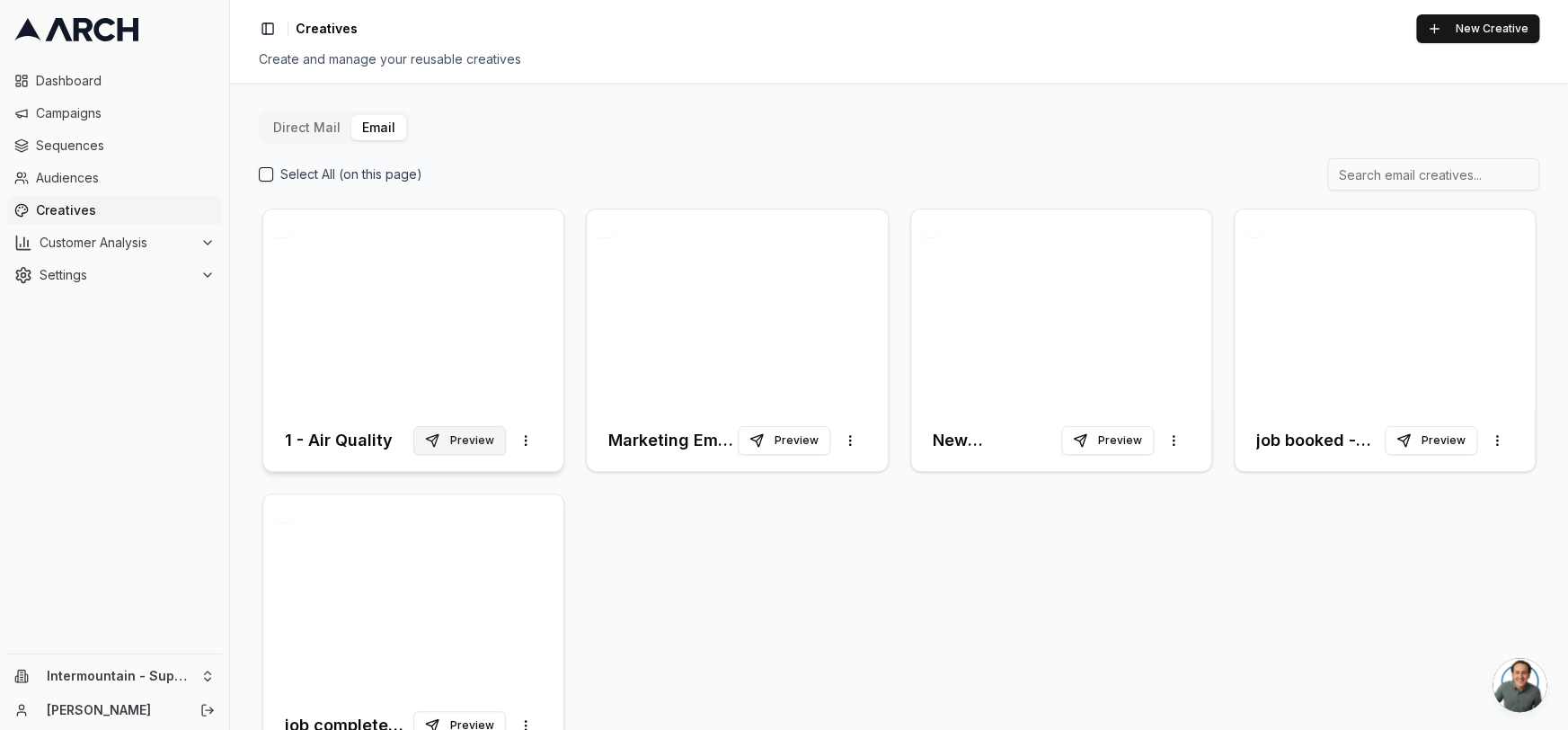
click at [485, 447] on button "Preview" at bounding box center [459, 440] width 92 height 29
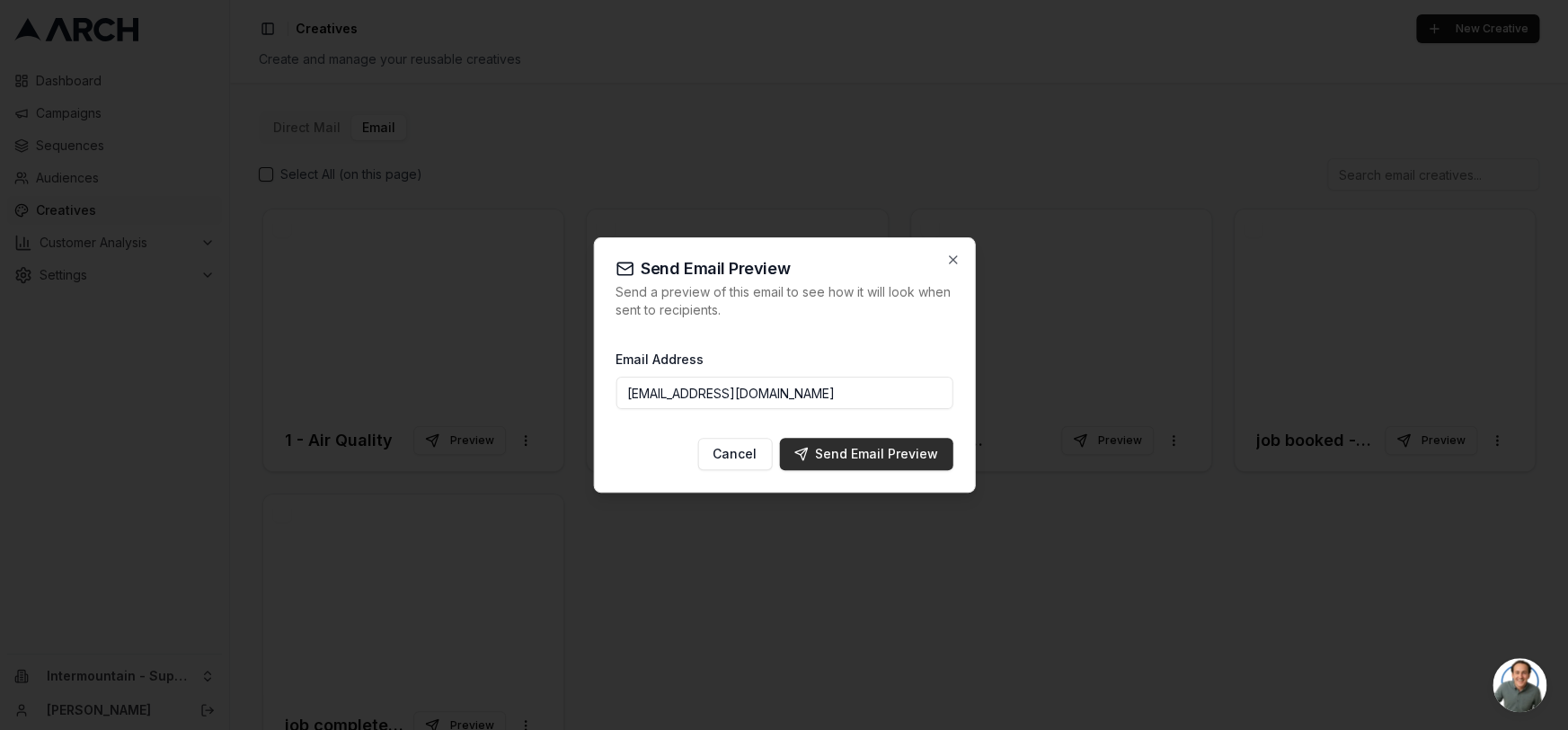
click at [848, 448] on div "Send Email Preview" at bounding box center [865, 454] width 145 height 18
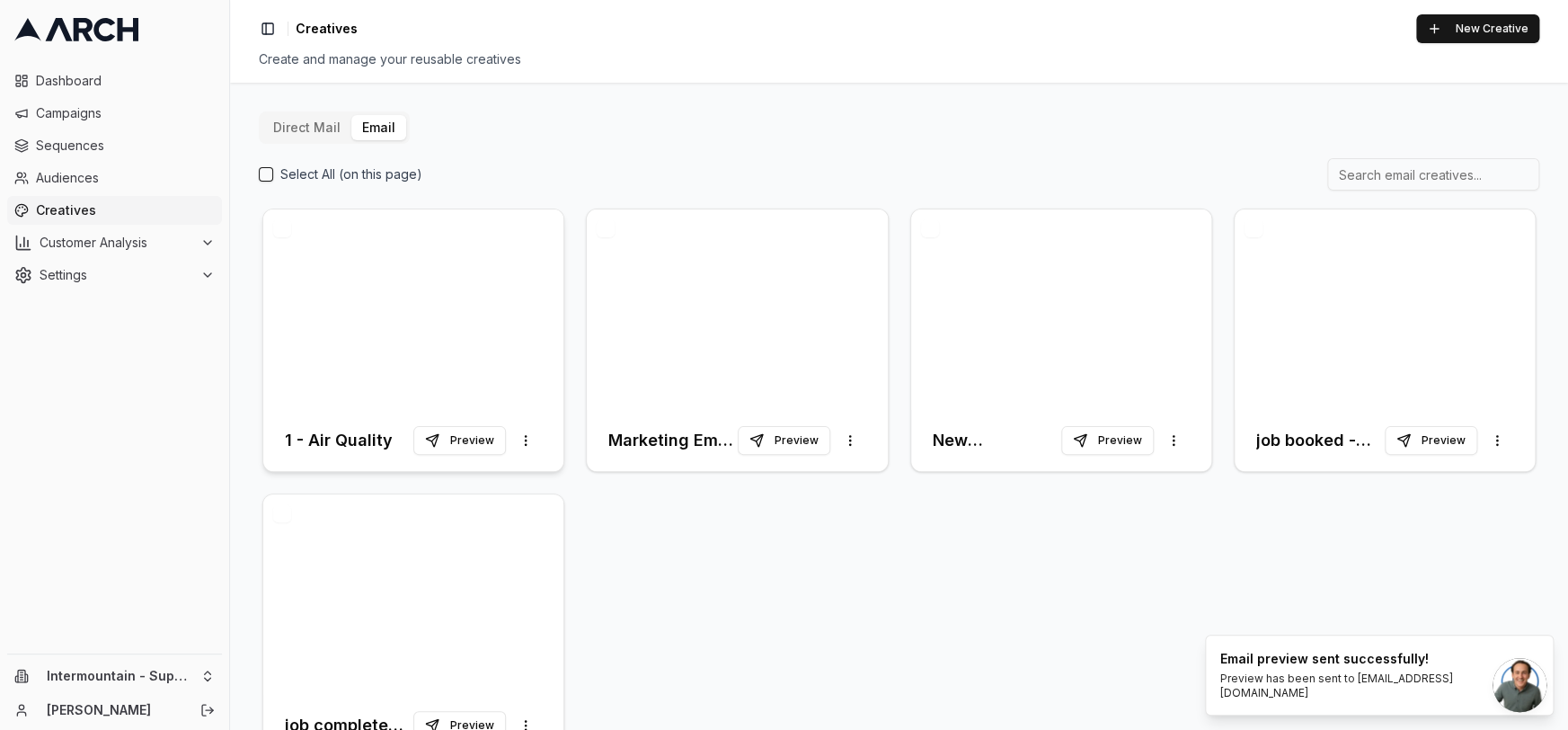
click at [447, 350] on div at bounding box center [413, 309] width 300 height 200
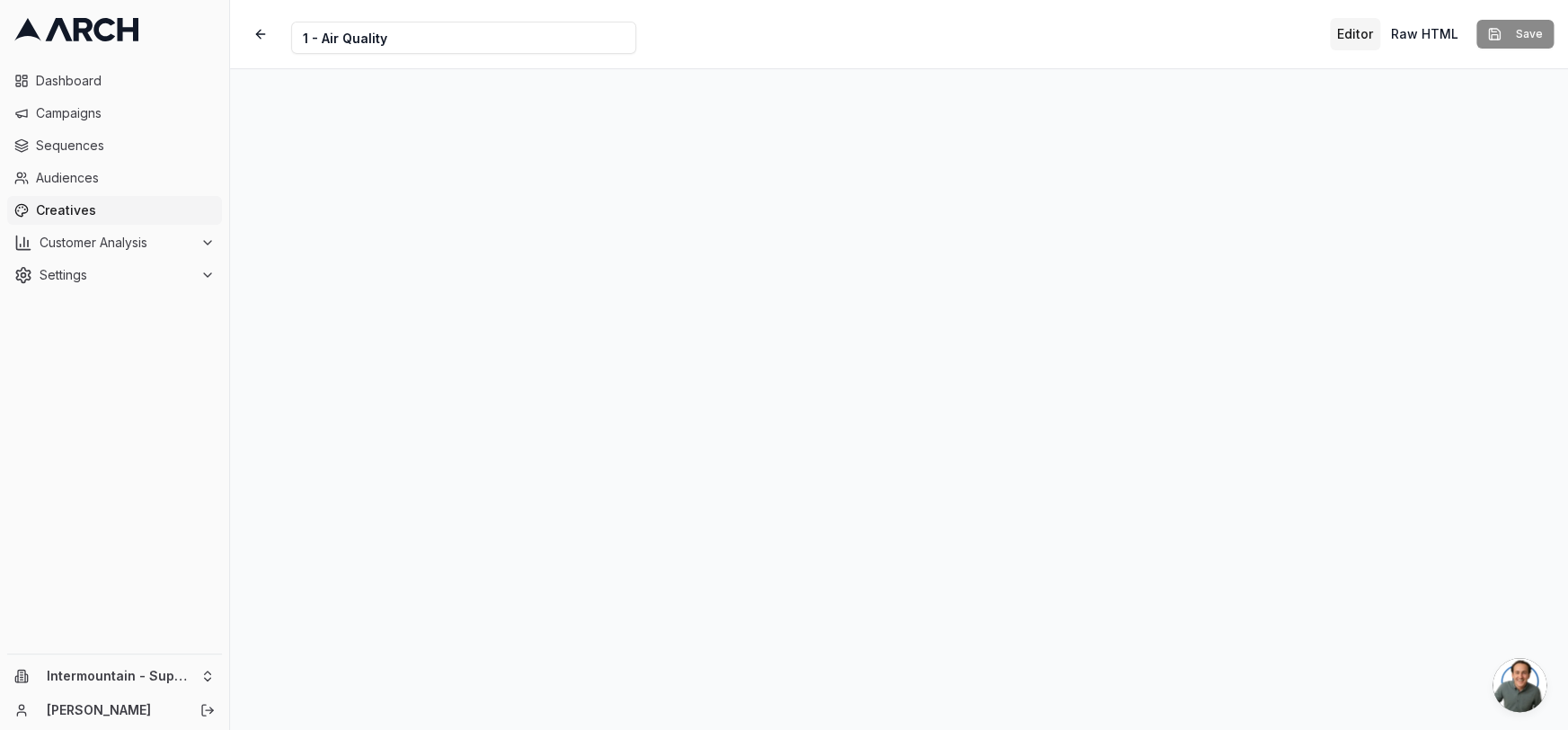
click at [1064, 42] on div "Creative Name 1 - Air Quality Editor Raw HTML Save" at bounding box center [899, 34] width 1338 height 68
click at [261, 36] on button "button" at bounding box center [261, 34] width 33 height 33
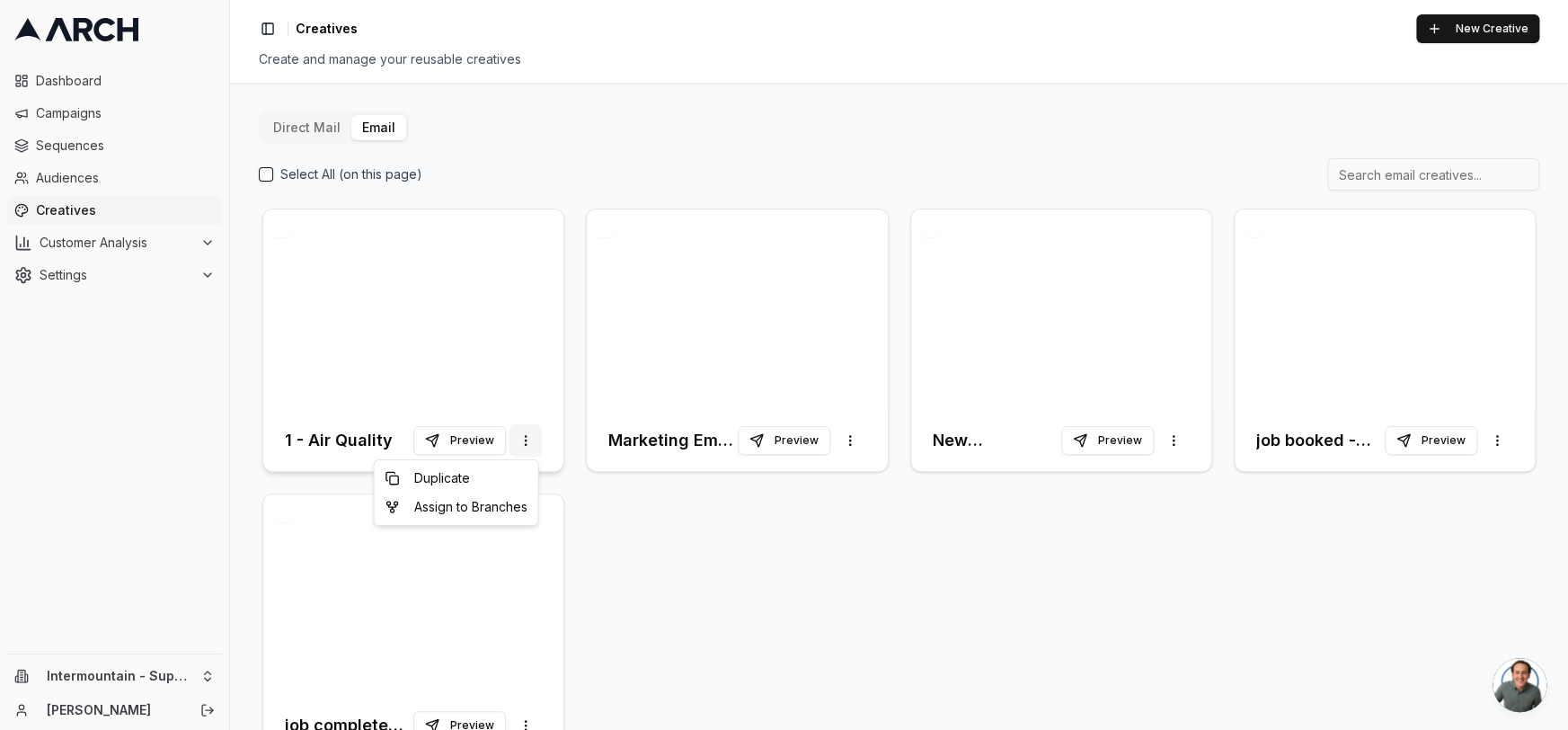
click at [530, 436] on html "Dashboard Campaigns Sequences Audiences Creatives Customer Analysis Settings In…" at bounding box center [784, 365] width 1568 height 730
click at [473, 481] on div "Duplicate" at bounding box center [455, 478] width 157 height 29
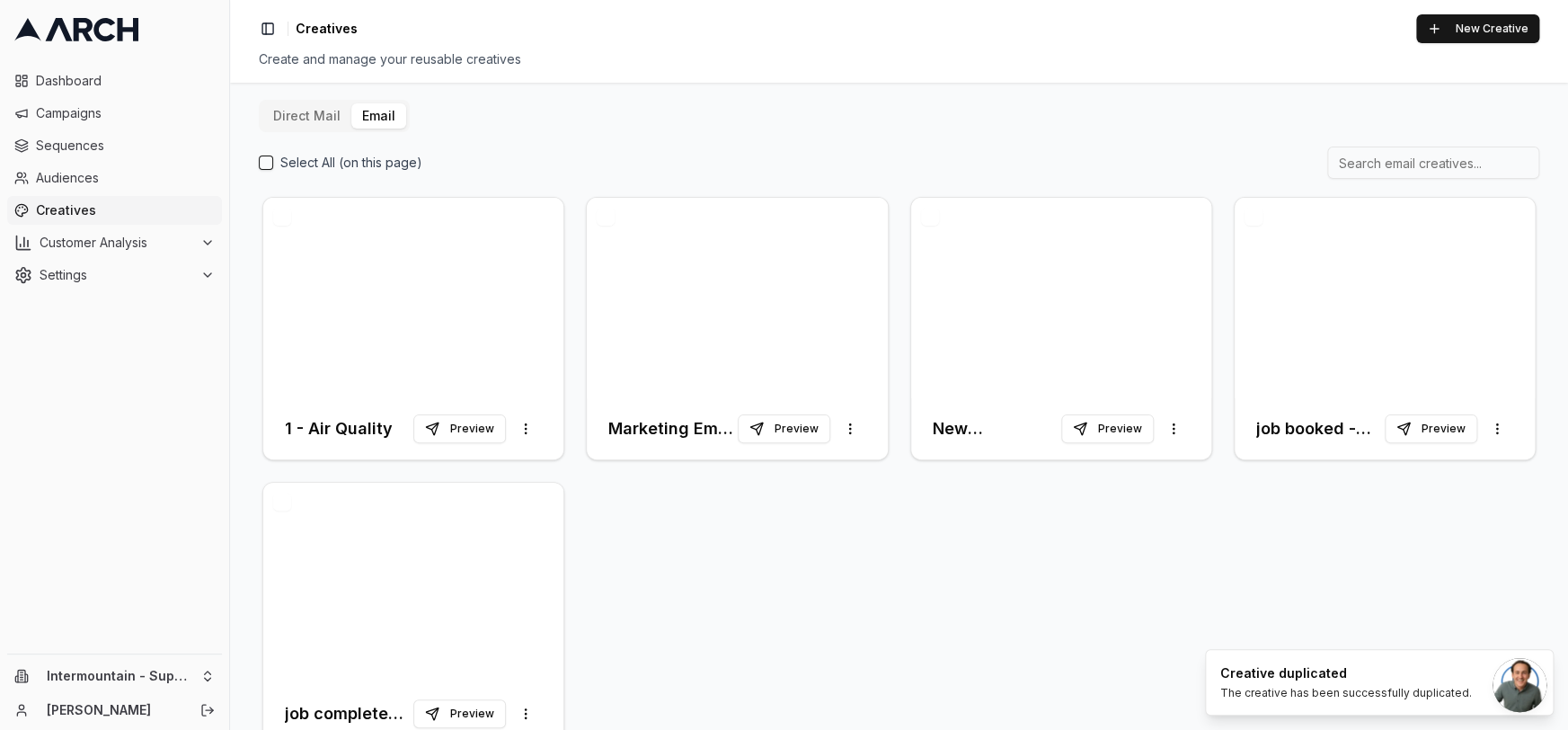
scroll to position [20, 0]
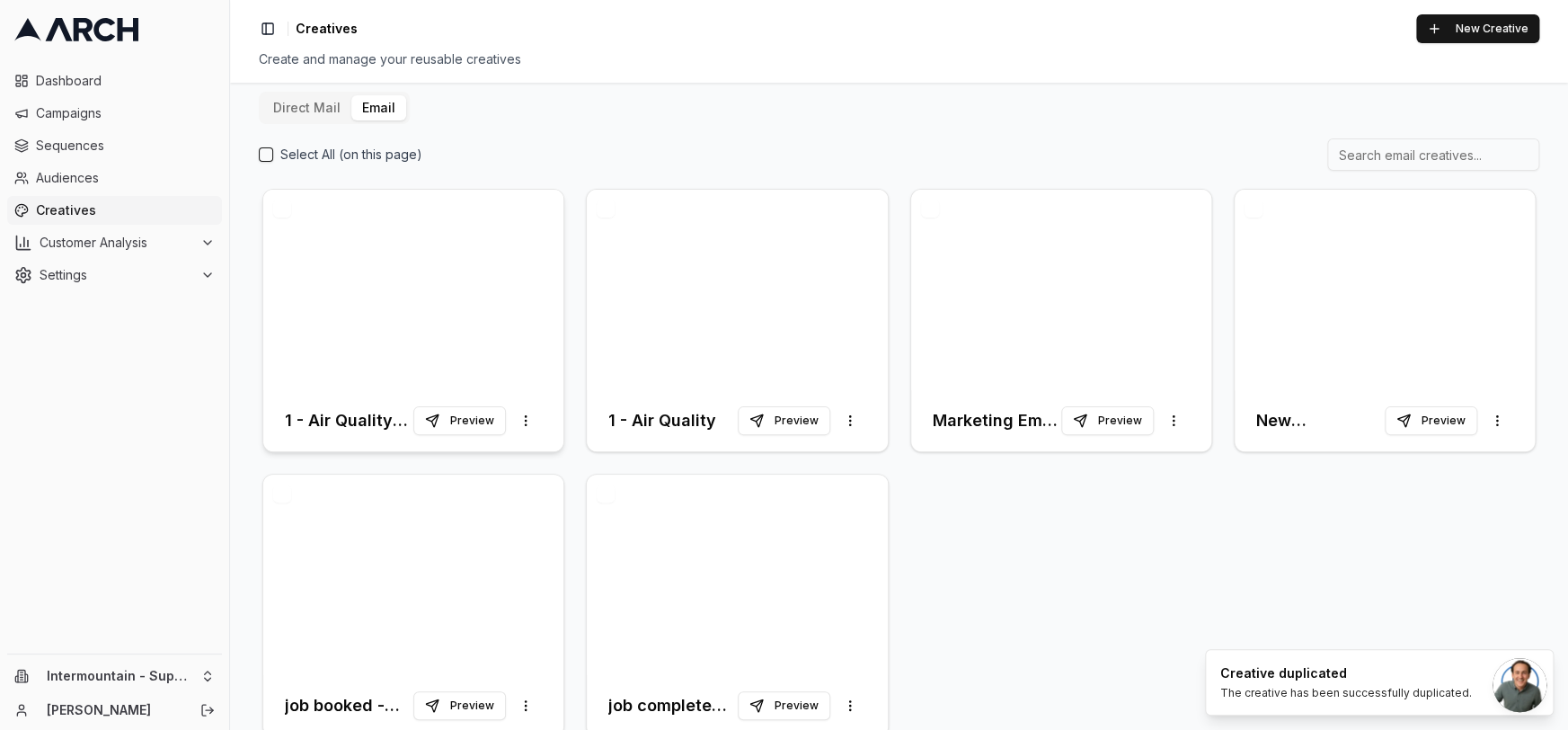
click at [313, 413] on h3 "1 - Air Quality (Copy)" at bounding box center [349, 421] width 129 height 25
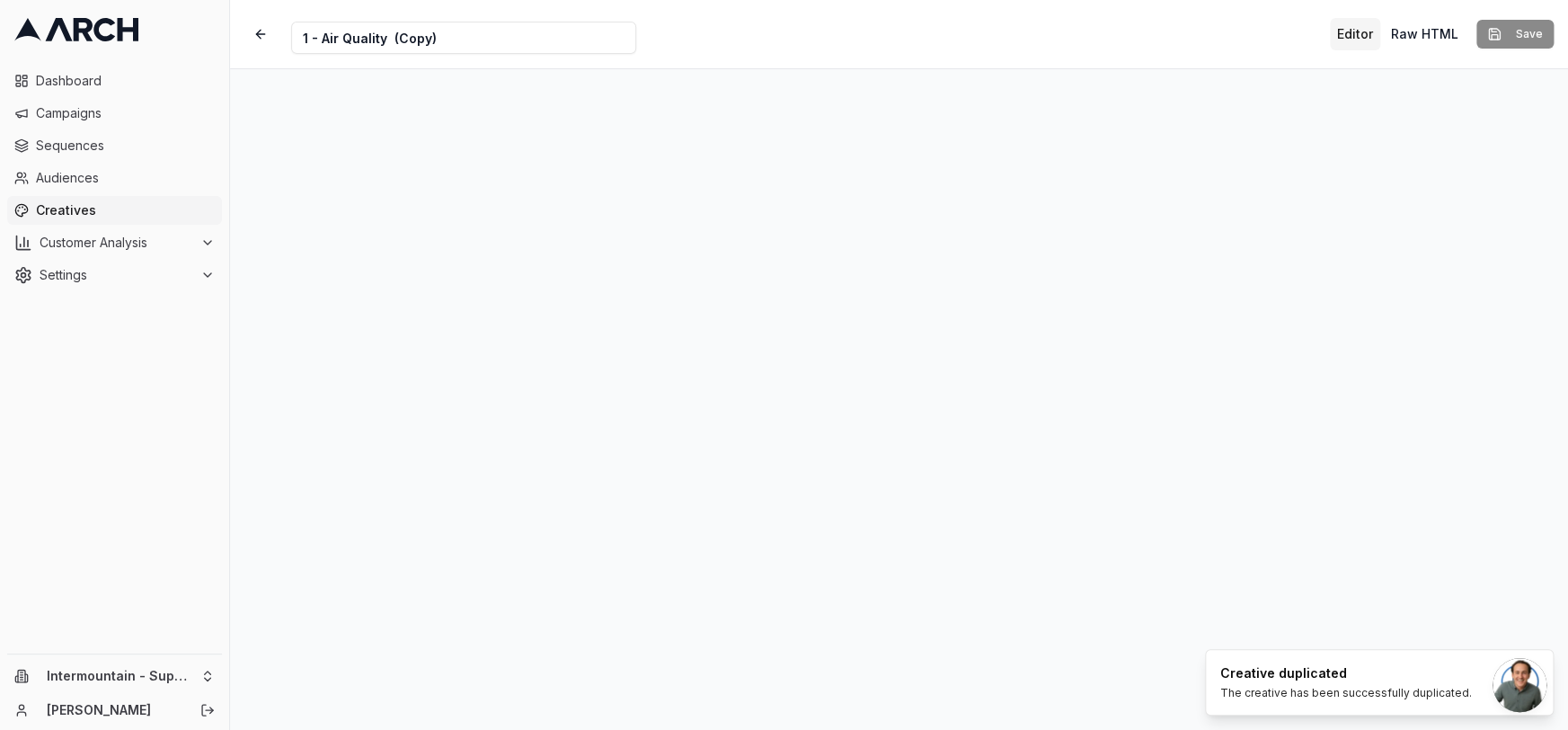
click at [308, 35] on input "1 - Air Quality (Copy)" at bounding box center [464, 38] width 345 height 33
click at [472, 33] on input "2 - Air Quality (Copy)" at bounding box center [464, 38] width 345 height 33
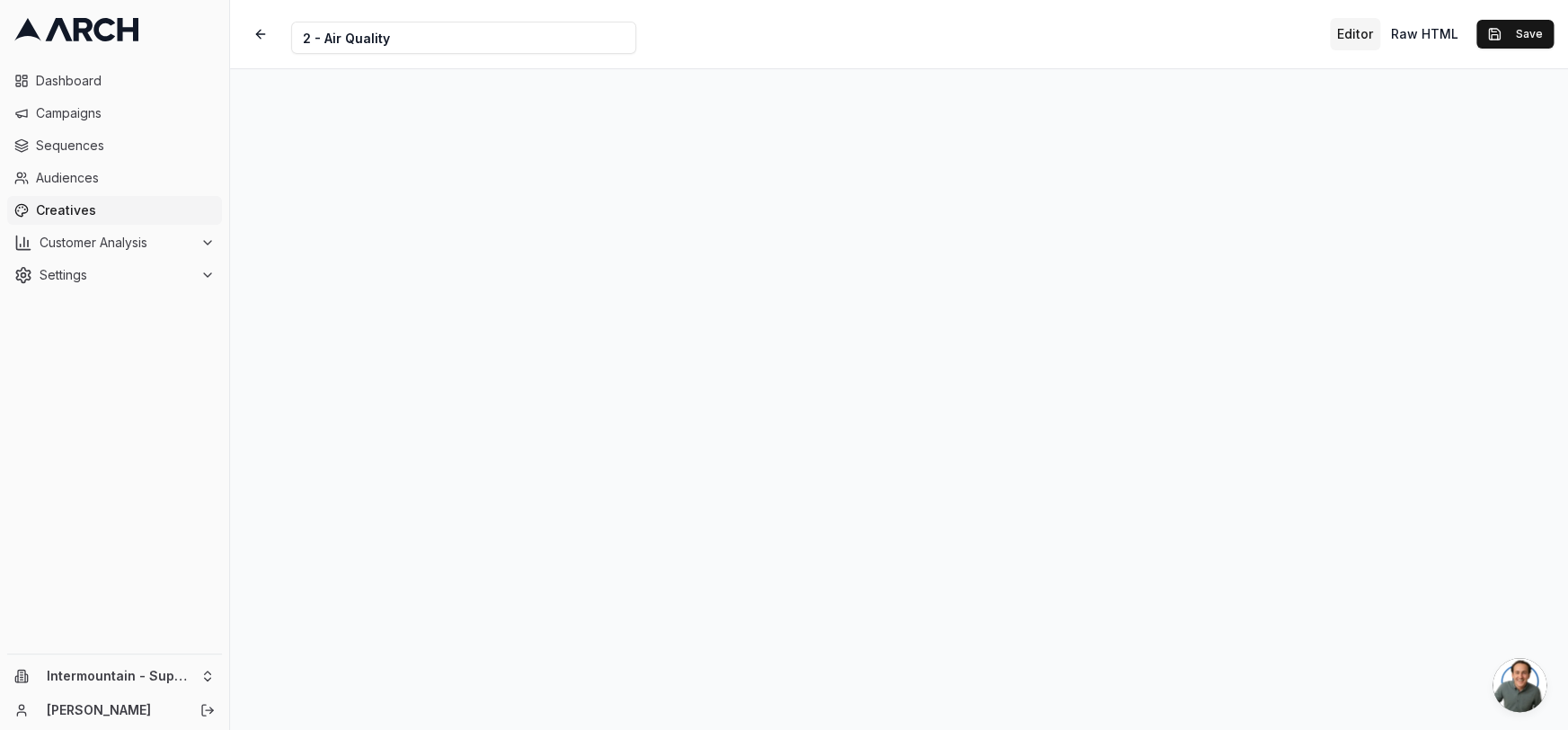
type input "2 - Air Quality"
click at [1360, 40] on button "Save" at bounding box center [1514, 34] width 77 height 29
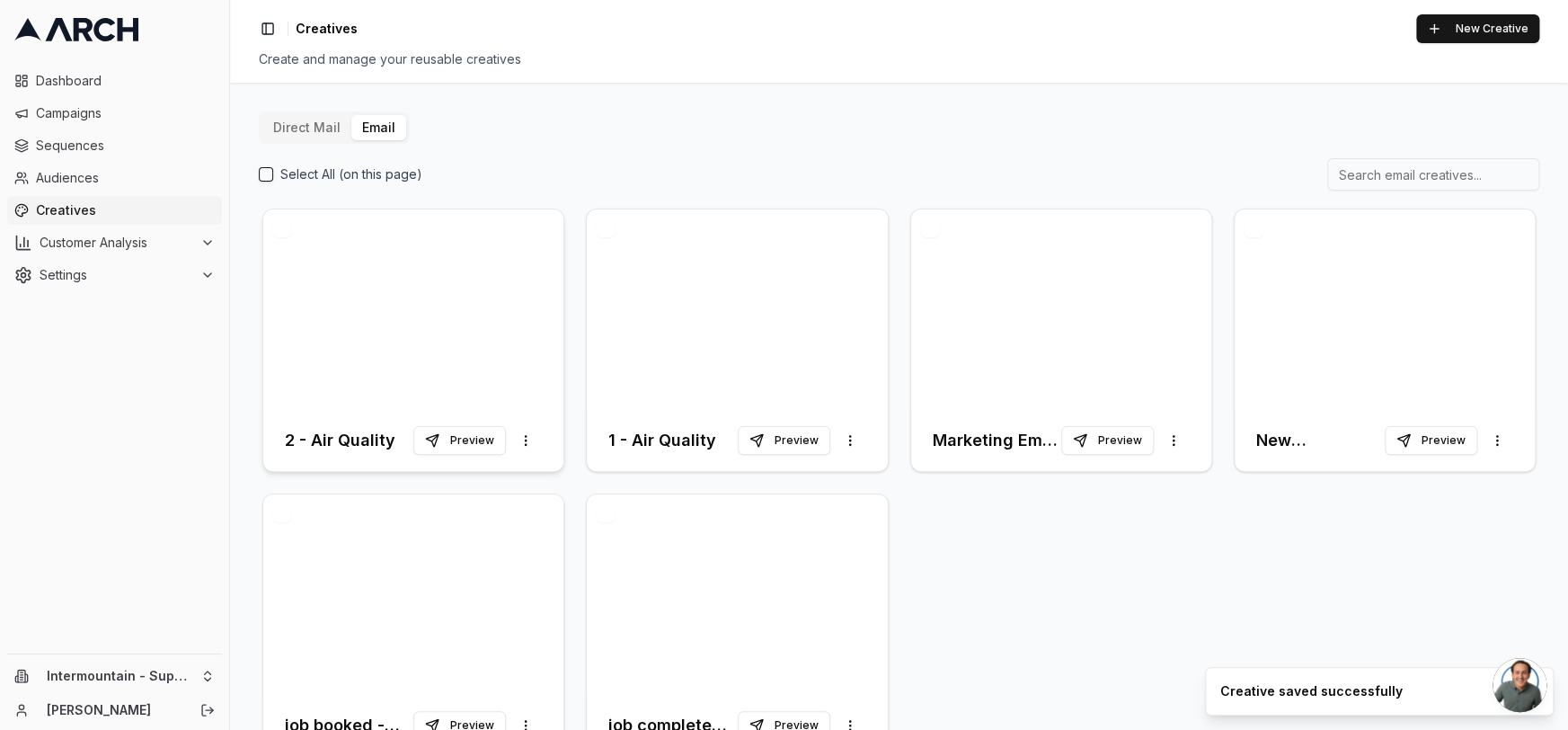
click at [476, 282] on div at bounding box center [413, 309] width 300 height 200
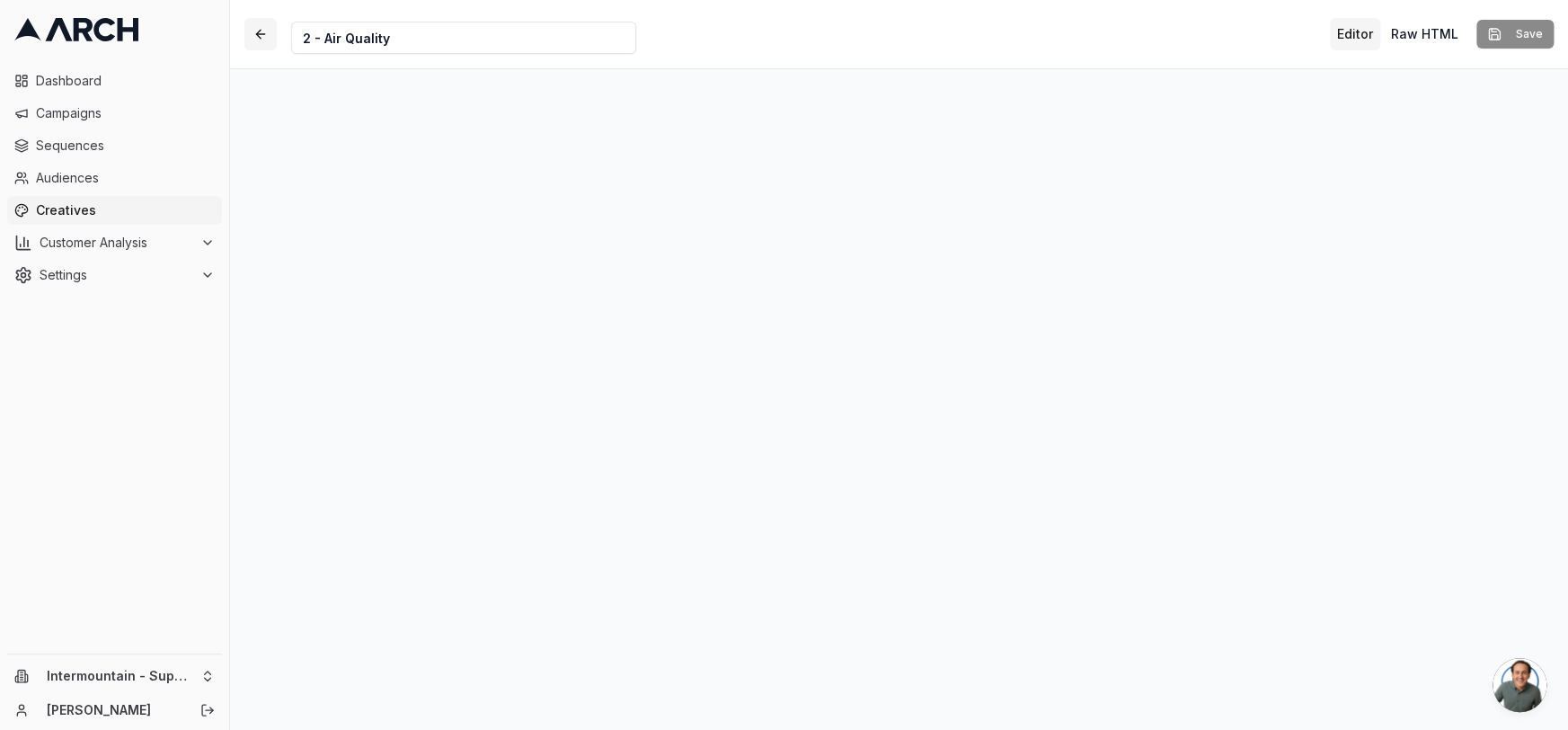
click at [259, 35] on button "button" at bounding box center [261, 34] width 33 height 33
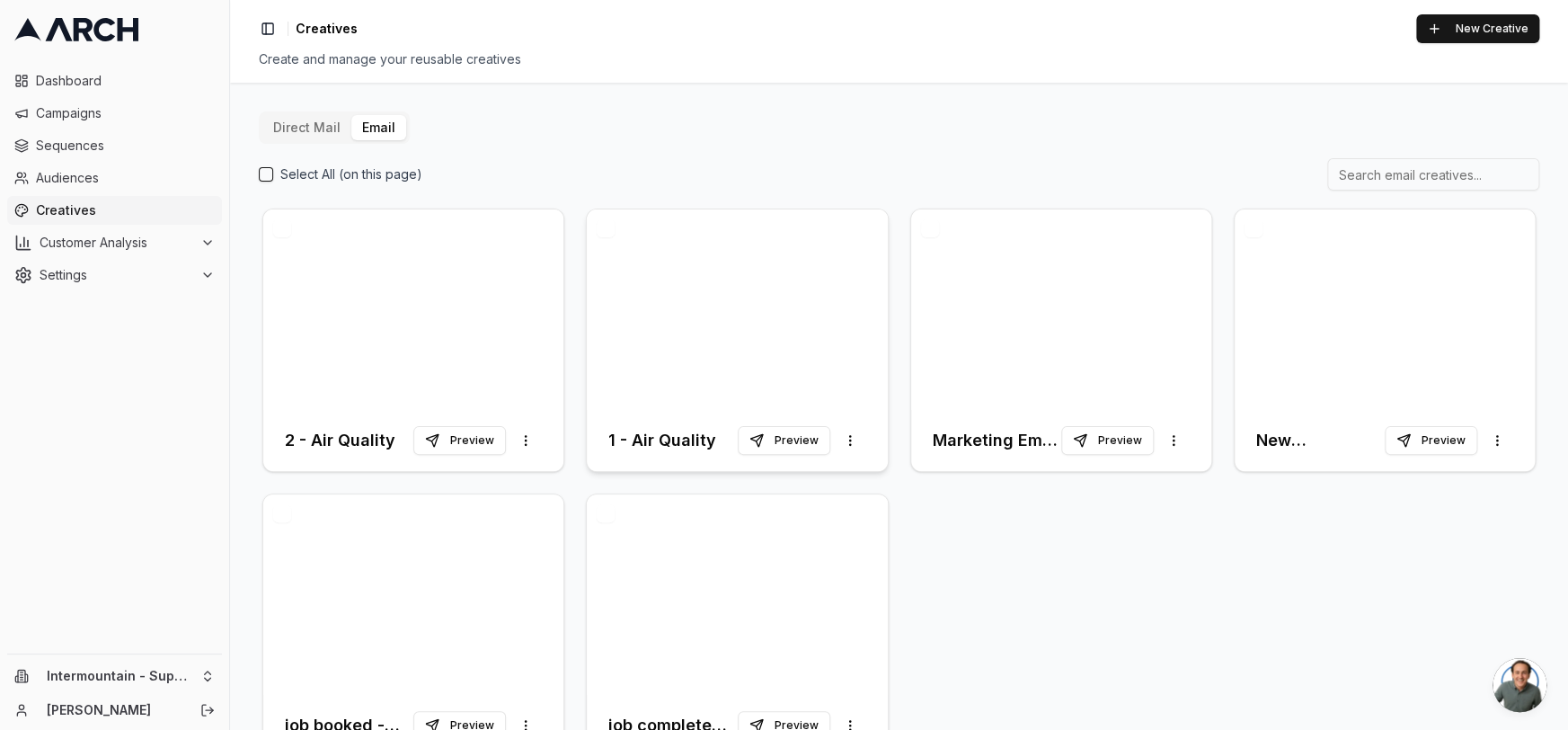
click at [750, 274] on div at bounding box center [736, 309] width 300 height 200
click at [740, 271] on div at bounding box center [736, 309] width 300 height 200
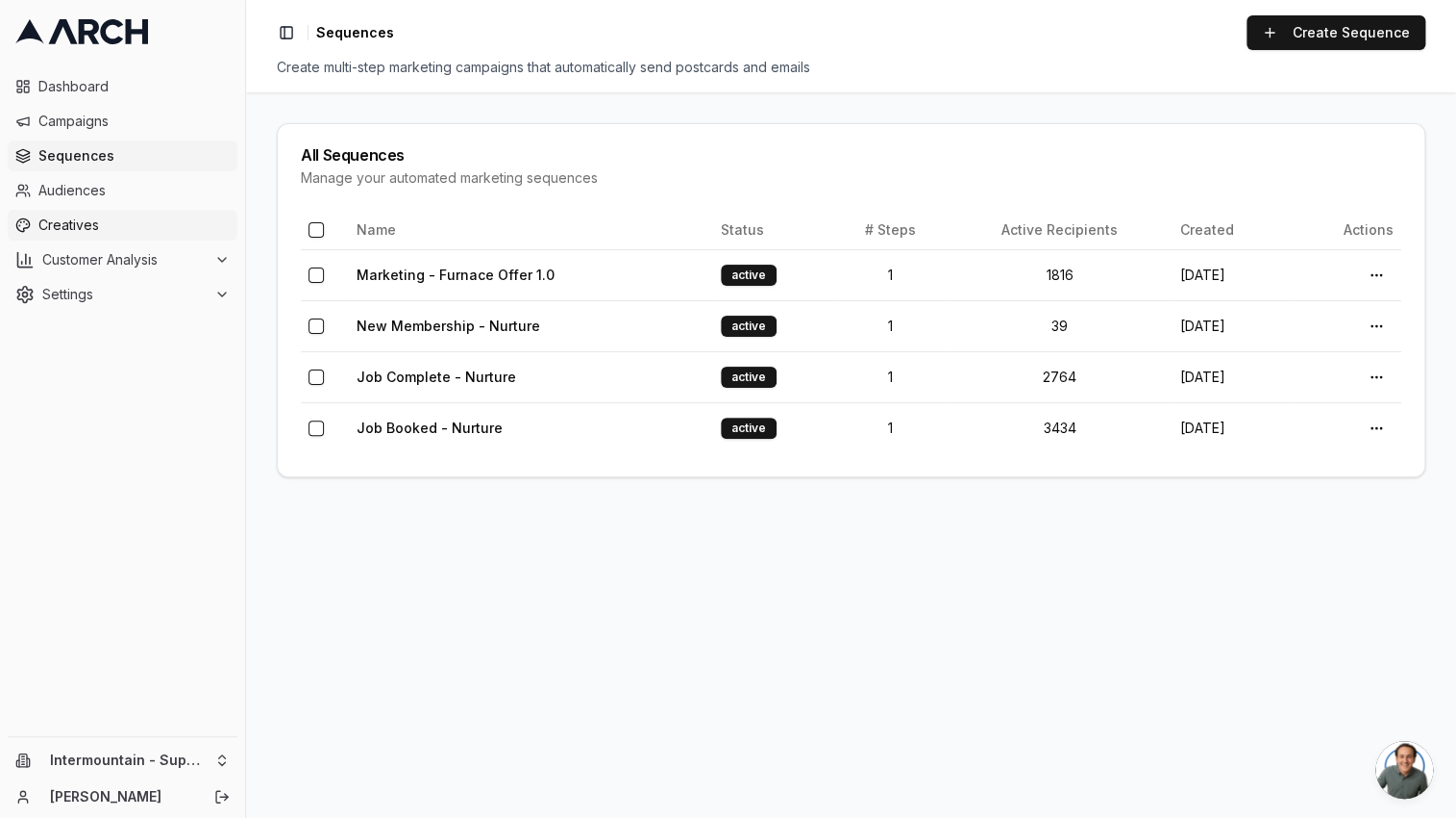
click at [119, 222] on span "Creatives" at bounding box center [134, 225] width 191 height 19
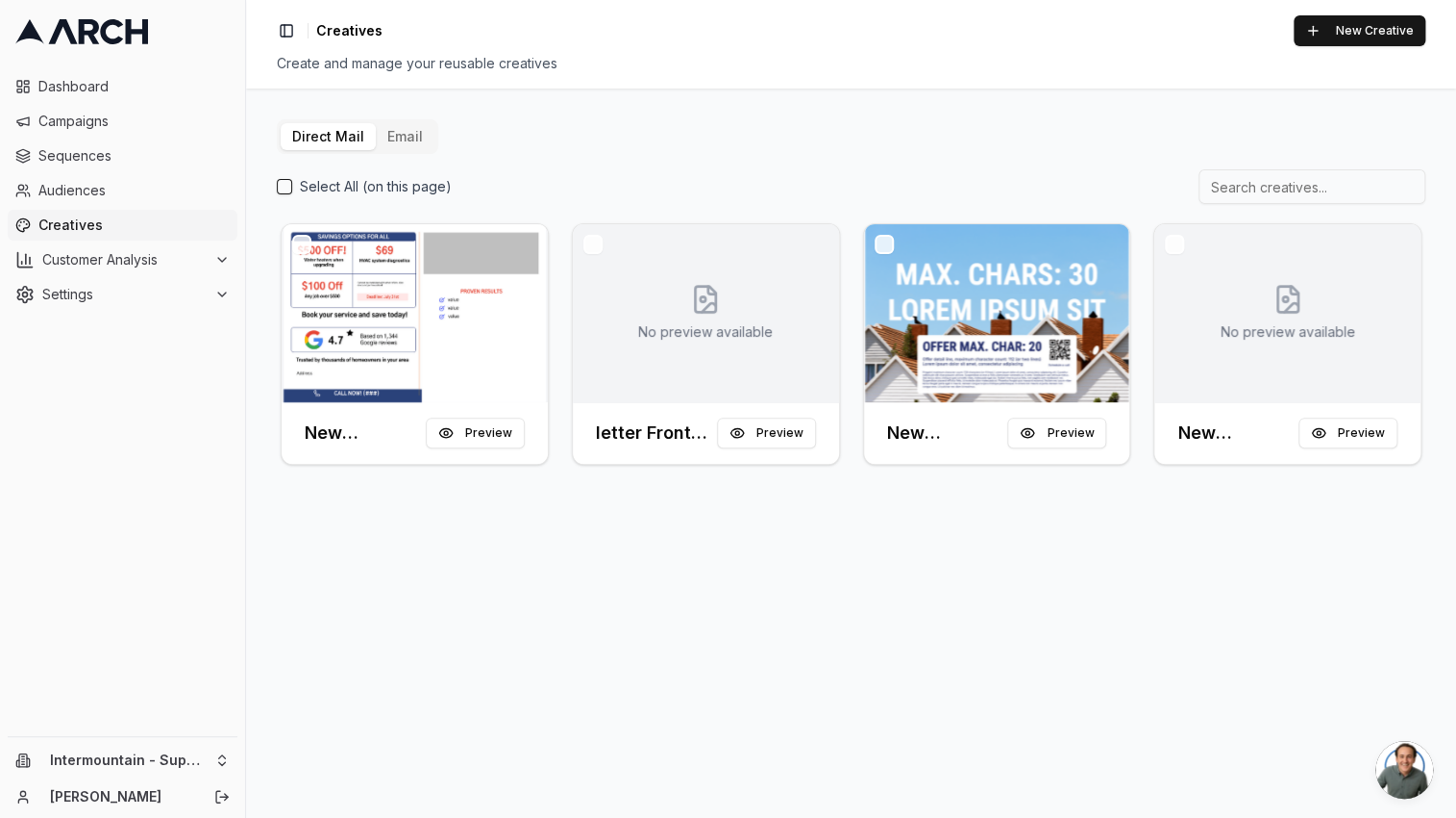
click at [402, 131] on button "Email" at bounding box center [405, 137] width 59 height 27
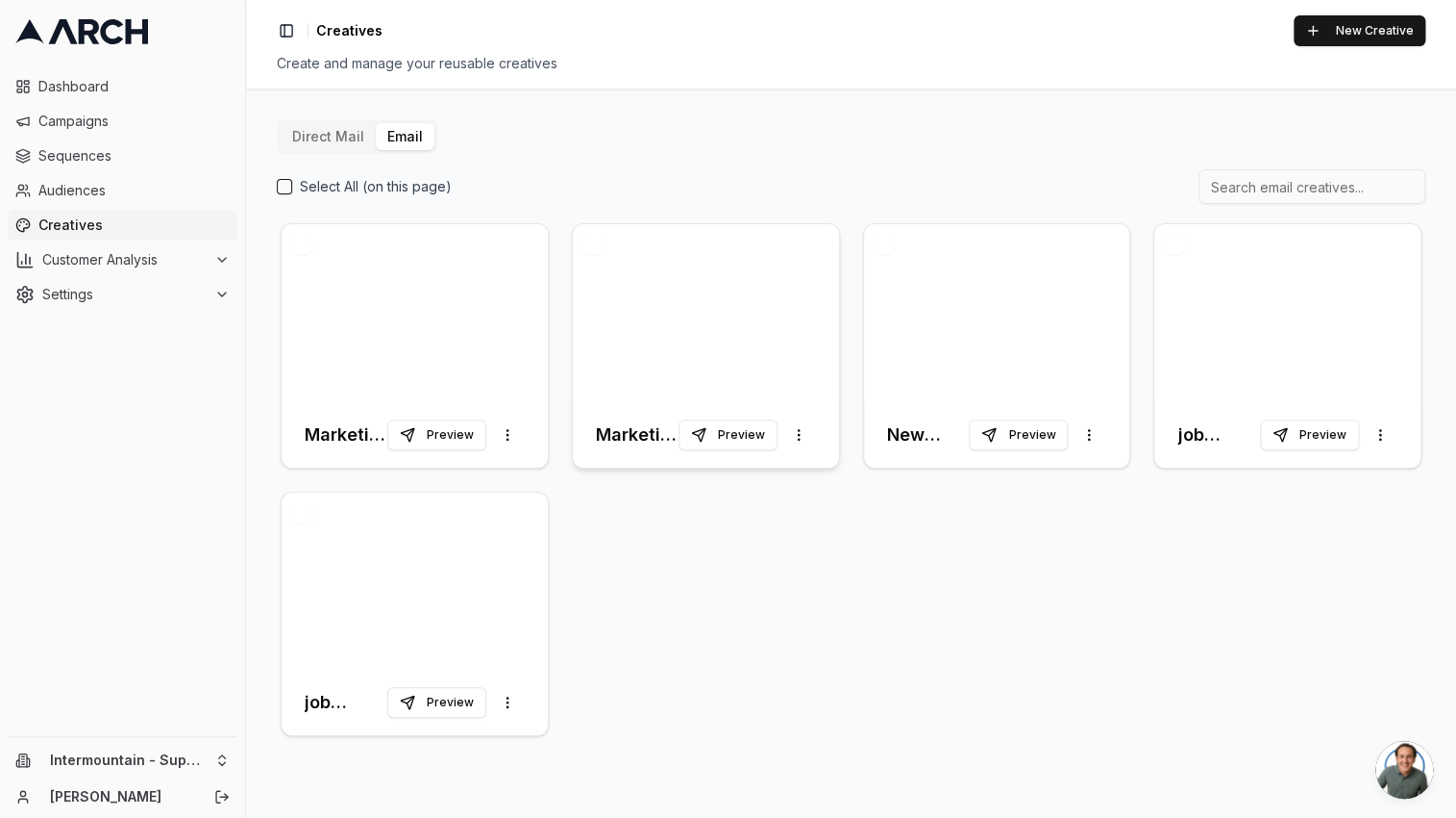
click at [659, 272] on div at bounding box center [705, 313] width 266 height 178
click at [639, 284] on div at bounding box center [705, 313] width 266 height 178
